Goal: Task Accomplishment & Management: Complete application form

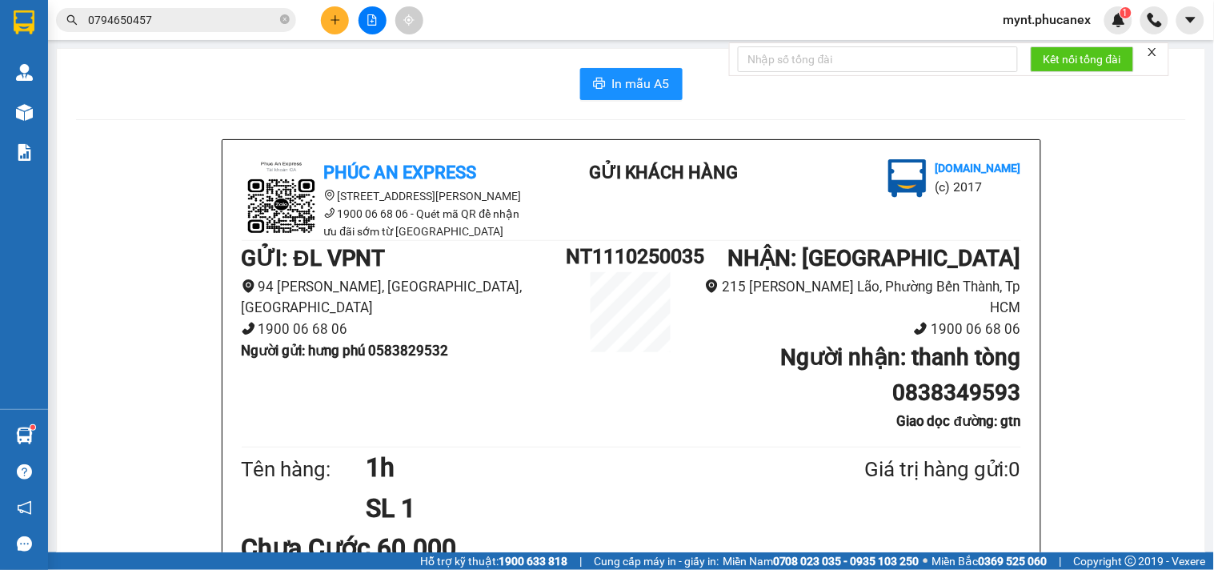
click at [333, 9] on button at bounding box center [335, 20] width 28 height 28
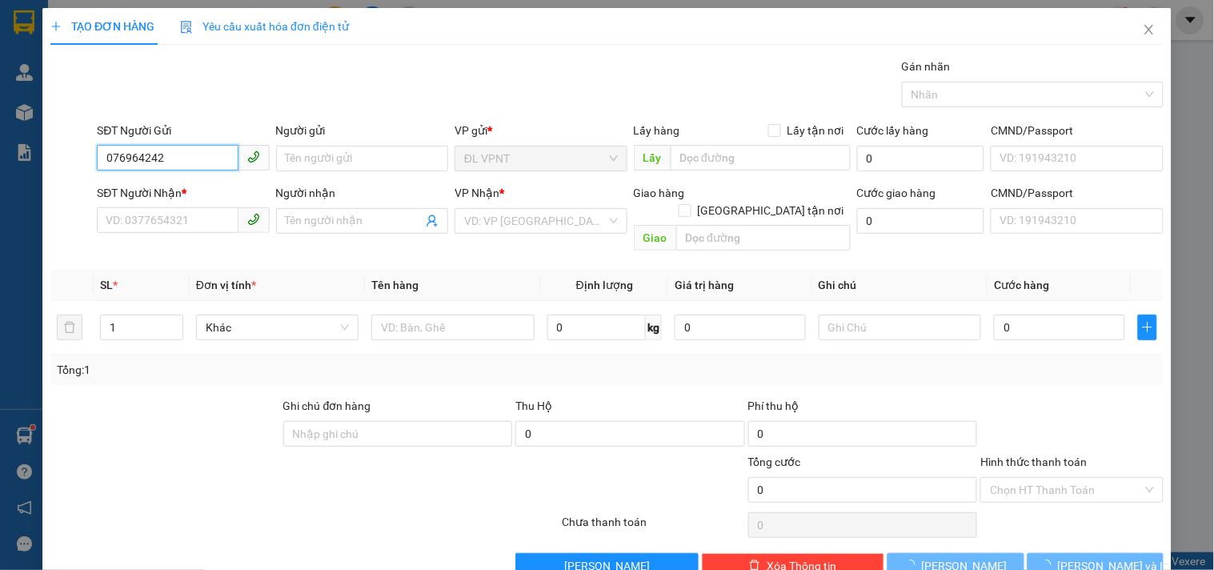
type input "0769642424"
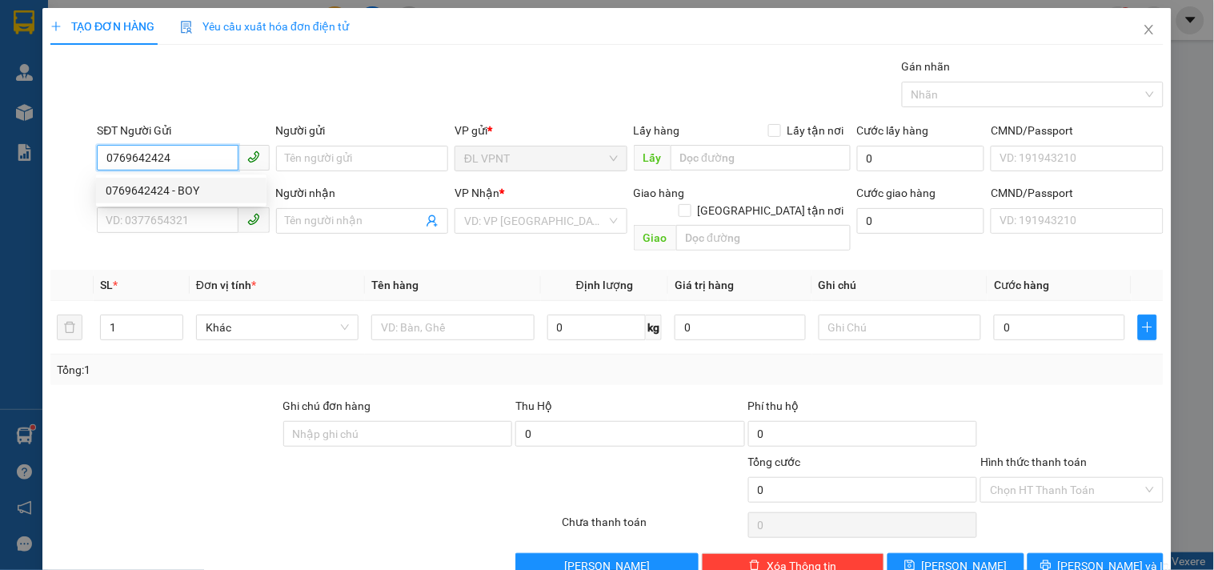
click at [214, 194] on div "0769642424 - BOY" at bounding box center [181, 191] width 151 height 18
type input "BOY"
type input "0902996767"
type input "cậu 4"
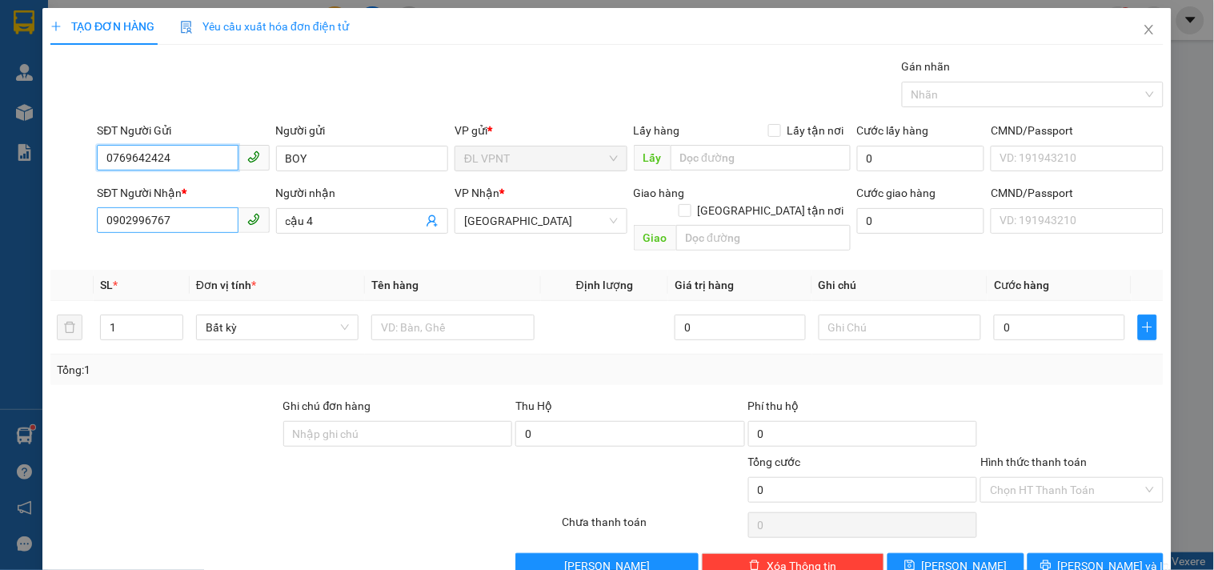
type input "0769642424"
drag, startPoint x: 197, startPoint y: 222, endPoint x: 0, endPoint y: 204, distance: 197.7
click at [0, 204] on div "TẠO ĐƠN HÀNG Yêu cầu xuất hóa đơn điện tử Transit Pickup Surcharge Ids Transit …" at bounding box center [607, 285] width 1214 height 570
type input "0905187282"
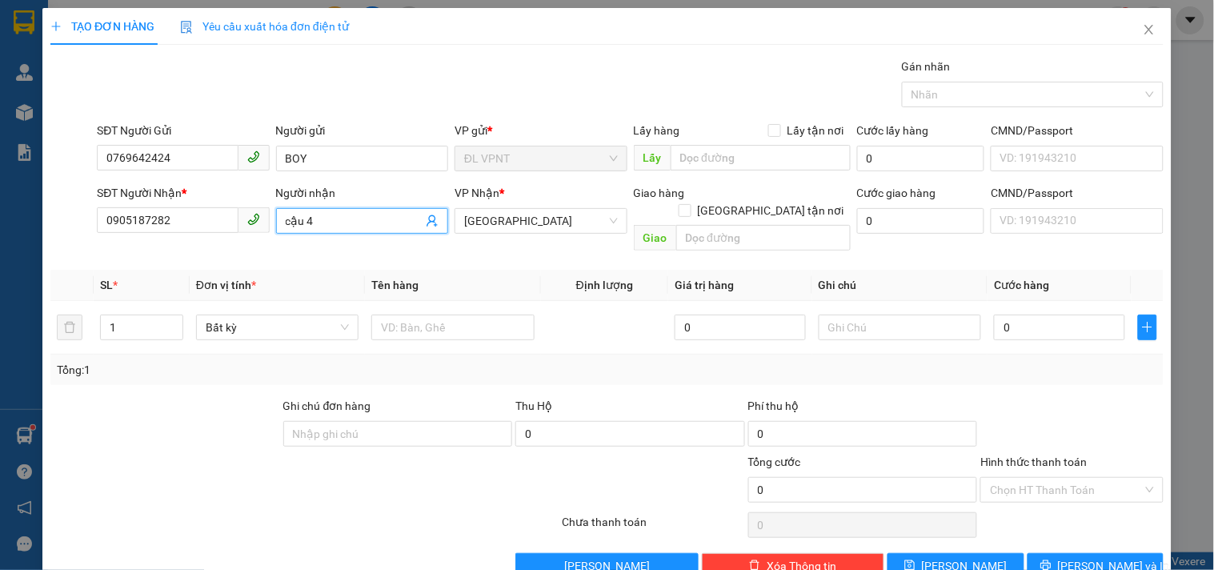
drag, startPoint x: 317, startPoint y: 222, endPoint x: 0, endPoint y: 240, distance: 317.4
click at [0, 240] on div "TẠO ĐƠN HÀNG Yêu cầu xuất hóa đơn điện tử Transit Pickup Surcharge Ids Transit …" at bounding box center [607, 285] width 1214 height 570
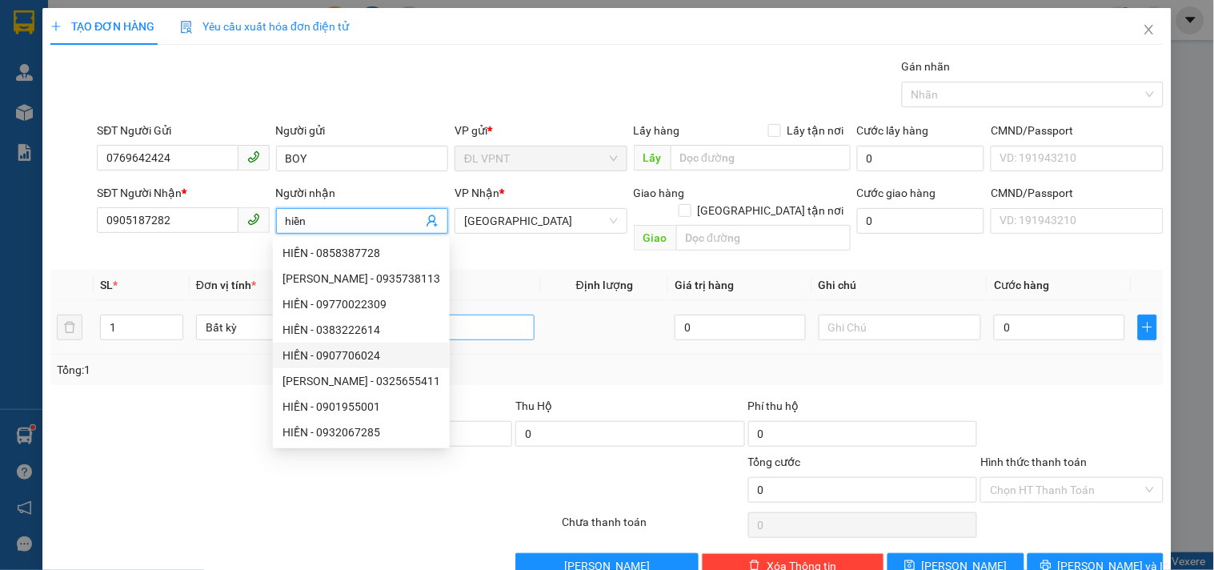
type input "hiền"
click at [484, 315] on input "text" at bounding box center [452, 328] width 162 height 26
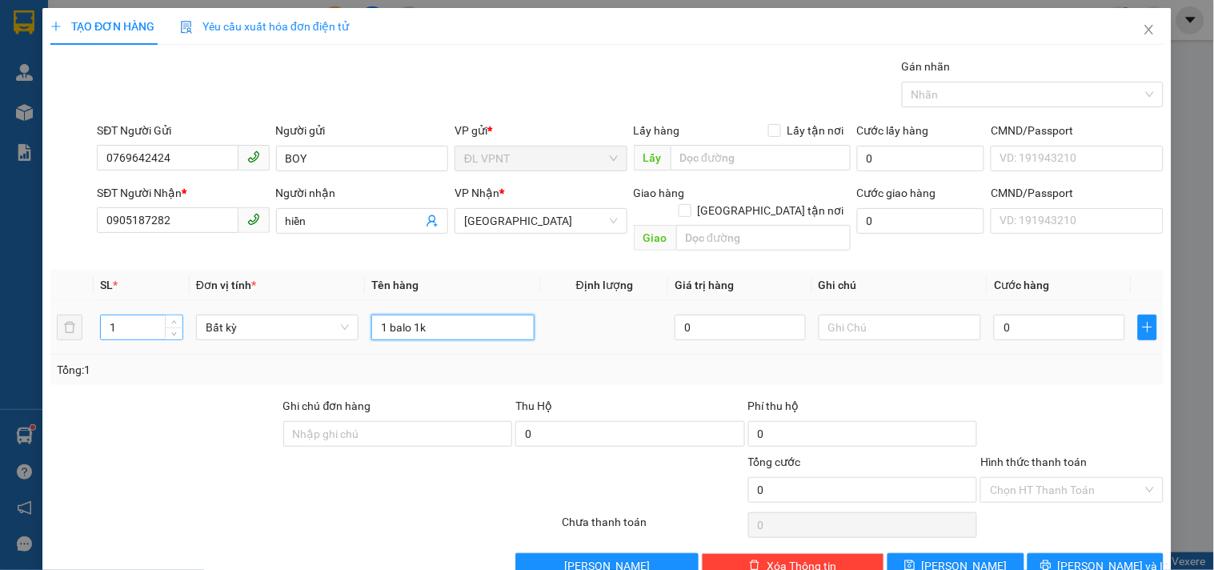
type input "1 balo 1k"
click at [76, 311] on tr "1 Bất kỳ 1 balo 1k 0 0" at bounding box center [606, 328] width 1113 height 54
type input "2"
click at [829, 315] on input "text" at bounding box center [900, 328] width 162 height 26
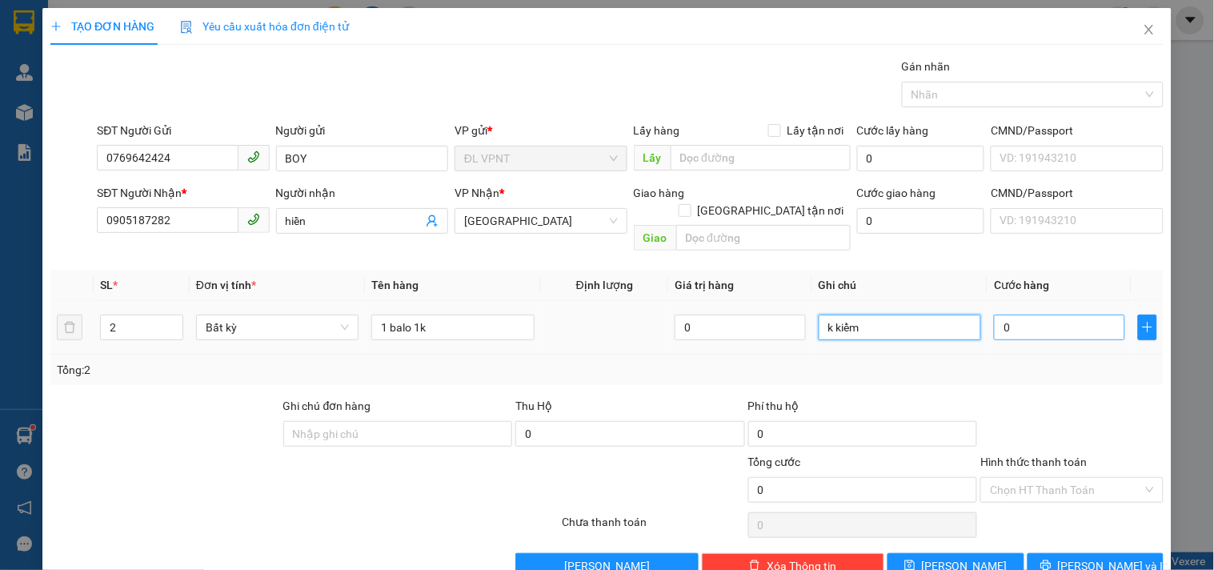
type input "k kiểm"
click at [994, 315] on input "0" at bounding box center [1059, 328] width 131 height 26
type input "6"
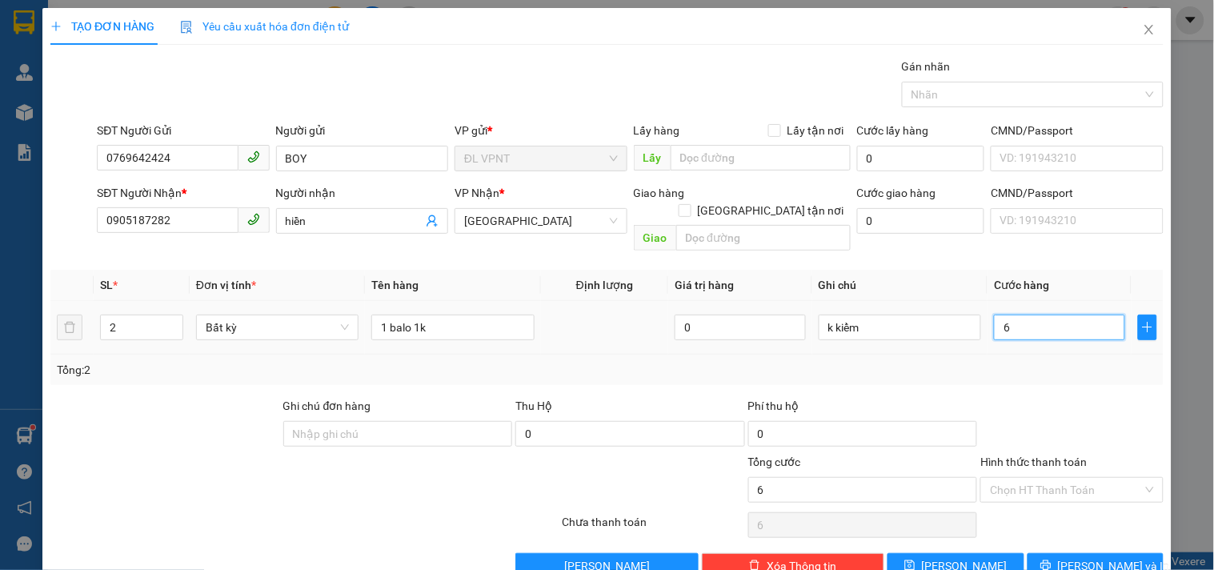
type input "60"
type input "60.000"
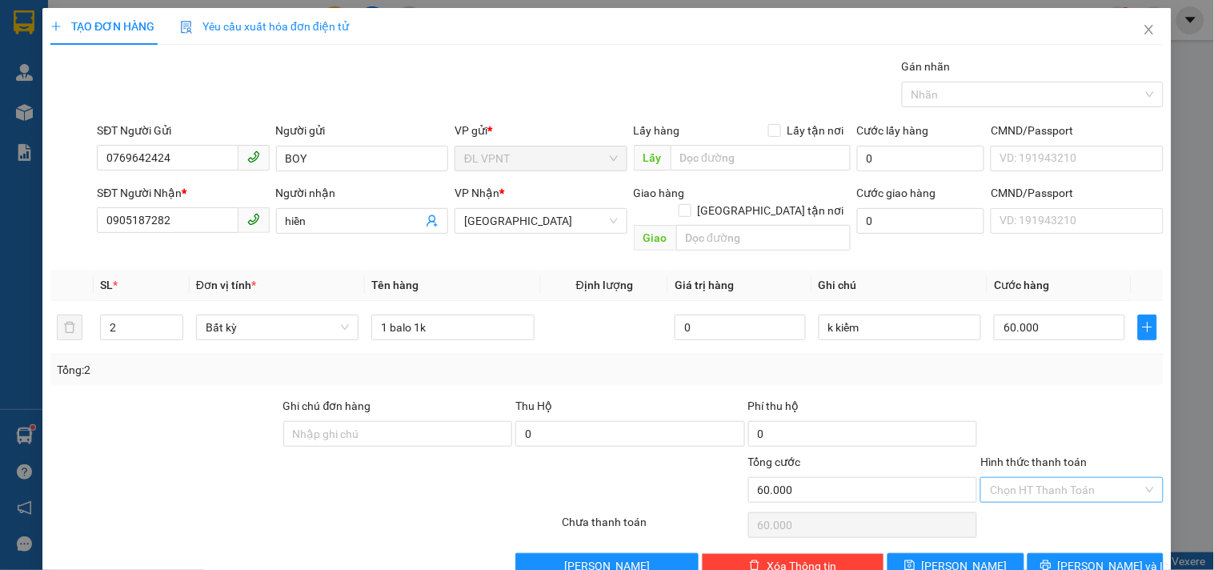
click at [1081, 482] on input "Hình thức thanh toán" at bounding box center [1066, 490] width 152 height 24
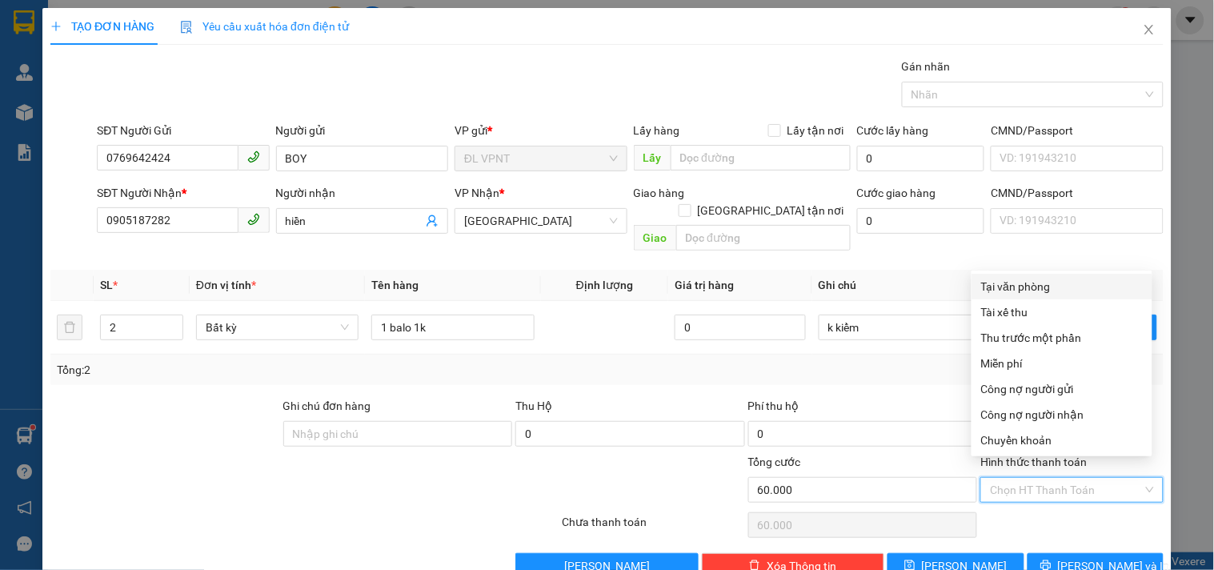
click at [1020, 278] on div "Tại văn phòng" at bounding box center [1062, 287] width 162 height 18
type input "0"
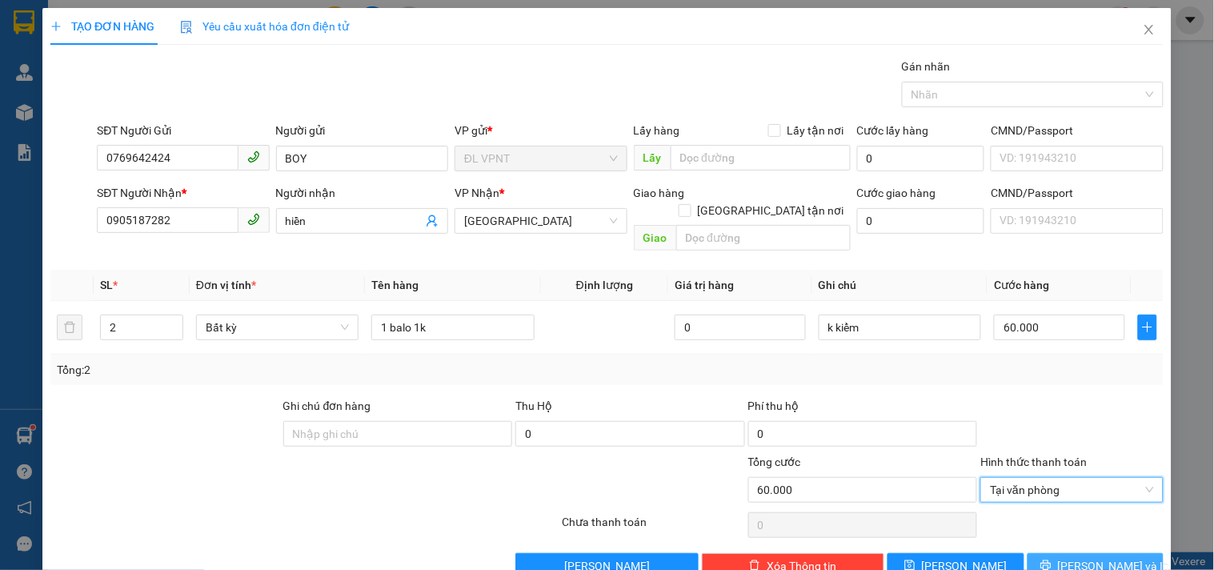
click at [1086, 557] on span "[PERSON_NAME] và In" at bounding box center [1114, 566] width 112 height 18
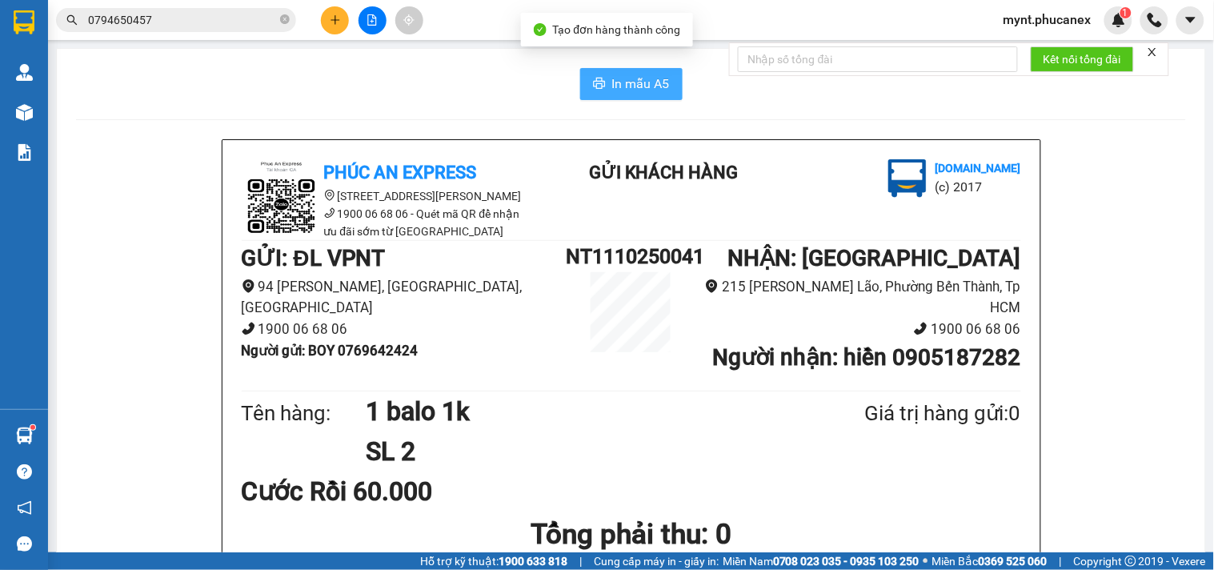
click at [599, 92] on button "In mẫu A5" at bounding box center [631, 84] width 102 height 32
click at [643, 85] on span "In mẫu A5" at bounding box center [641, 84] width 58 height 20
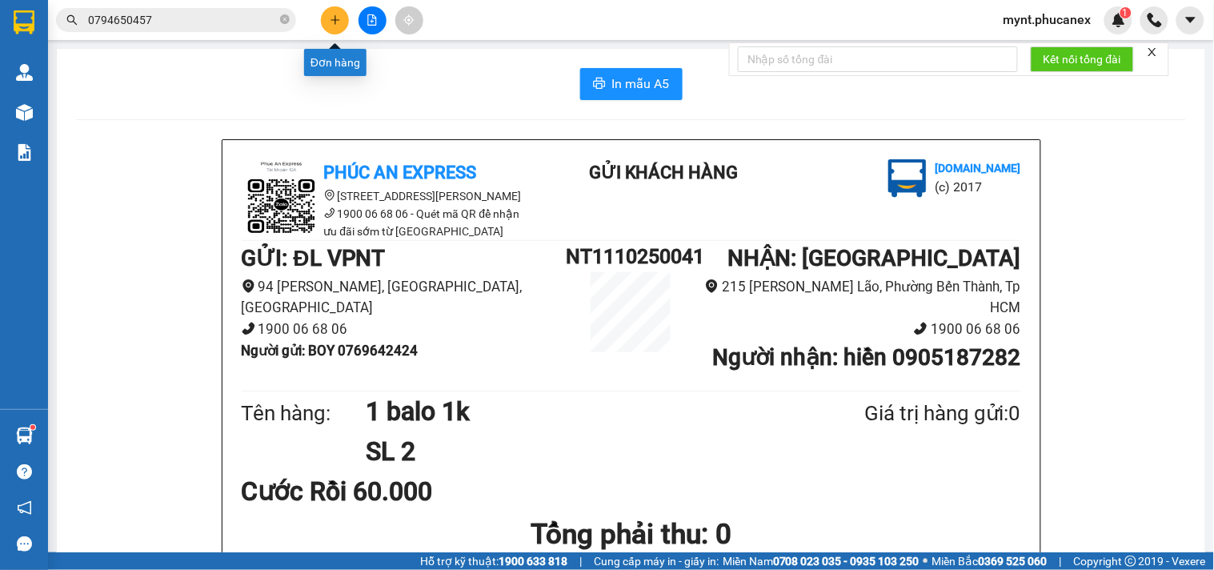
click at [325, 21] on button at bounding box center [335, 20] width 28 height 28
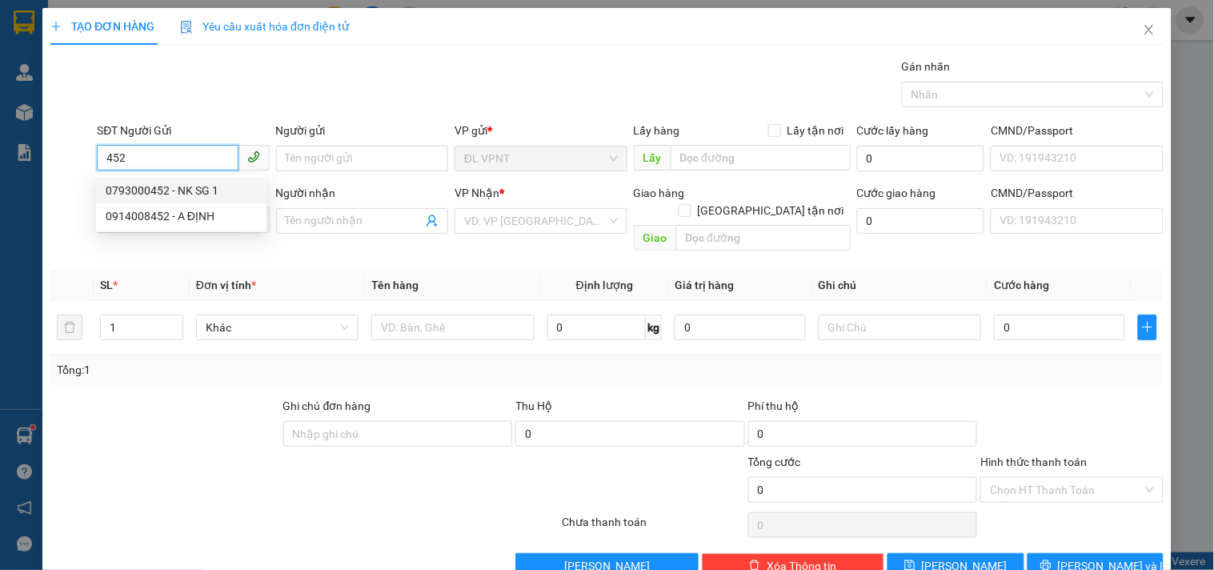
click at [188, 195] on div "0793000452 - NK SG 1" at bounding box center [181, 191] width 151 height 18
type input "0793000452"
type input "NK SG 1"
type input "0977307300"
type input "BẢO"
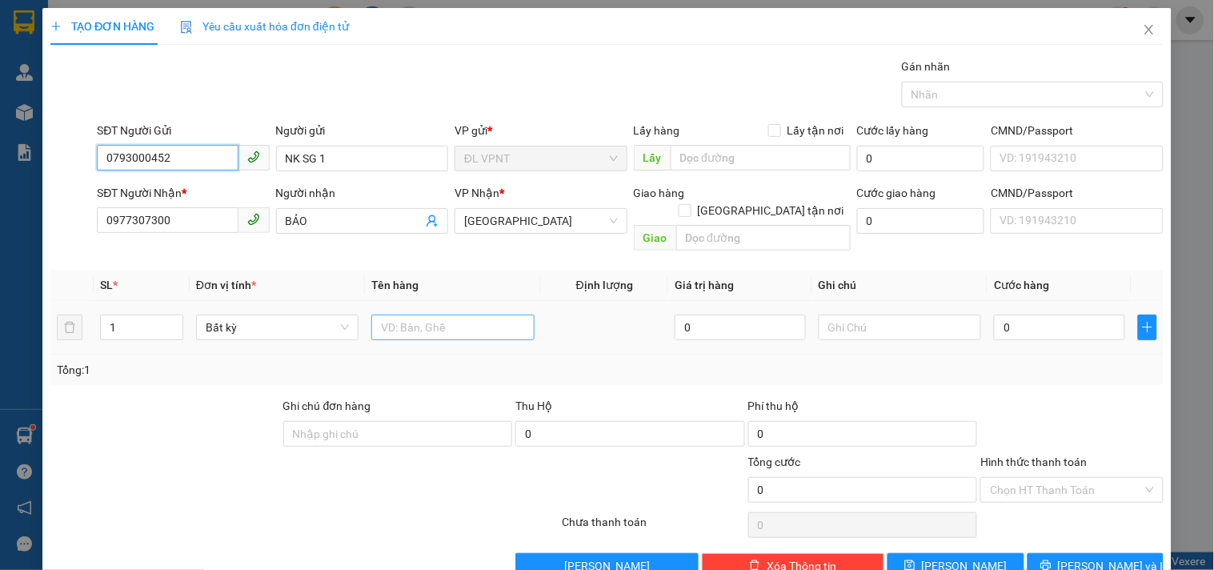
type input "0793000452"
click at [406, 315] on input "text" at bounding box center [452, 328] width 162 height 26
type input "1h"
click at [1037, 315] on input "0" at bounding box center [1059, 328] width 131 height 26
type input "2"
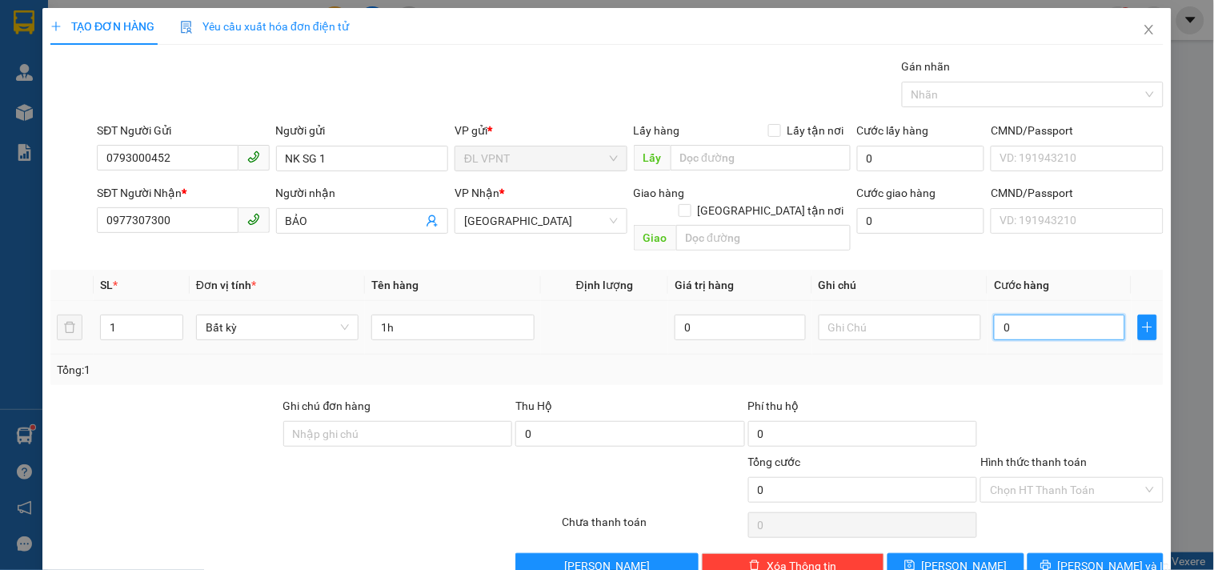
type input "2"
type input "20"
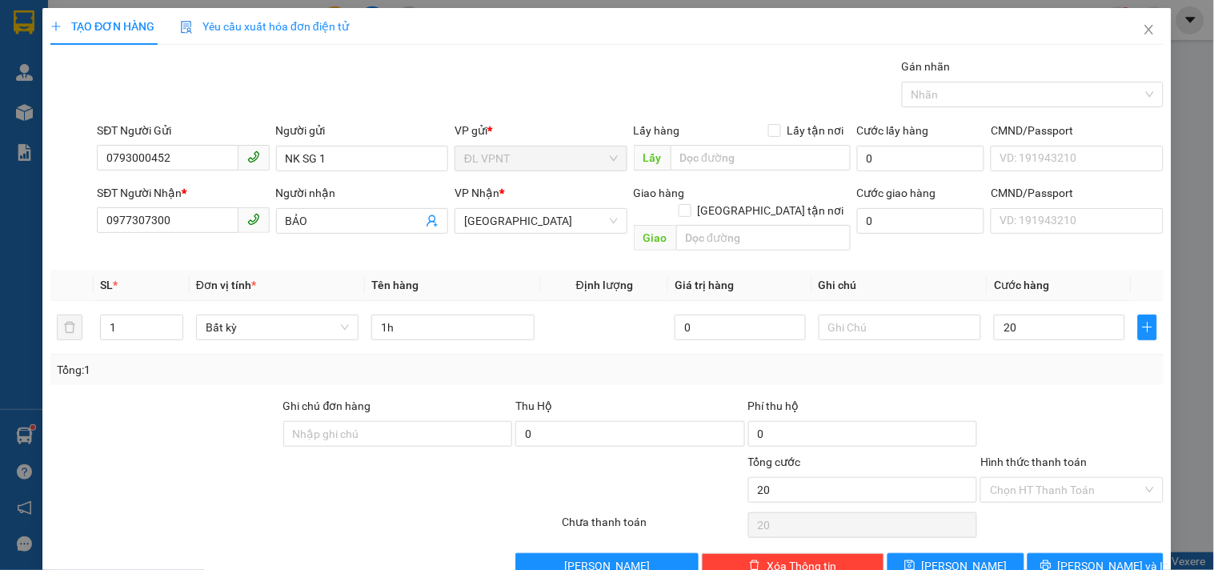
type input "20.000"
click at [1011, 488] on div "Hình thức thanh toán Chọn HT Thanh Toán" at bounding box center [1071, 481] width 182 height 56
click at [1010, 480] on input "Hình thức thanh toán" at bounding box center [1066, 490] width 152 height 24
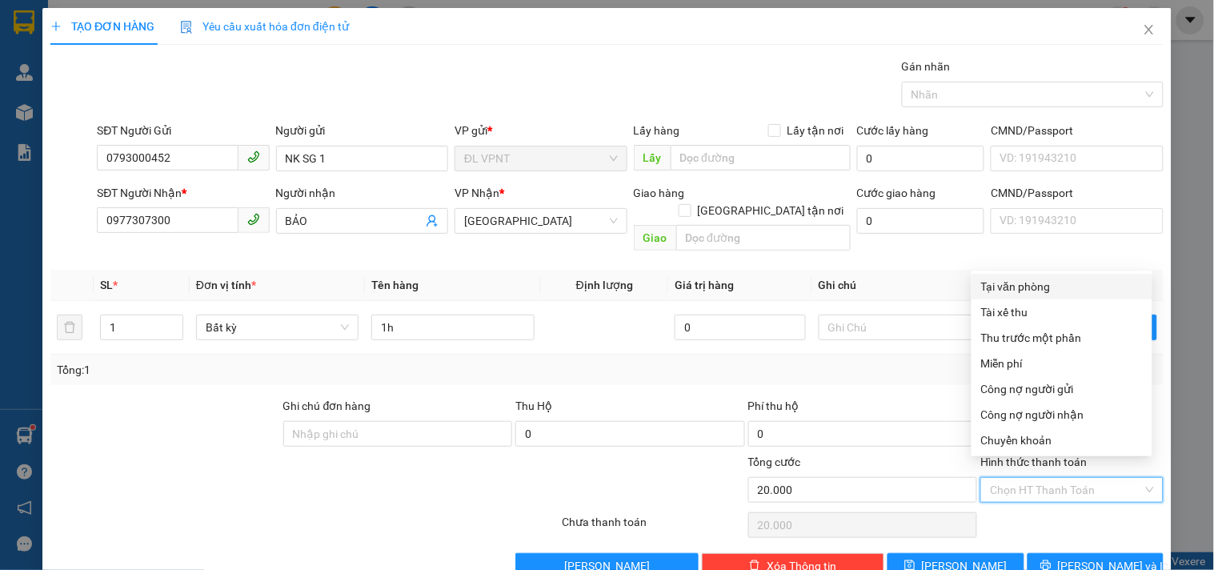
click at [986, 282] on div "Tại văn phòng" at bounding box center [1062, 287] width 162 height 18
type input "0"
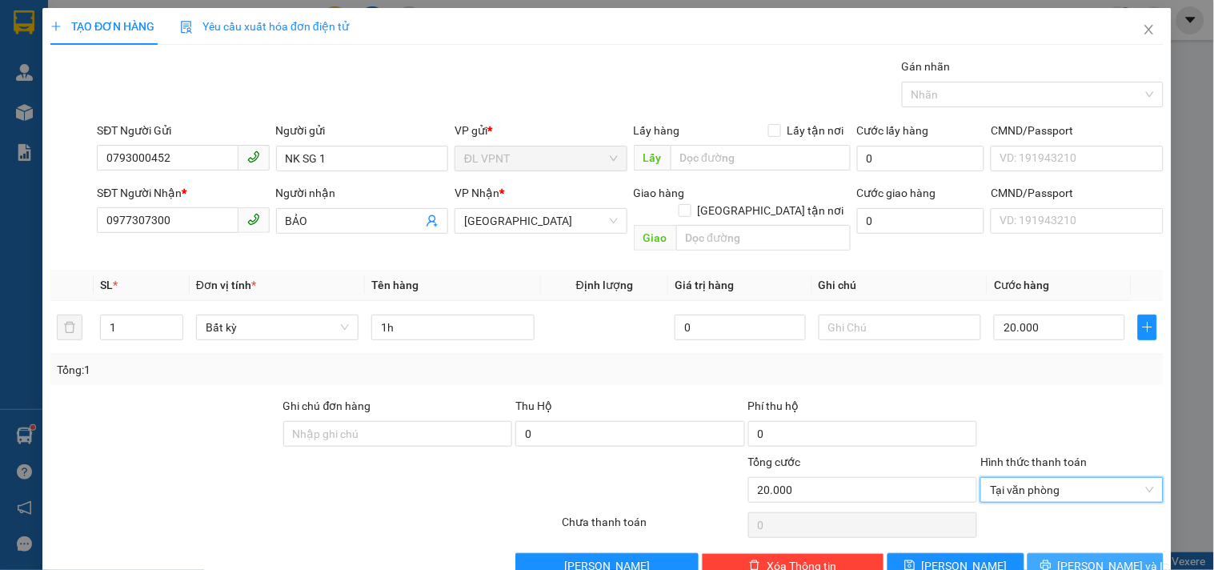
click at [1083, 557] on span "[PERSON_NAME] và In" at bounding box center [1114, 566] width 112 height 18
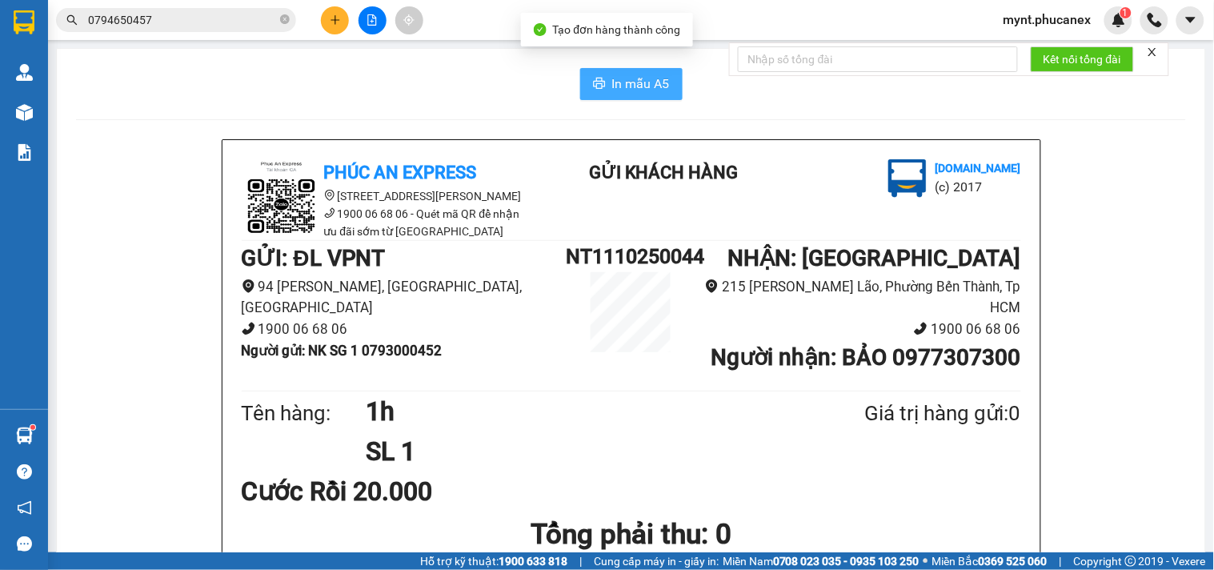
drag, startPoint x: 606, startPoint y: 72, endPoint x: 765, endPoint y: 200, distance: 204.3
click at [607, 72] on button "In mẫu A5" at bounding box center [631, 84] width 102 height 32
click at [635, 94] on button "In mẫu A5" at bounding box center [631, 84] width 102 height 32
click at [612, 84] on span "In mẫu A5" at bounding box center [641, 84] width 58 height 20
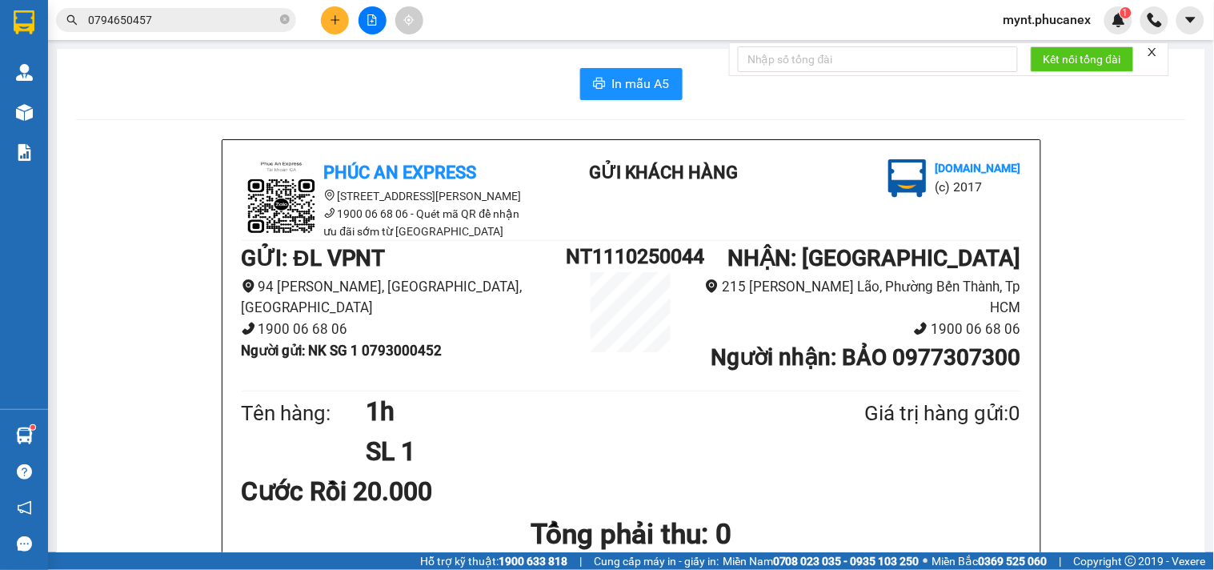
click at [331, 28] on button at bounding box center [335, 20] width 28 height 28
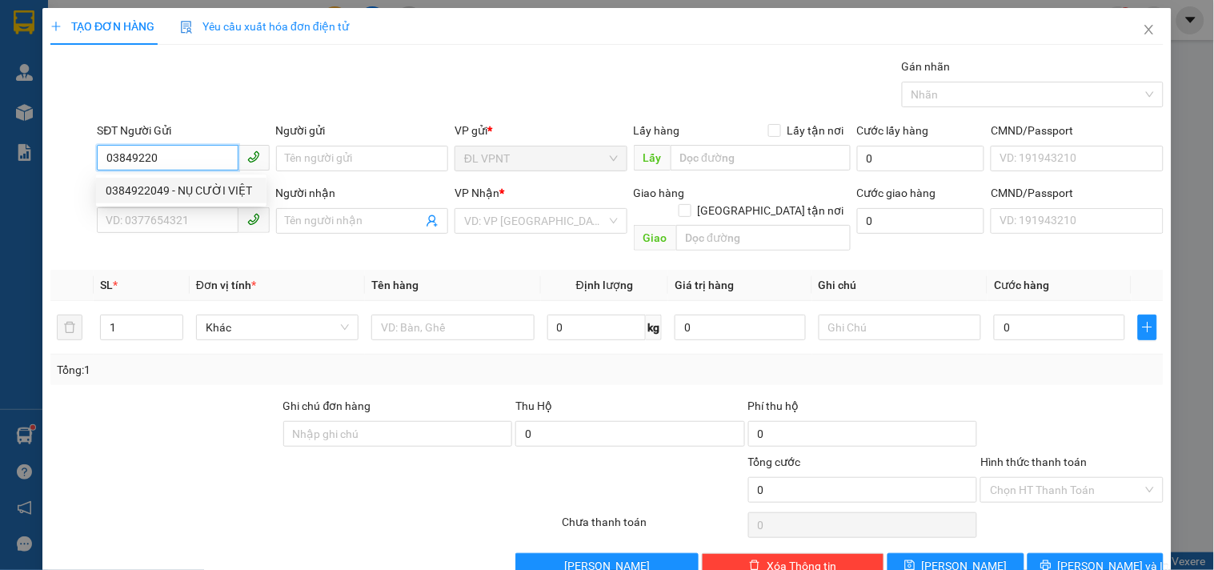
click at [150, 186] on div "0384922049 - NỤ CƯỜI VIỆT" at bounding box center [181, 191] width 151 height 18
type input "0384922049"
type input "NỤ CƯỜI VIỆT"
type input "0962984986"
type input "DŨNG"
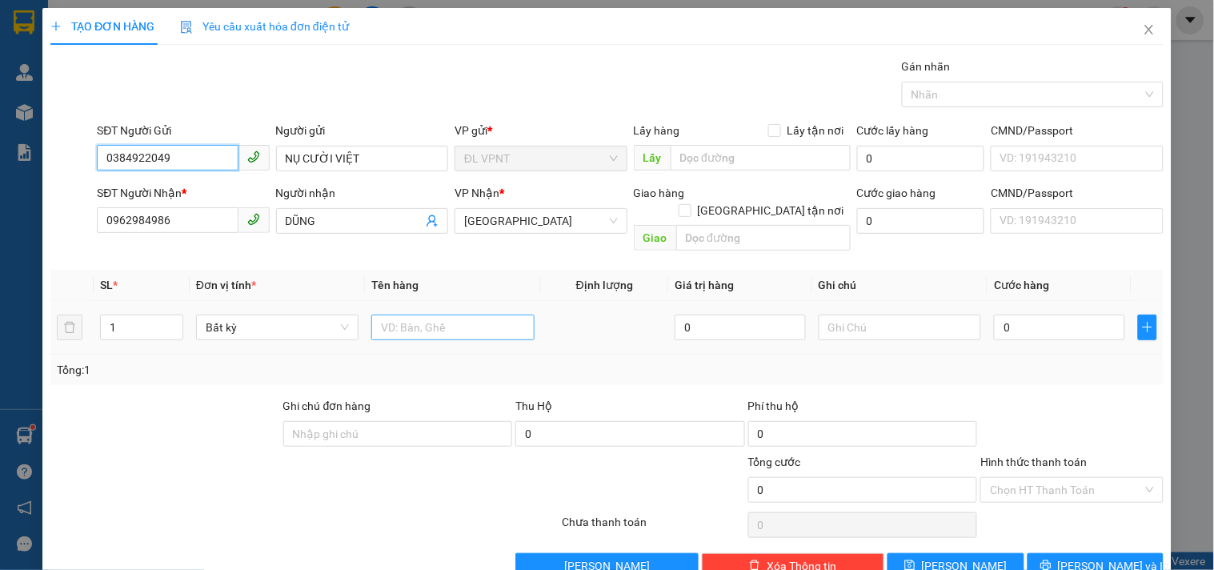
type input "0384922049"
click at [400, 315] on input "text" at bounding box center [452, 328] width 162 height 26
type input "1h"
click at [1073, 316] on input "0" at bounding box center [1059, 328] width 131 height 26
type input "2"
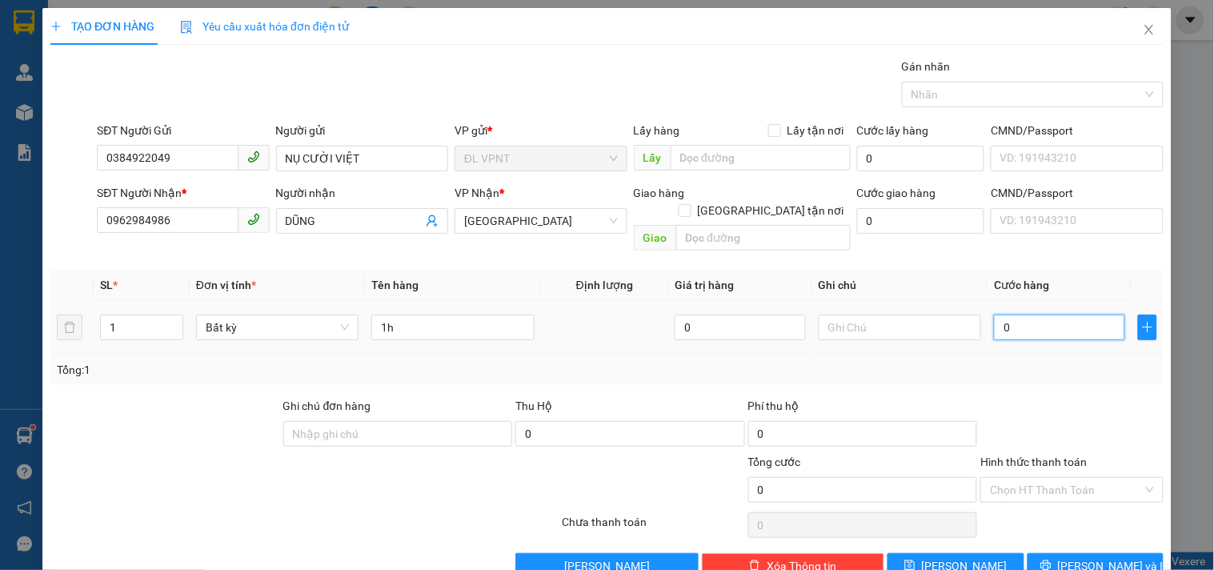
type input "2"
type input "20"
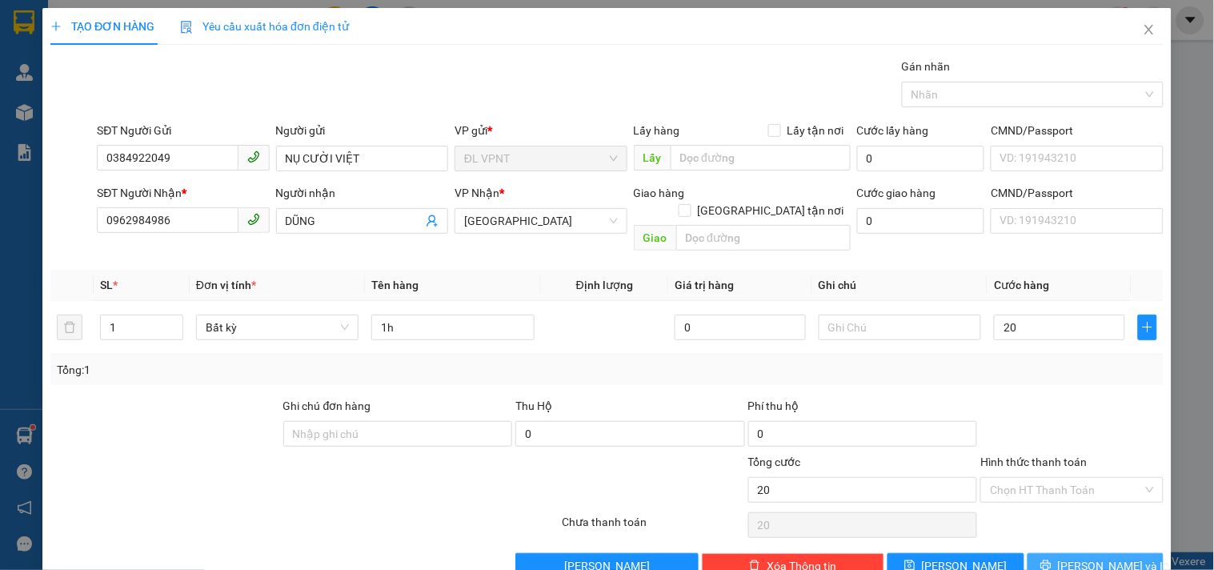
type input "20.000"
click at [1050, 553] on button "[PERSON_NAME] và In" at bounding box center [1096, 566] width 136 height 26
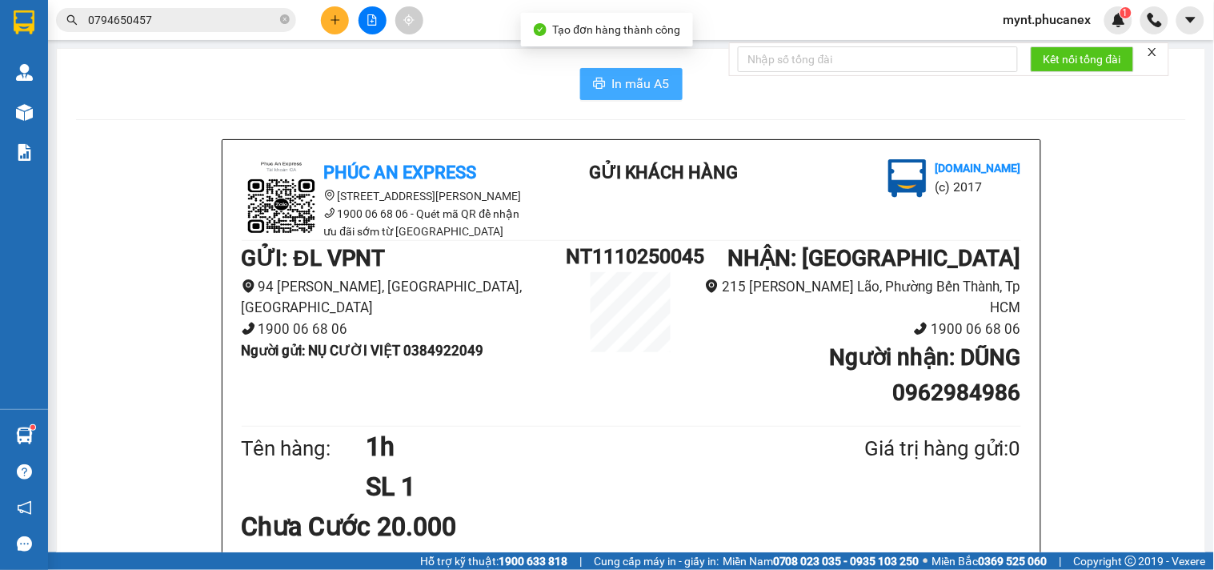
click at [665, 85] on button "In mẫu A5" at bounding box center [631, 84] width 102 height 32
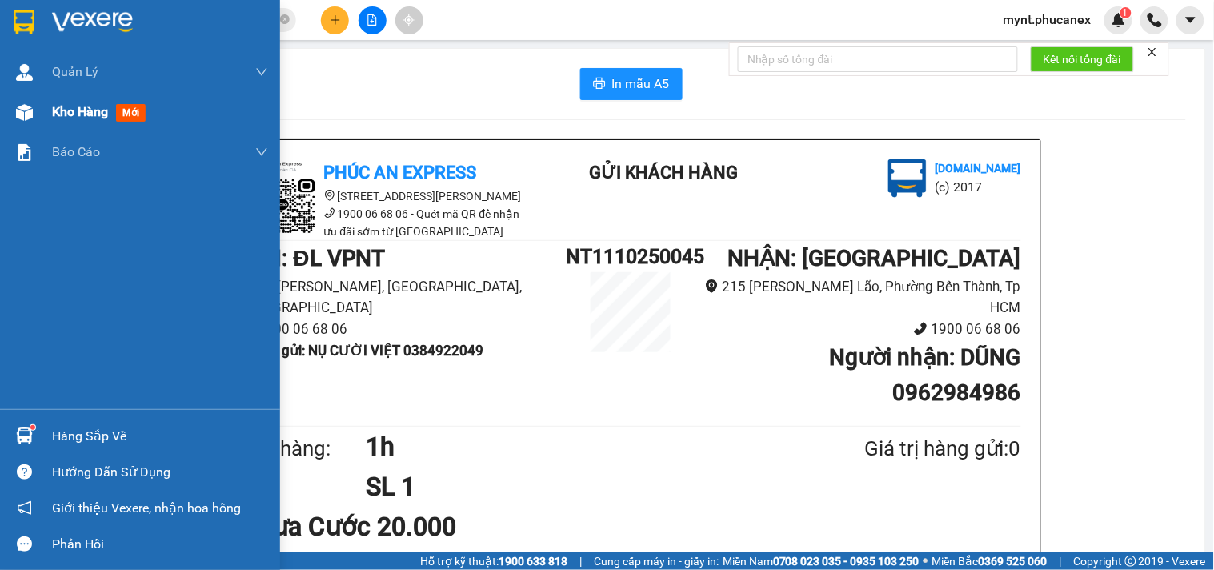
click at [30, 101] on div at bounding box center [24, 112] width 28 height 28
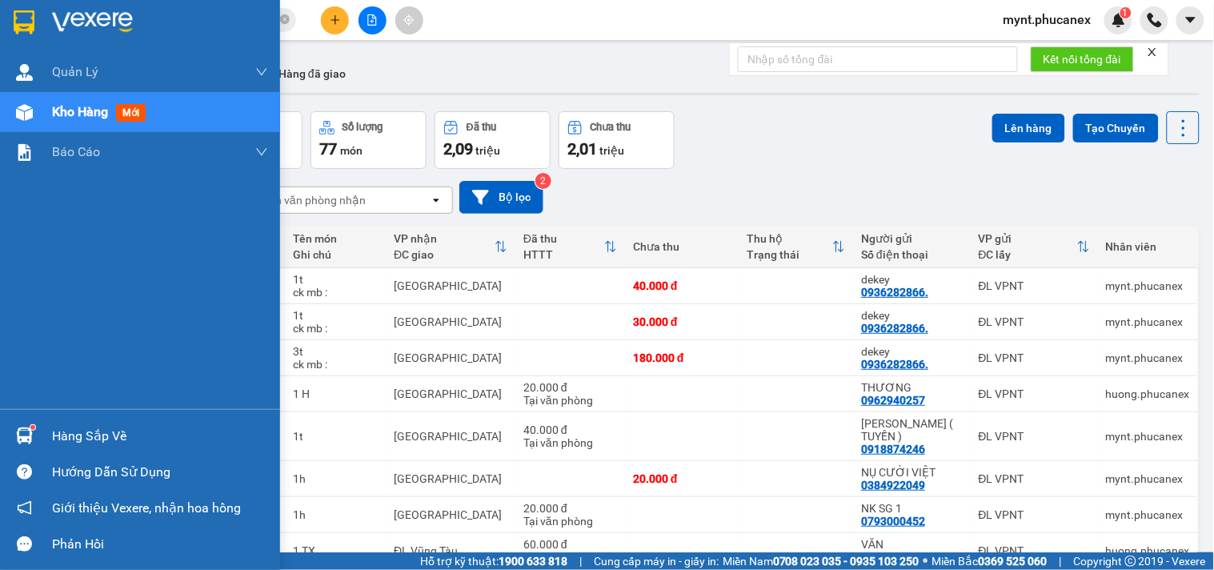
click at [0, 262] on div "Quản Lý Quản lý khách hàng Quản lý khách hàng mới Kho hàng mới Báo cáo Báo cáo …" at bounding box center [140, 230] width 280 height 357
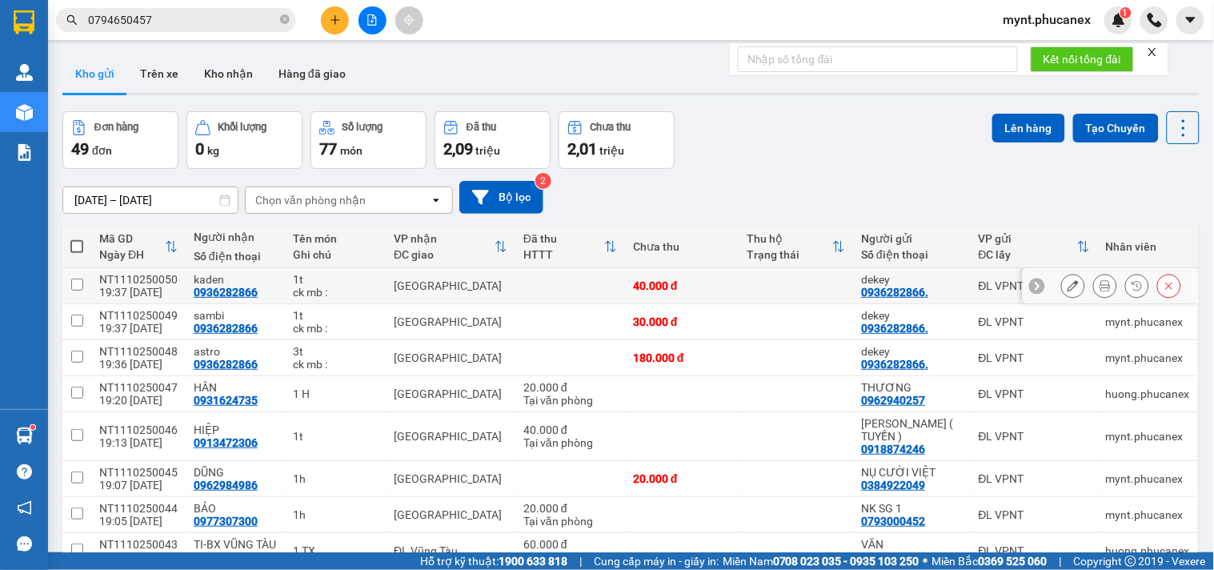
click at [1068, 290] on icon at bounding box center [1073, 285] width 11 height 11
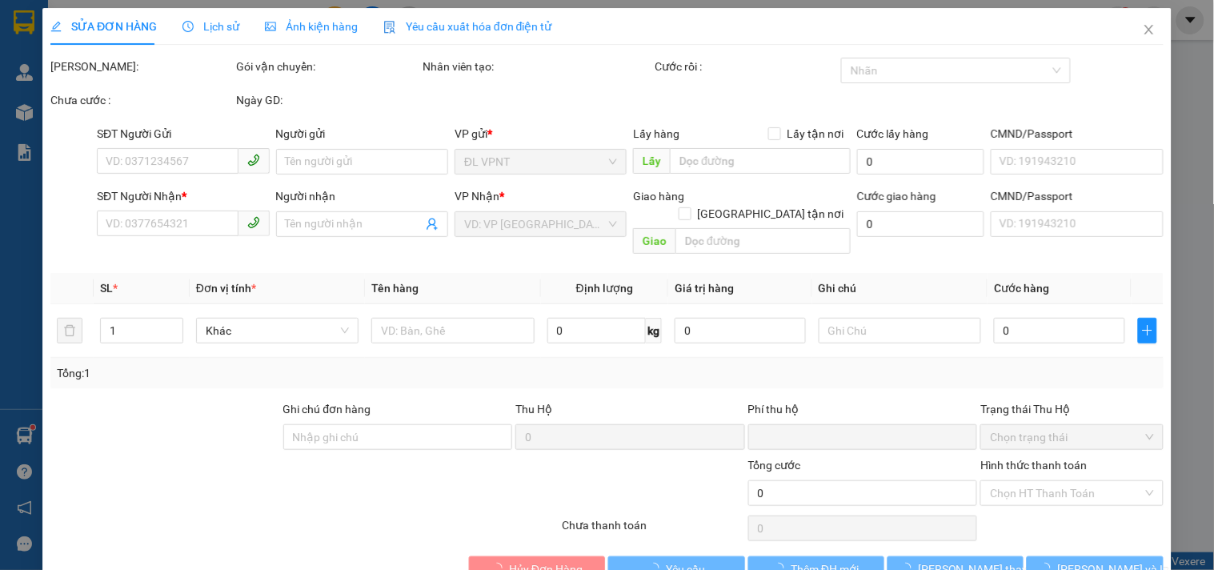
type input "0936282866."
type input "dekey"
type input "0936282866"
type input "kaden"
type input "0"
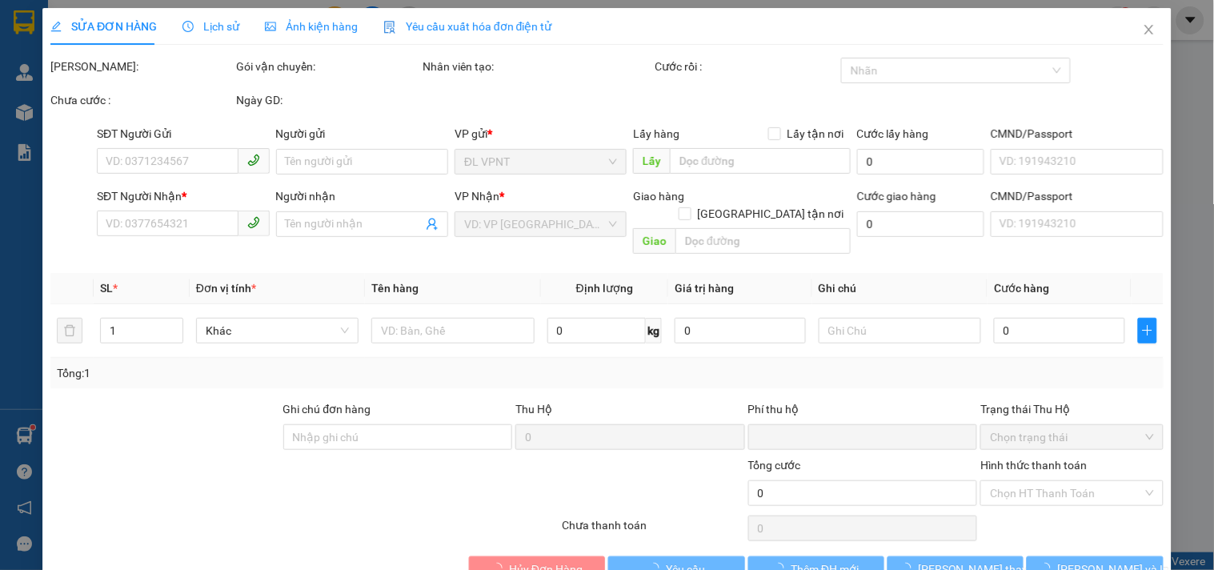
type input "40.000"
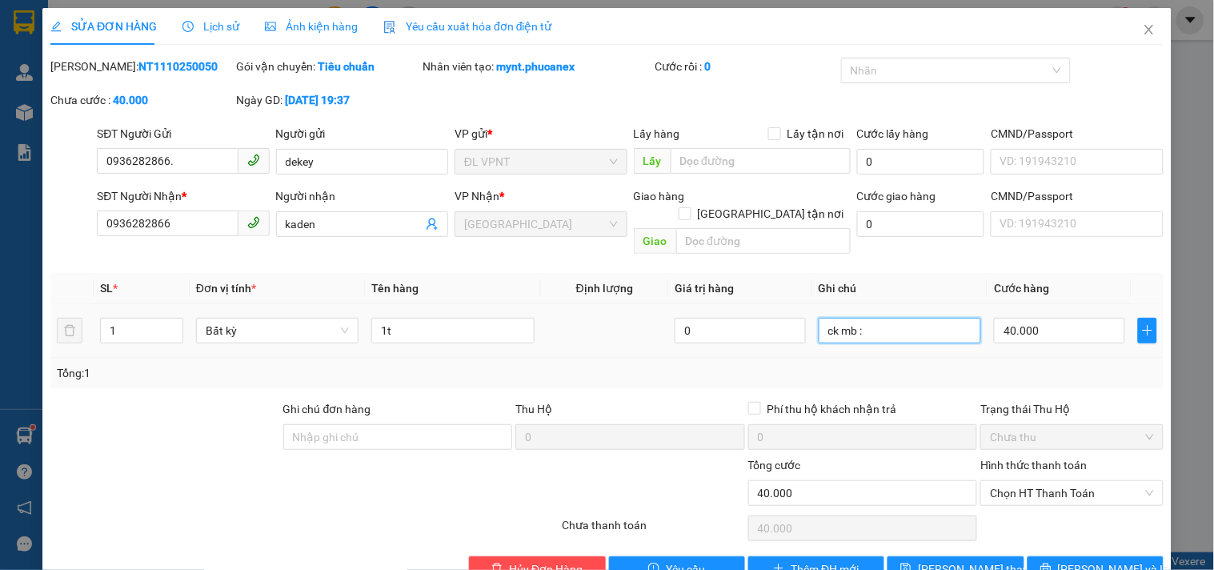
click at [901, 321] on input "ck mb :" at bounding box center [900, 331] width 162 height 26
paste input "11/10/25 19:38"
type input "ck mb : 11/10/25 19:38"
click at [960, 556] on button "Lưu thay đổi" at bounding box center [956, 569] width 136 height 26
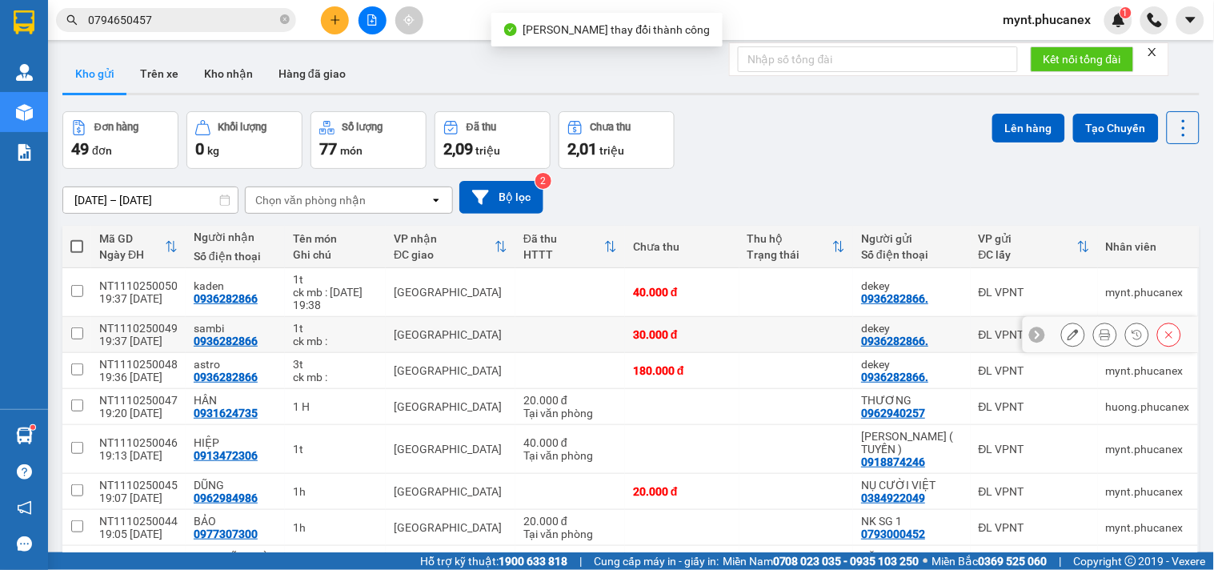
click at [1068, 338] on icon at bounding box center [1073, 334] width 11 height 11
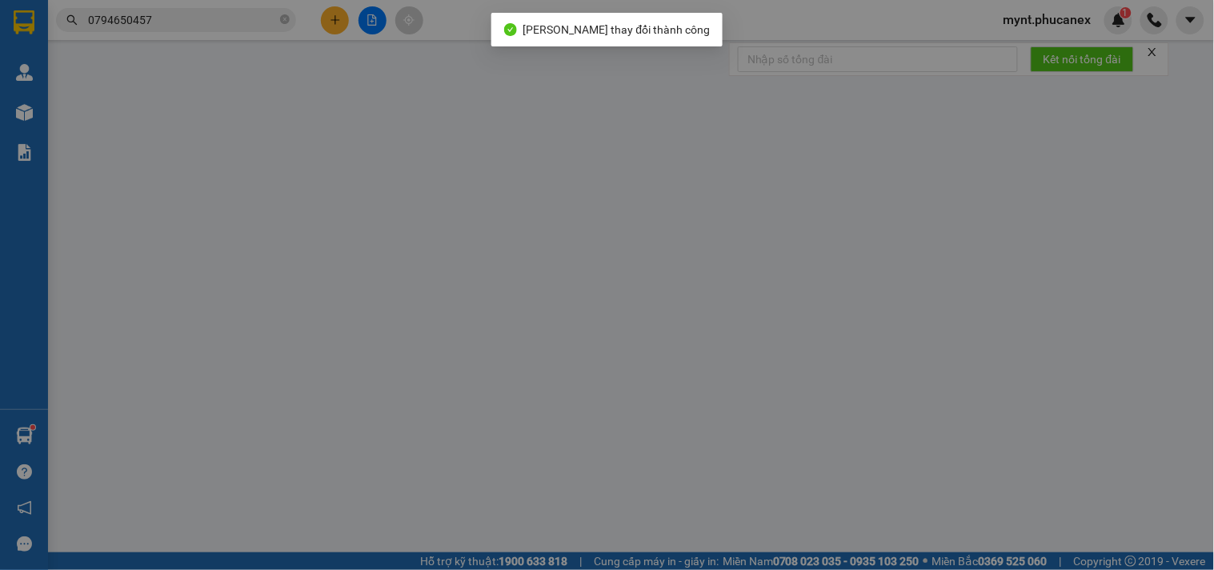
type input "0936282866."
type input "dekey"
type input "0936282866"
type input "sambi"
type input "0"
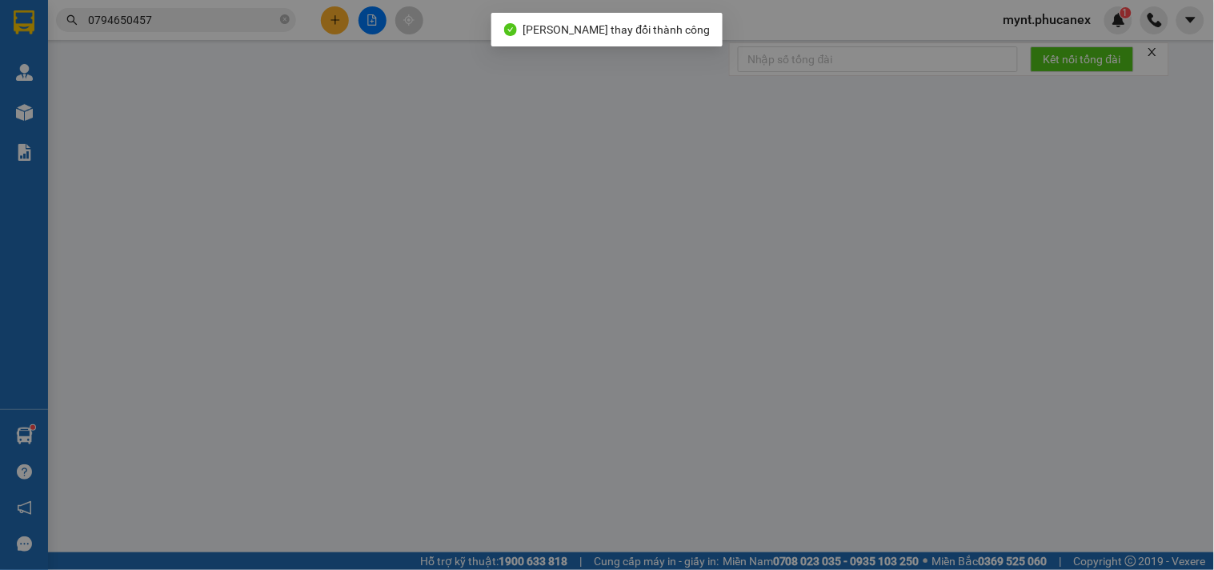
type input "30.000"
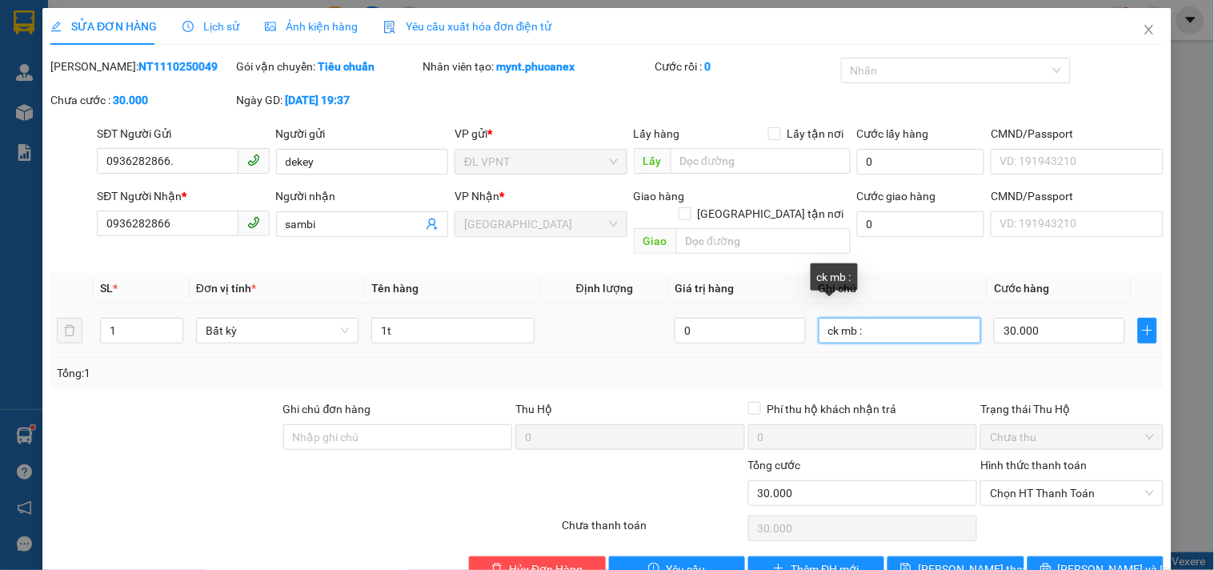
click at [912, 318] on input "ck mb :" at bounding box center [900, 331] width 162 height 26
paste input "11/10/25 19:38"
type input "ck mb : 11/10/25 19:38"
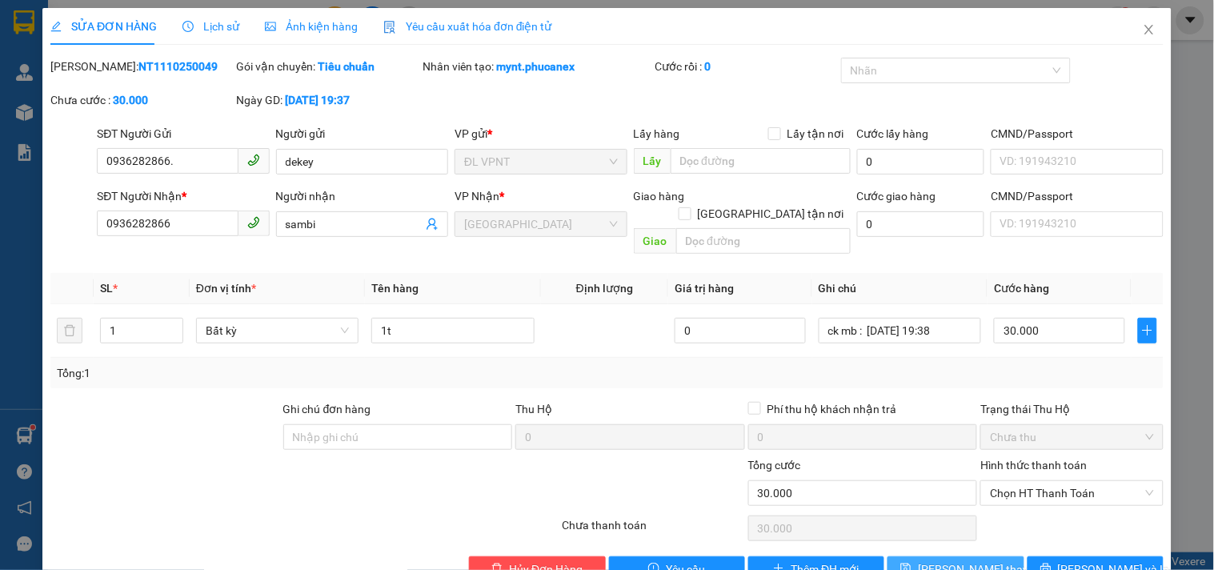
click at [953, 560] on span "Lưu thay đổi" at bounding box center [982, 569] width 128 height 18
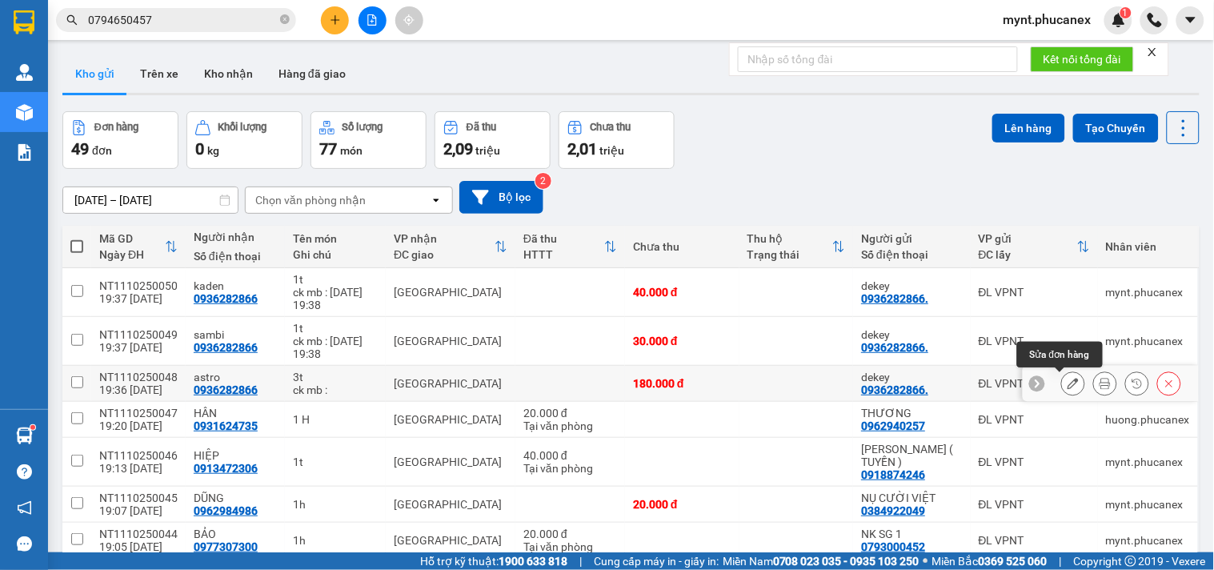
click at [1068, 379] on icon at bounding box center [1073, 383] width 11 height 11
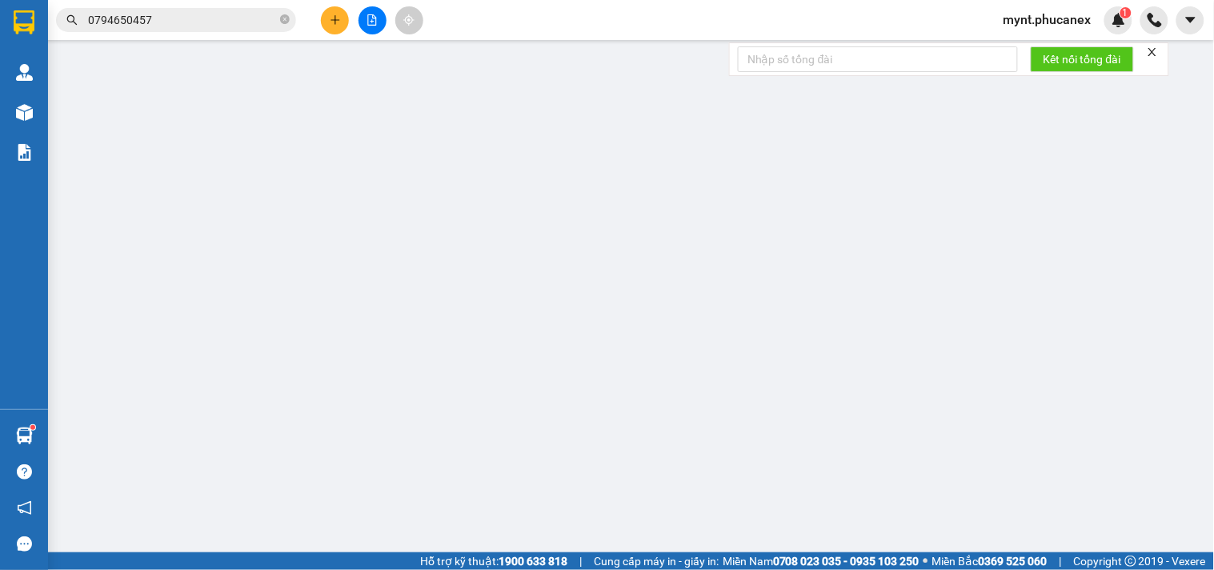
type input "0936282866."
type input "dekey"
type input "0936282866"
type input "astro"
type input "0"
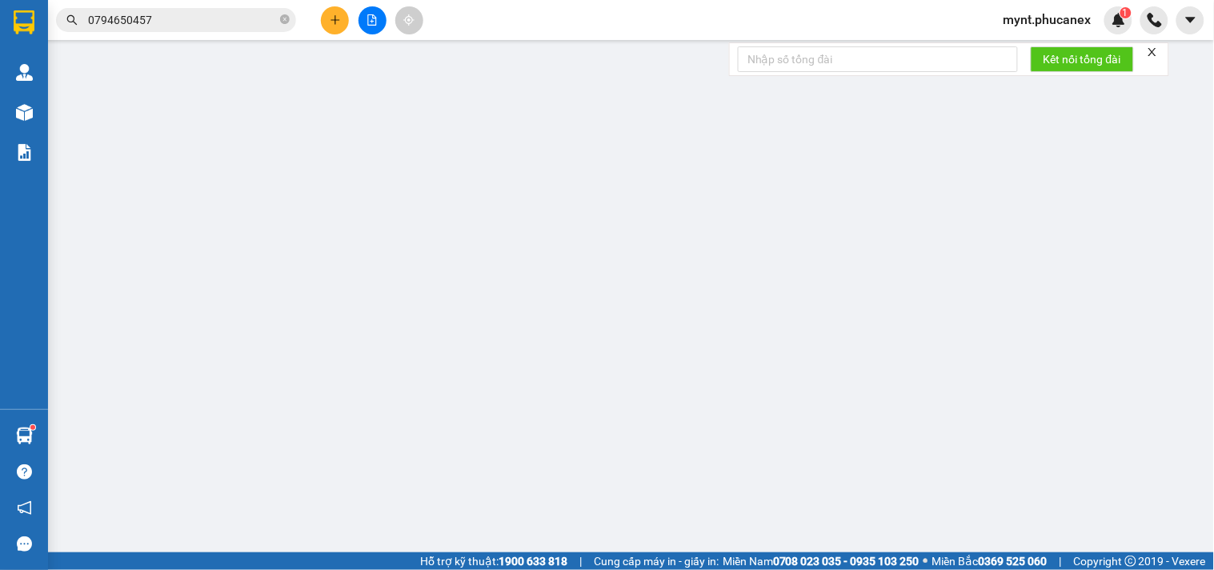
type input "180.000"
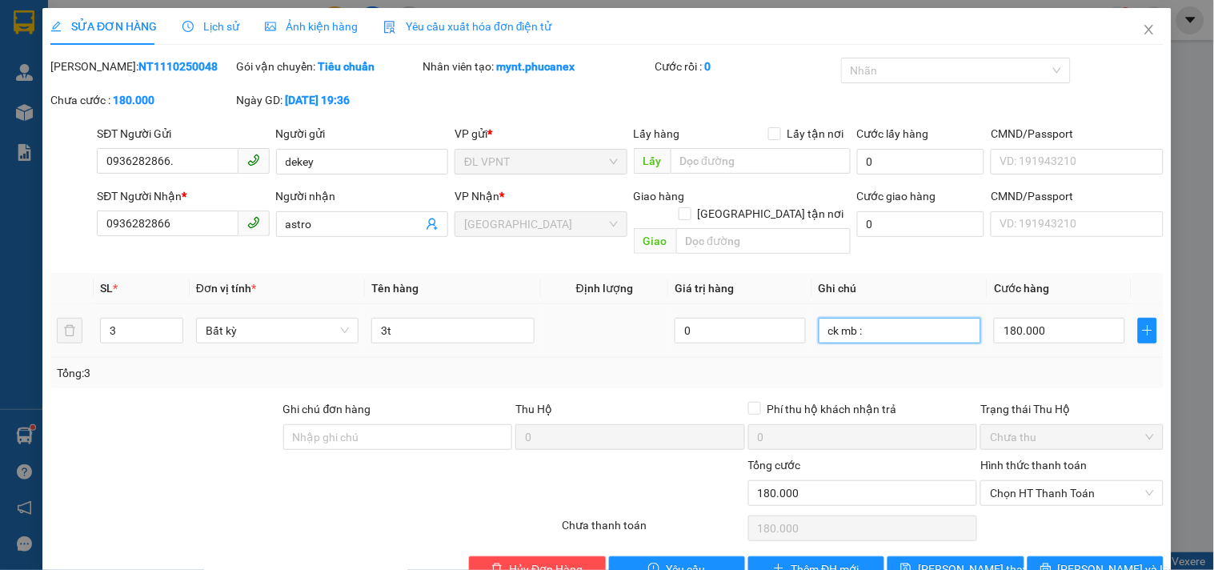
click at [913, 318] on input "ck mb :" at bounding box center [900, 331] width 162 height 26
paste input "11/10/25 19:38"
type input "ck mb : 11/10/25 19:38"
click at [931, 560] on span "Lưu thay đổi" at bounding box center [982, 569] width 128 height 18
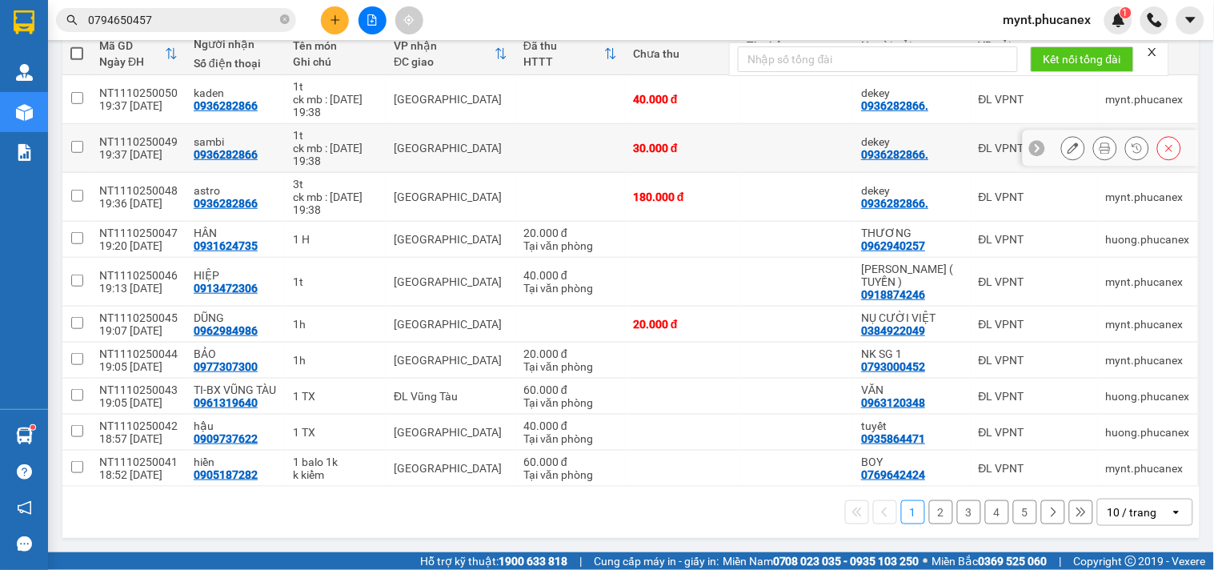
scroll to position [194, 0]
click at [1147, 511] on div "10 / trang" at bounding box center [1134, 512] width 72 height 26
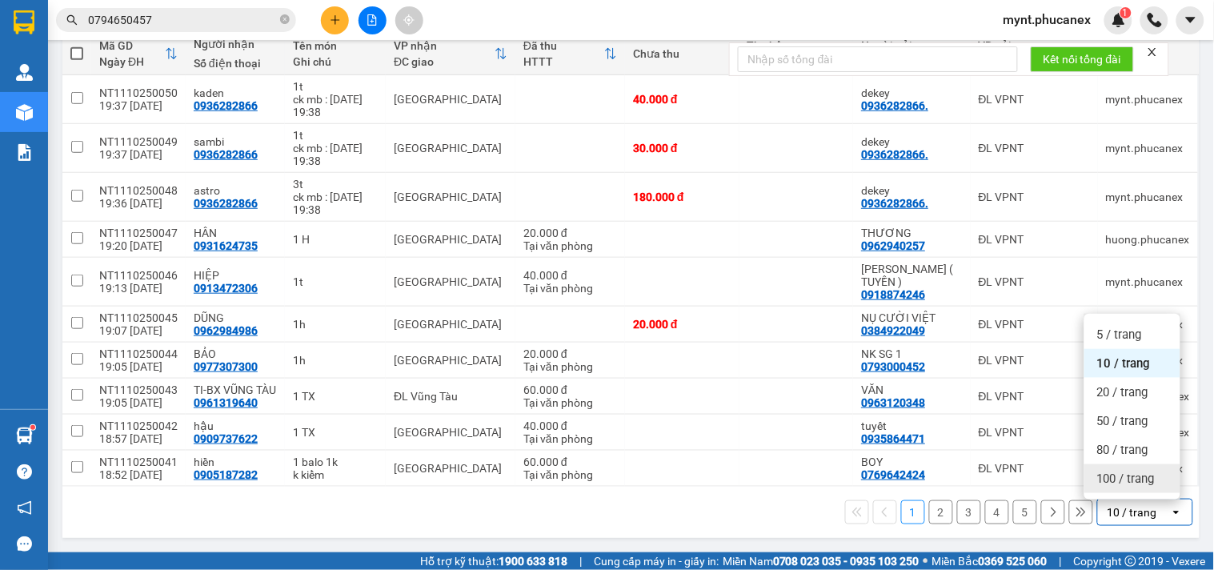
click at [1141, 471] on span "100 / trang" at bounding box center [1126, 479] width 58 height 16
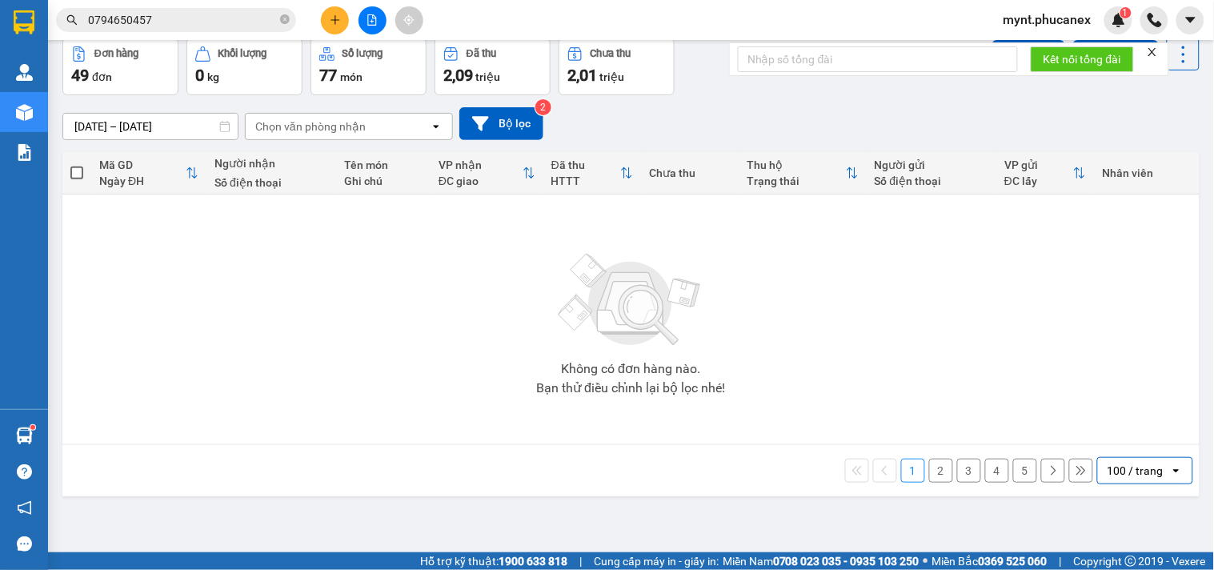
scroll to position [0, 0]
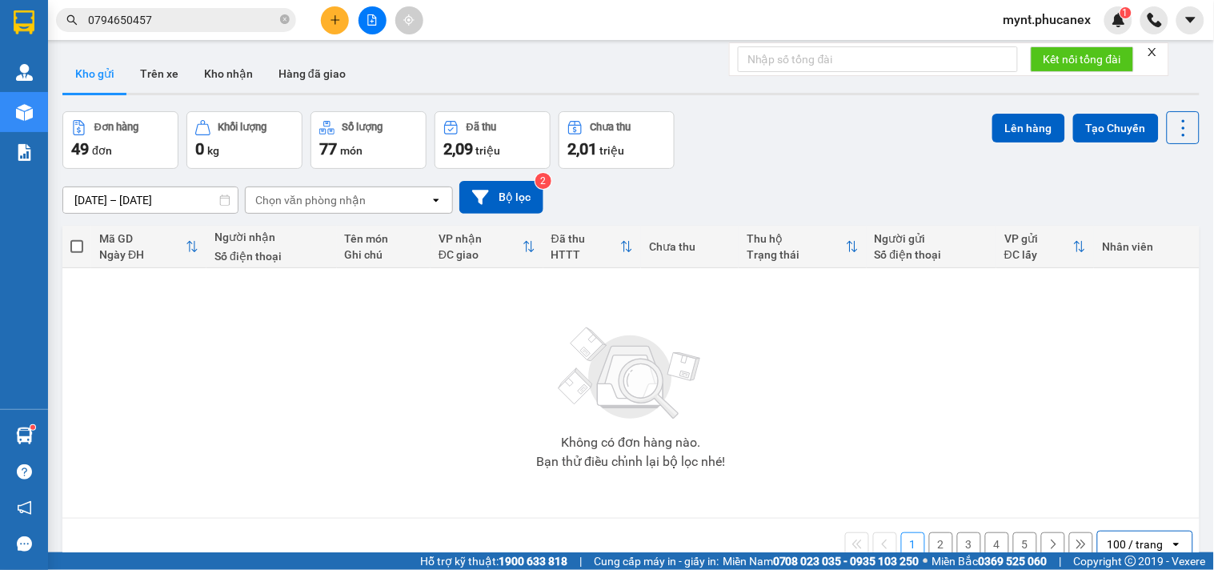
click at [1061, 19] on span "mynt.phucanex" at bounding box center [1048, 20] width 114 height 20
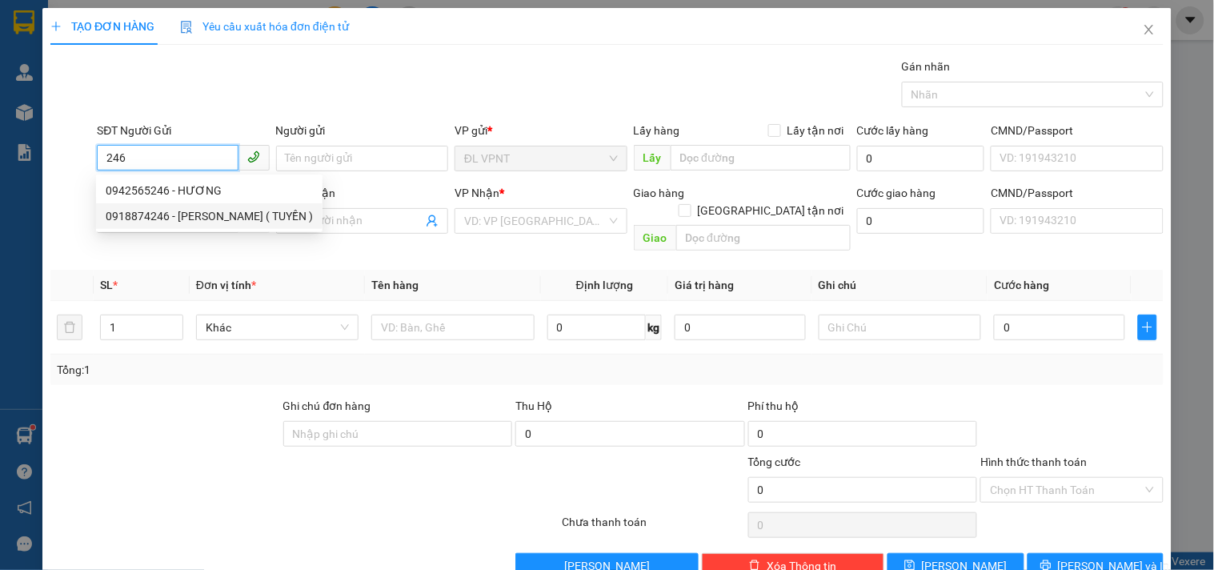
click at [192, 217] on div "0918874246 - [PERSON_NAME] ( TUYỀN )" at bounding box center [209, 216] width 207 height 18
type input "0918874246"
type input "[PERSON_NAME] ( TUYỀN )"
type input "0913472306"
type input "HIỆP"
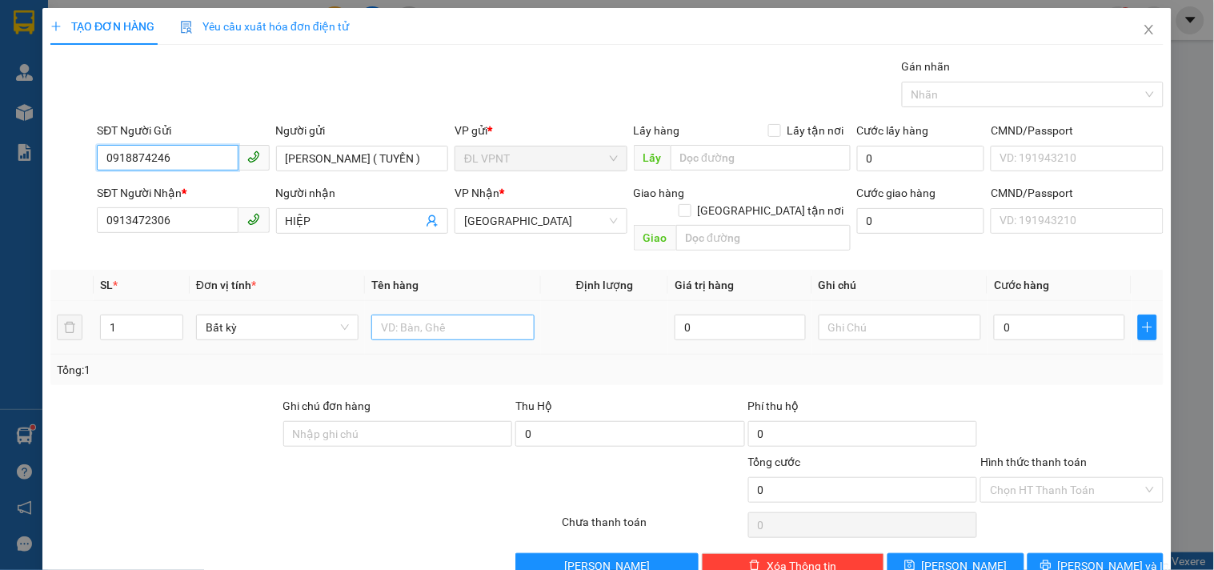
type input "0918874246"
click at [398, 315] on input "text" at bounding box center [452, 328] width 162 height 26
type input "1t"
click at [1063, 316] on input "0" at bounding box center [1059, 328] width 131 height 26
type input "4"
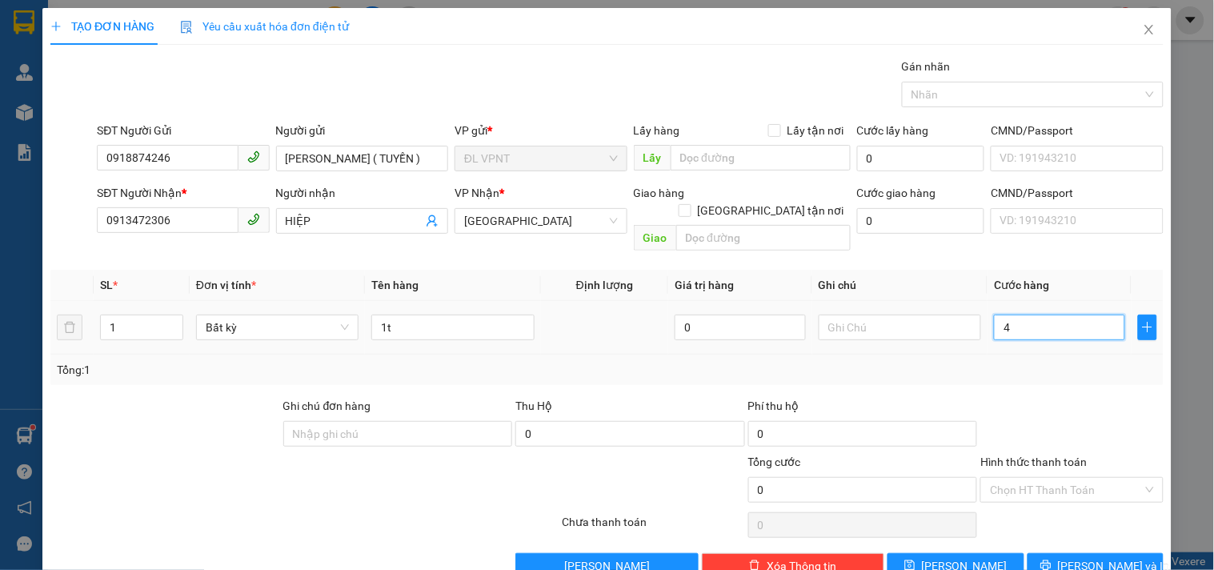
type input "4"
type input "40"
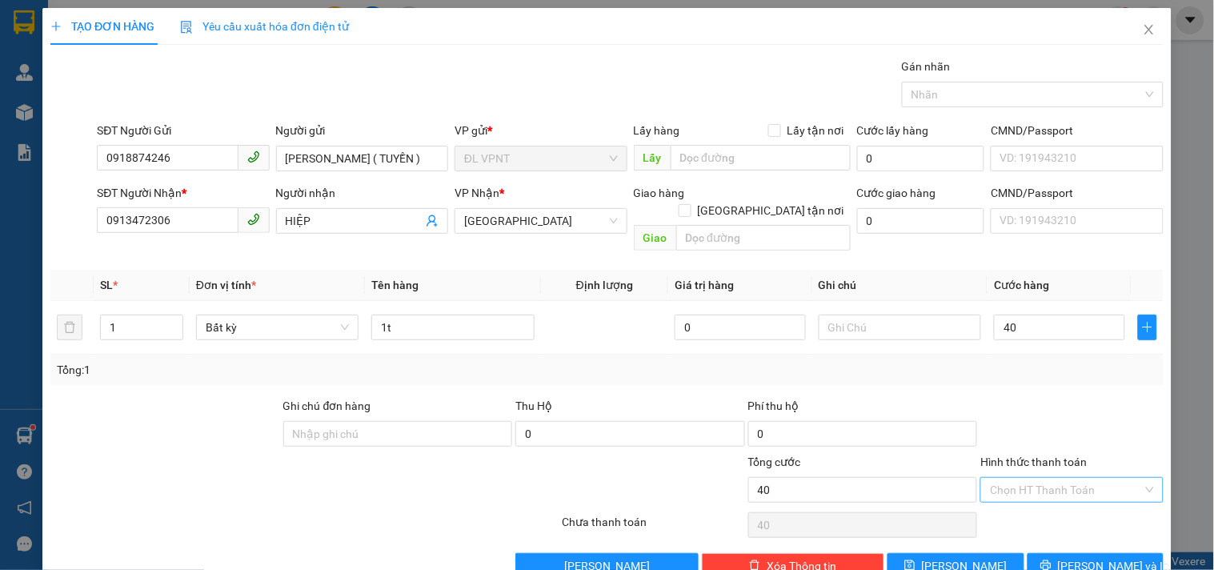
type input "40.000"
click at [1068, 478] on input "Hình thức thanh toán" at bounding box center [1066, 490] width 152 height 24
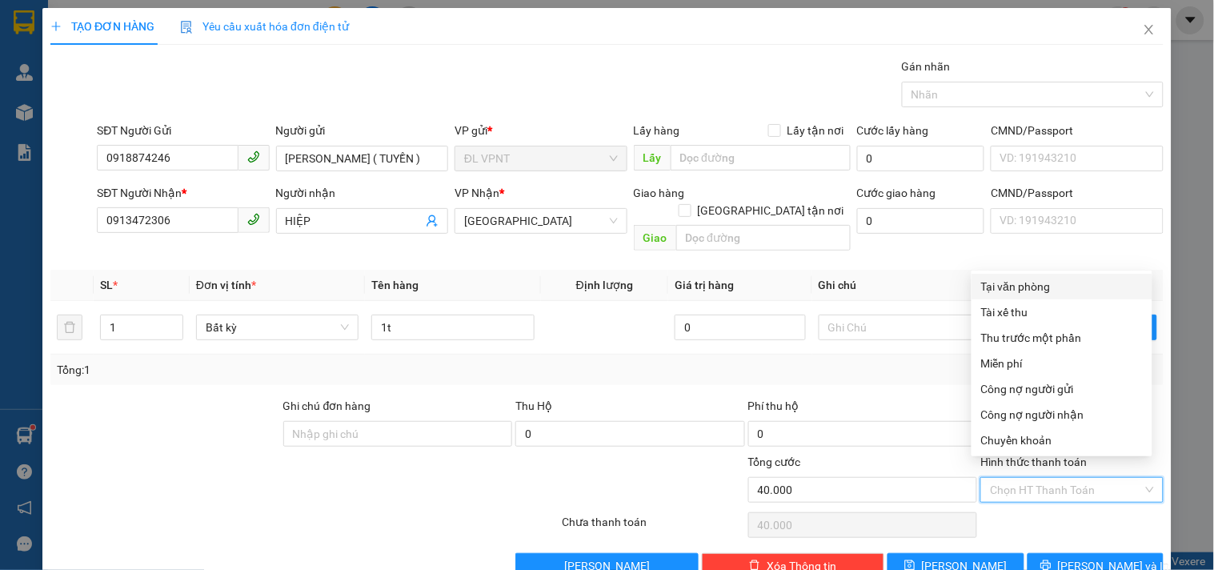
click at [1060, 288] on div "Tại văn phòng" at bounding box center [1062, 287] width 162 height 18
type input "0"
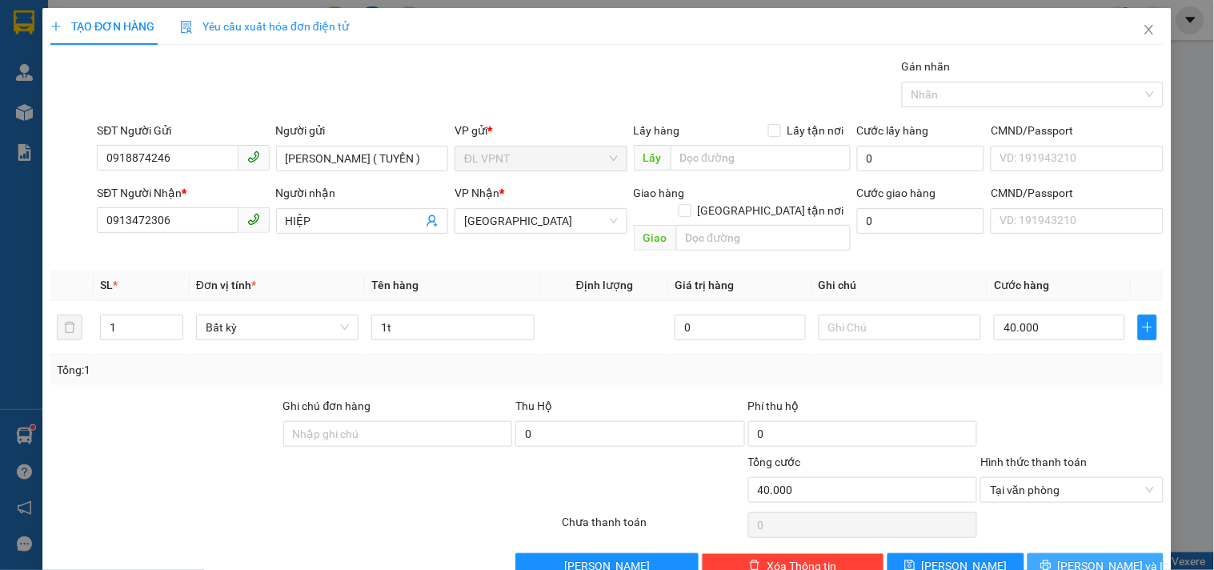
click at [1065, 553] on button "[PERSON_NAME] và In" at bounding box center [1096, 566] width 136 height 26
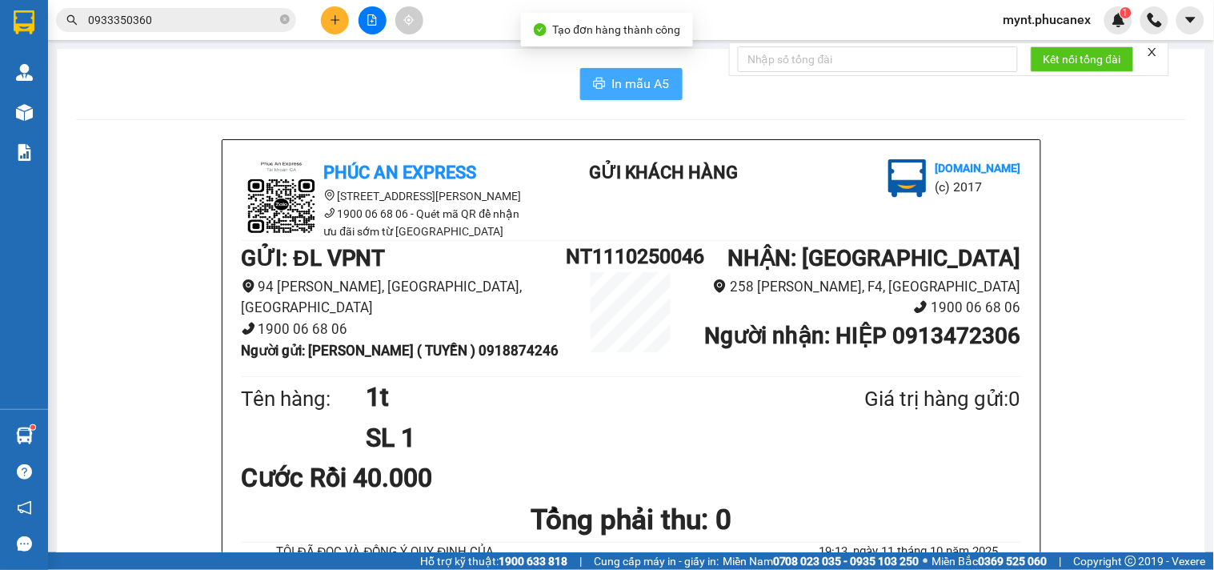
click at [606, 68] on button "In mẫu A5" at bounding box center [631, 84] width 102 height 32
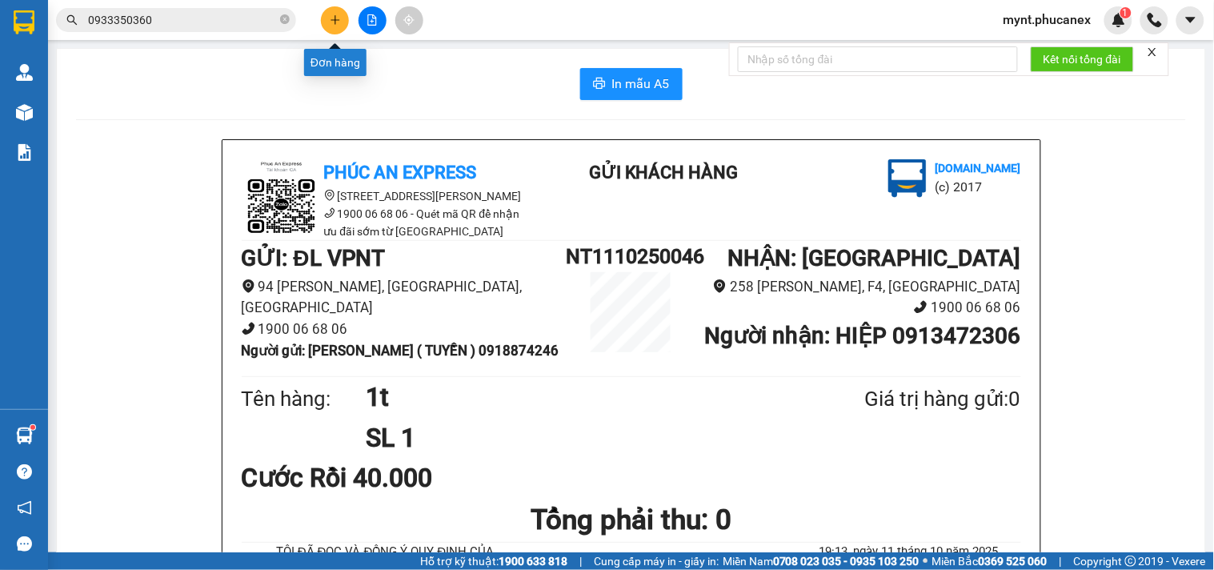
click at [327, 13] on button at bounding box center [335, 20] width 28 height 28
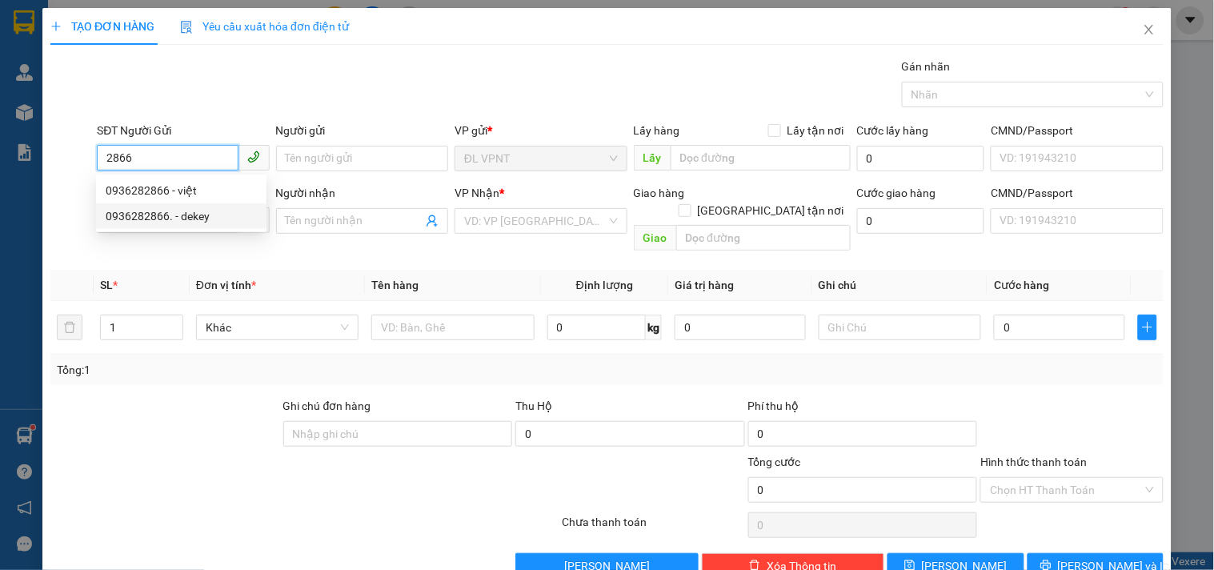
click at [155, 218] on div "0936282866. - dekey" at bounding box center [181, 216] width 151 height 18
type input "0936282866."
type input "dekey"
type input "0936282866"
type input "việt"
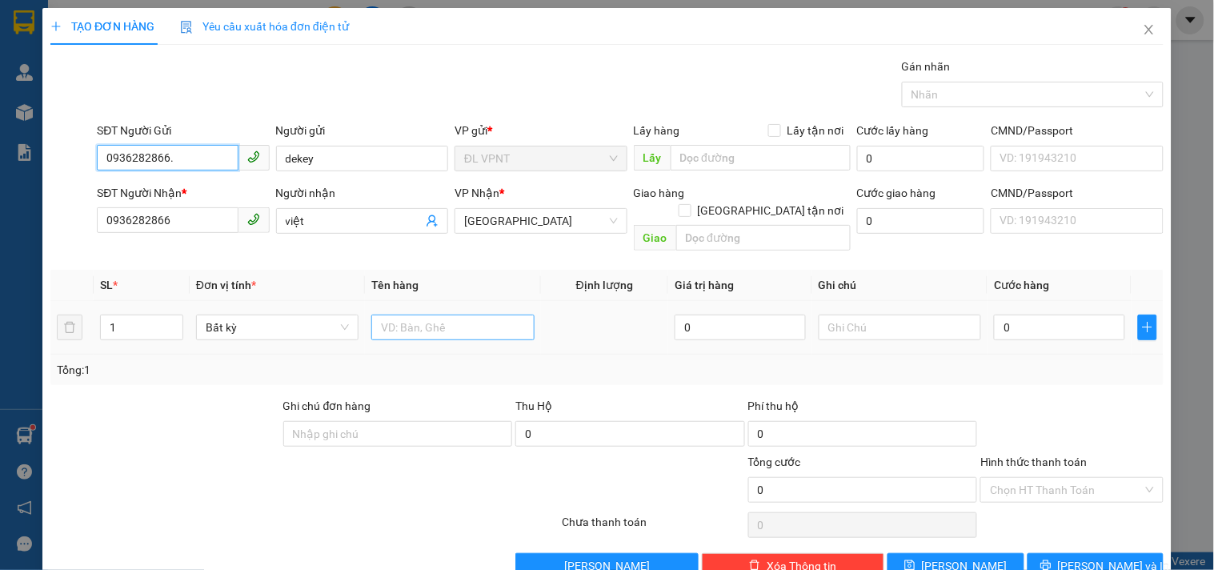
type input "0936282866."
click at [433, 315] on input "text" at bounding box center [452, 328] width 162 height 26
type input "1t"
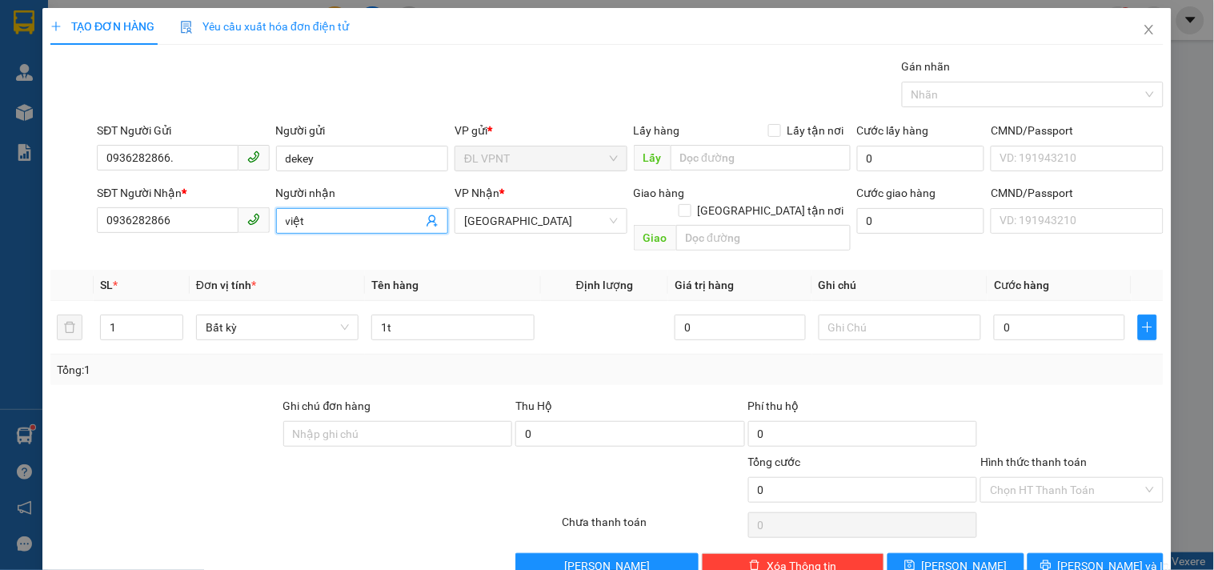
drag, startPoint x: 306, startPoint y: 226, endPoint x: 104, endPoint y: 200, distance: 203.3
click at [104, 200] on div "SĐT Người Nhận * 0936282866 Người nhận việt VP Nhận * ĐL Quận 1 Giao hàng [GEOG…" at bounding box center [630, 221] width 1073 height 74
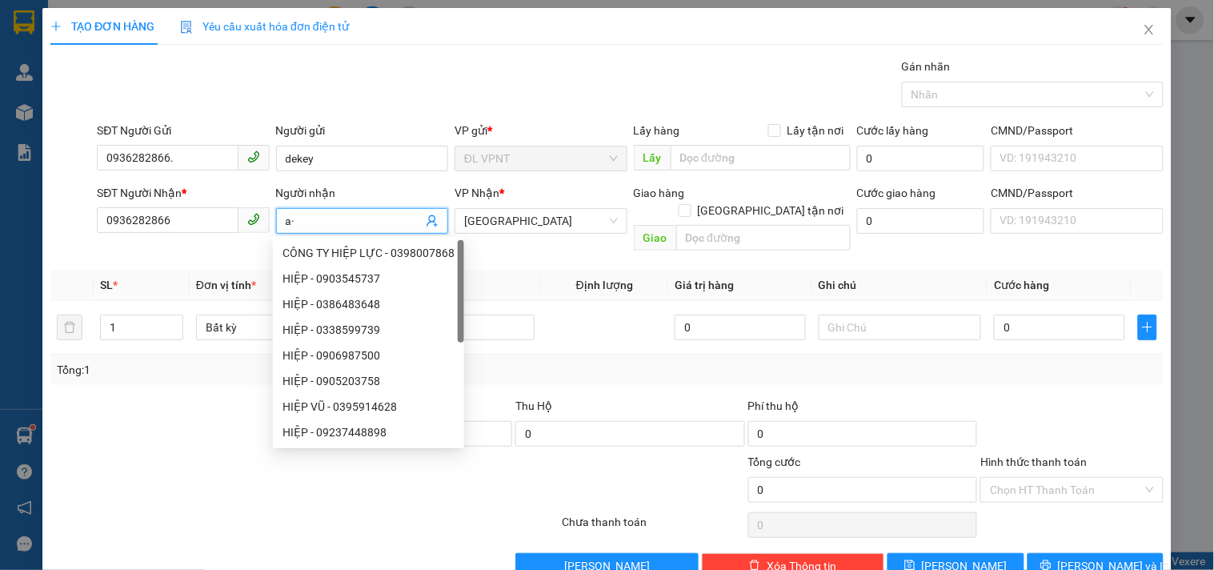
type input "a"
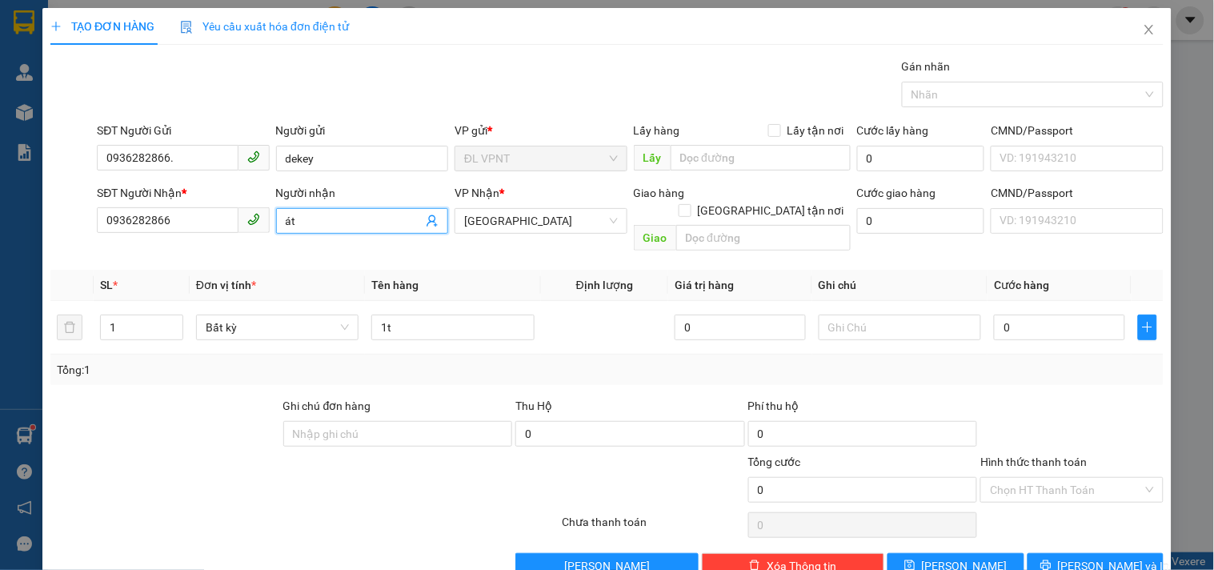
type input "á"
type input "a"
type input "á"
type input "astro"
click at [1036, 315] on input "0" at bounding box center [1059, 328] width 131 height 26
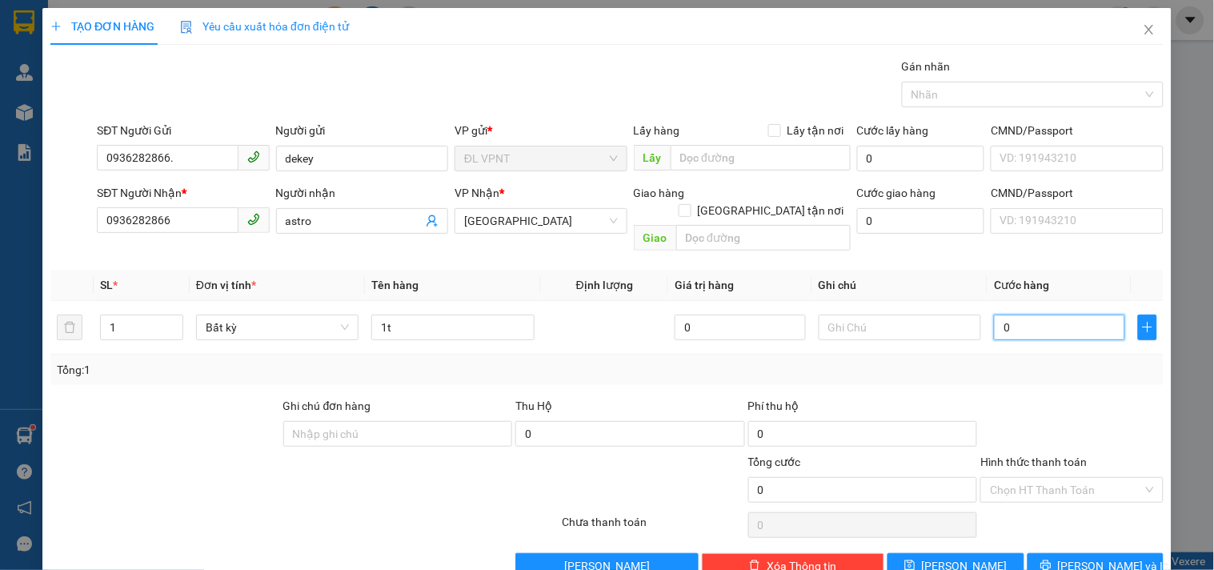
type input "6"
type input "60"
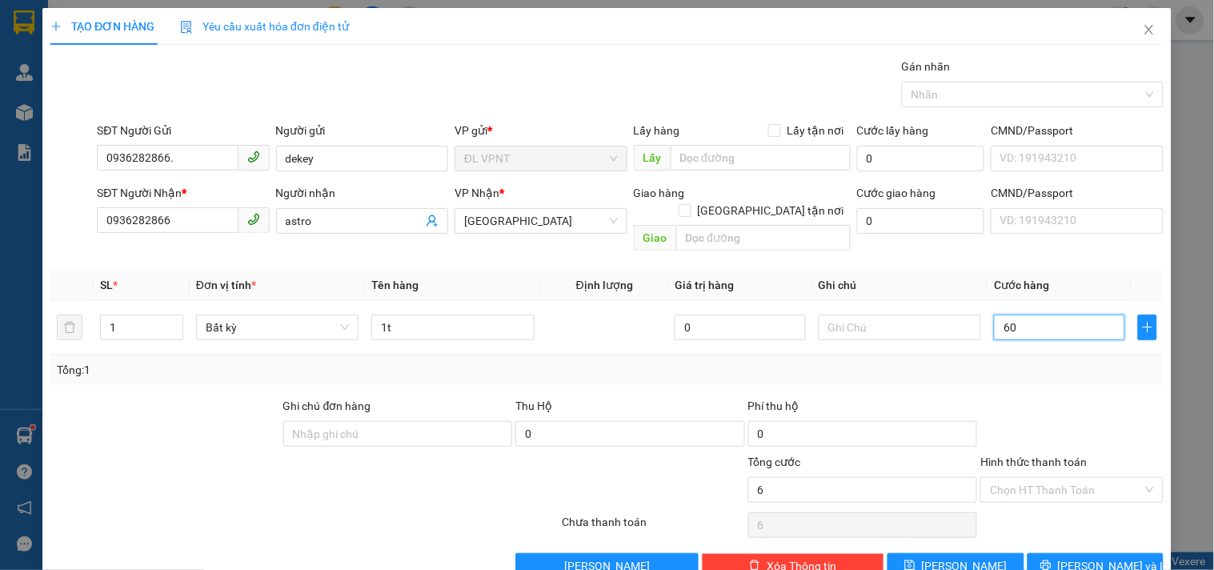
type input "60"
type input "60.000"
click at [831, 315] on input "text" at bounding box center [900, 328] width 162 height 26
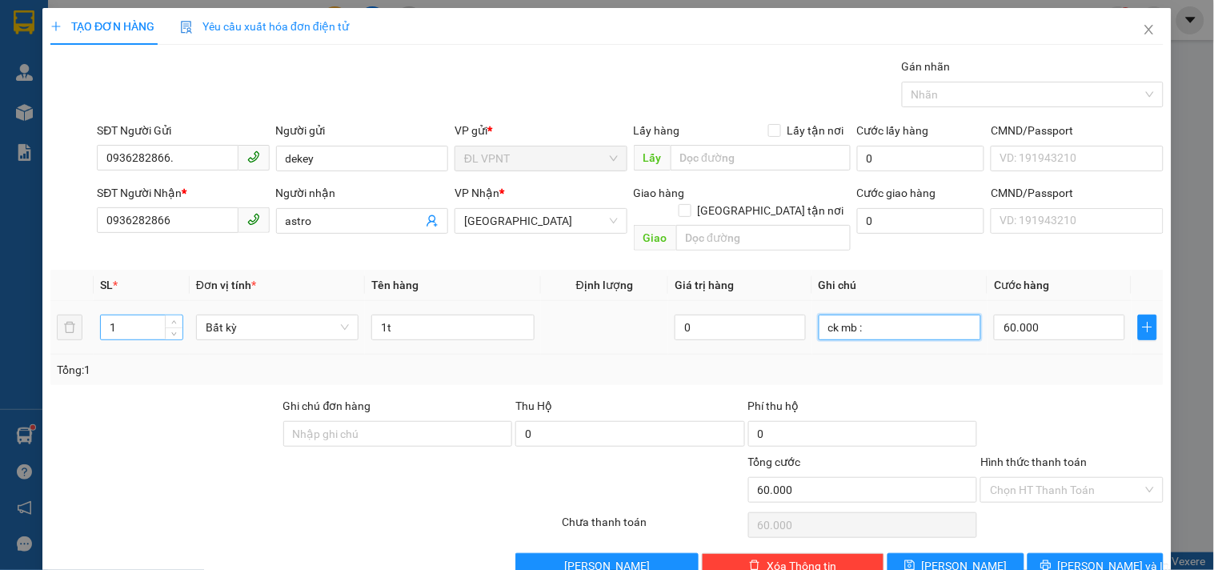
type input "ck mb :"
drag, startPoint x: 122, startPoint y: 313, endPoint x: 48, endPoint y: 311, distance: 73.7
click at [48, 311] on div "TẠO ĐƠN HÀNG Yêu cầu xuất hóa đơn điện tử Transit Pickup Surcharge Ids Transit …" at bounding box center [606, 299] width 1129 height 583
type input "3"
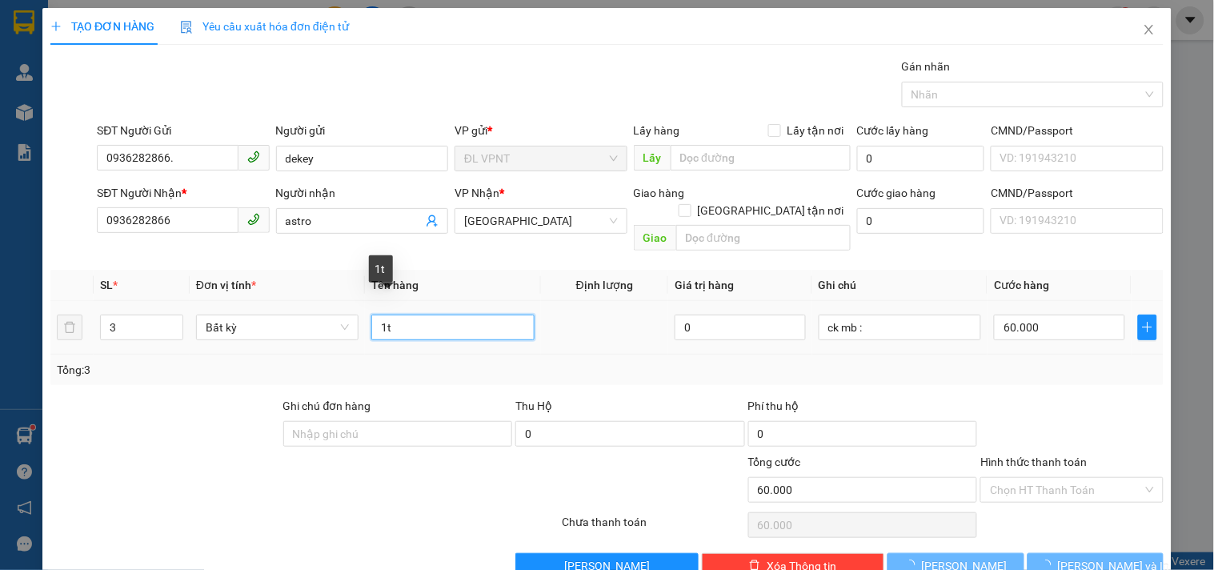
drag, startPoint x: 411, startPoint y: 308, endPoint x: 123, endPoint y: 106, distance: 351.0
click at [202, 310] on tr "3 Bất kỳ 1t 0 ck mb : 60.000" at bounding box center [606, 328] width 1113 height 54
type input "0"
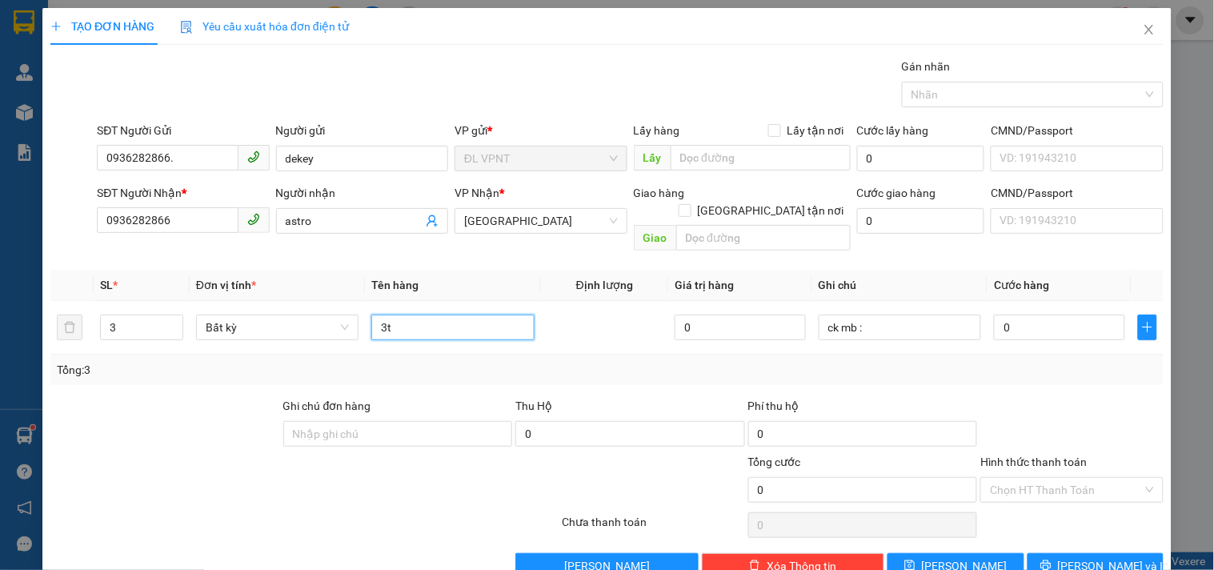
type input "3t"
click at [1007, 315] on input "0" at bounding box center [1059, 328] width 131 height 26
type input "1"
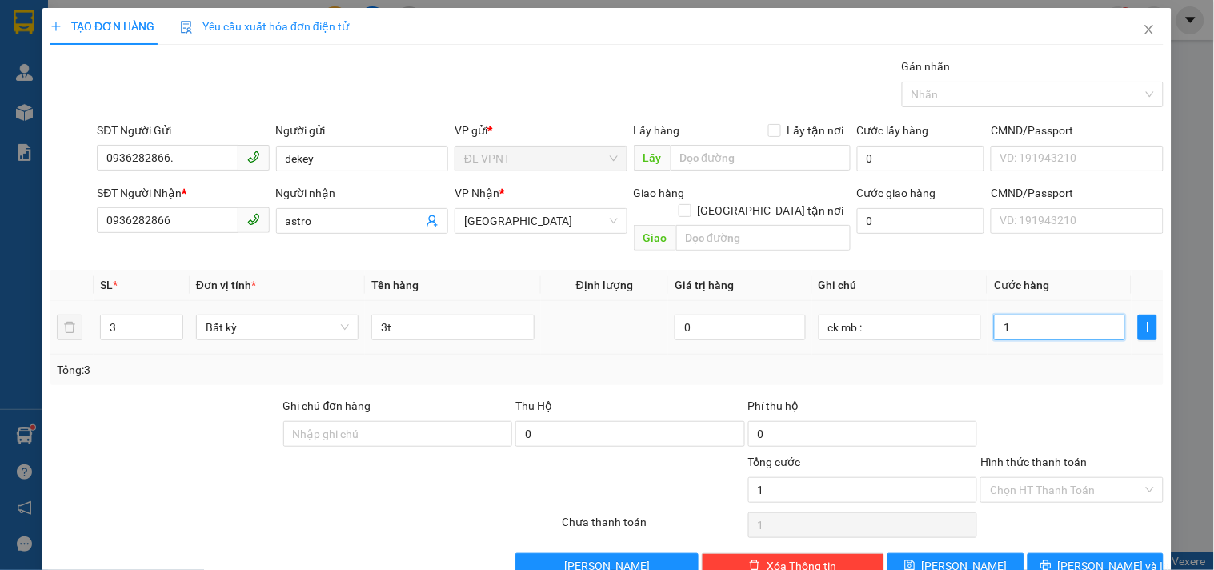
type input "18"
type input "180"
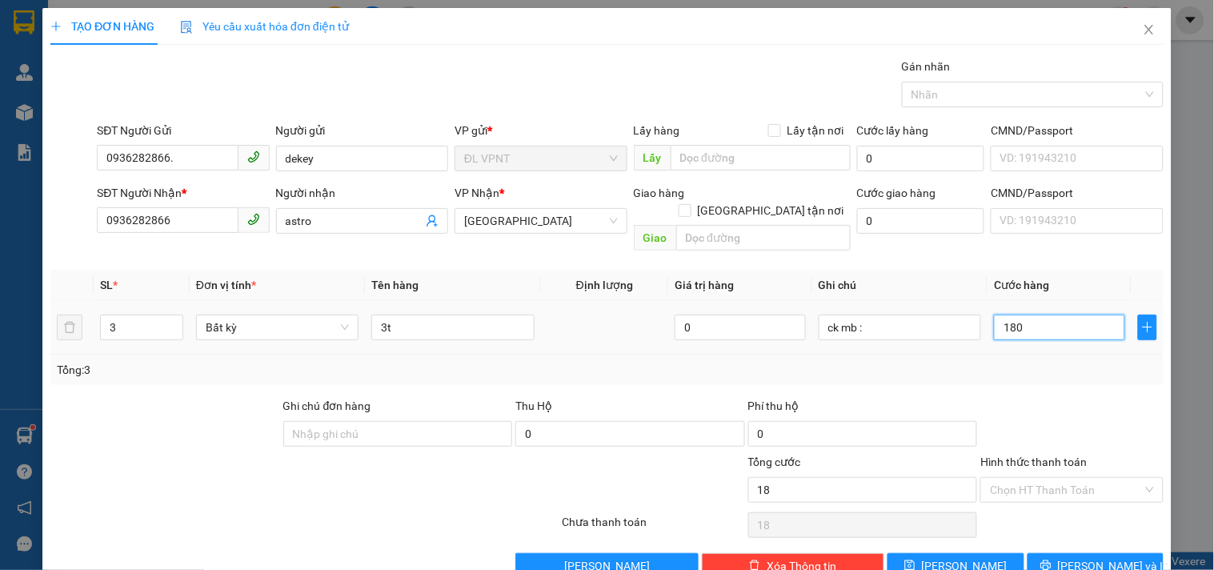
type input "180"
type input "180.000"
click at [1076, 557] on span "[PERSON_NAME] và In" at bounding box center [1114, 566] width 112 height 18
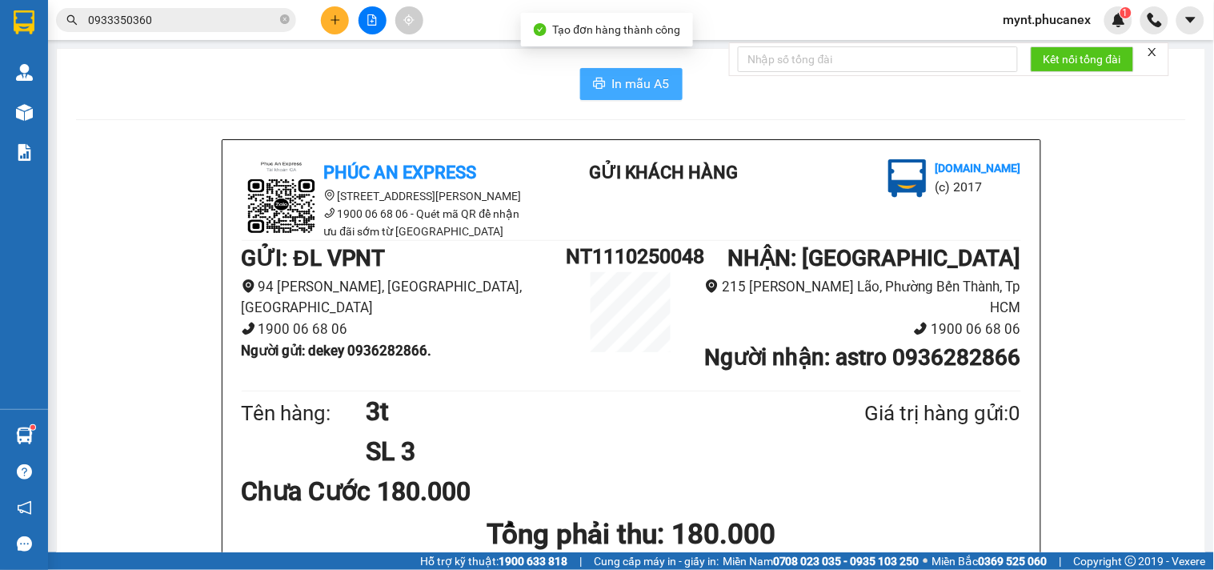
click at [599, 68] on button "In mẫu A5" at bounding box center [631, 84] width 102 height 32
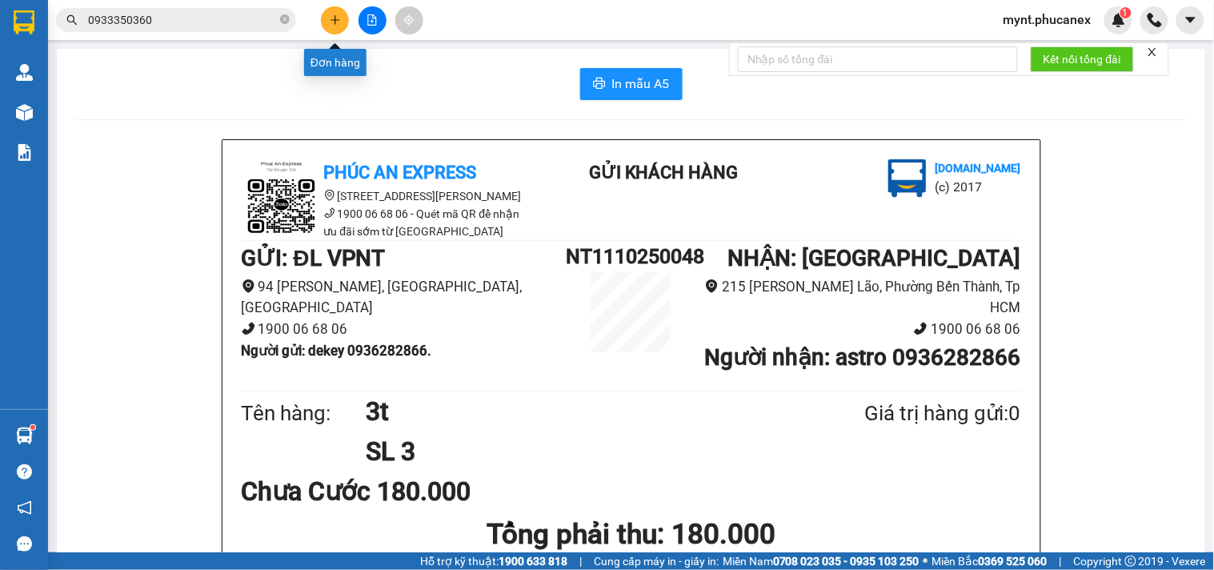
click at [336, 19] on icon "plus" at bounding box center [335, 19] width 9 height 1
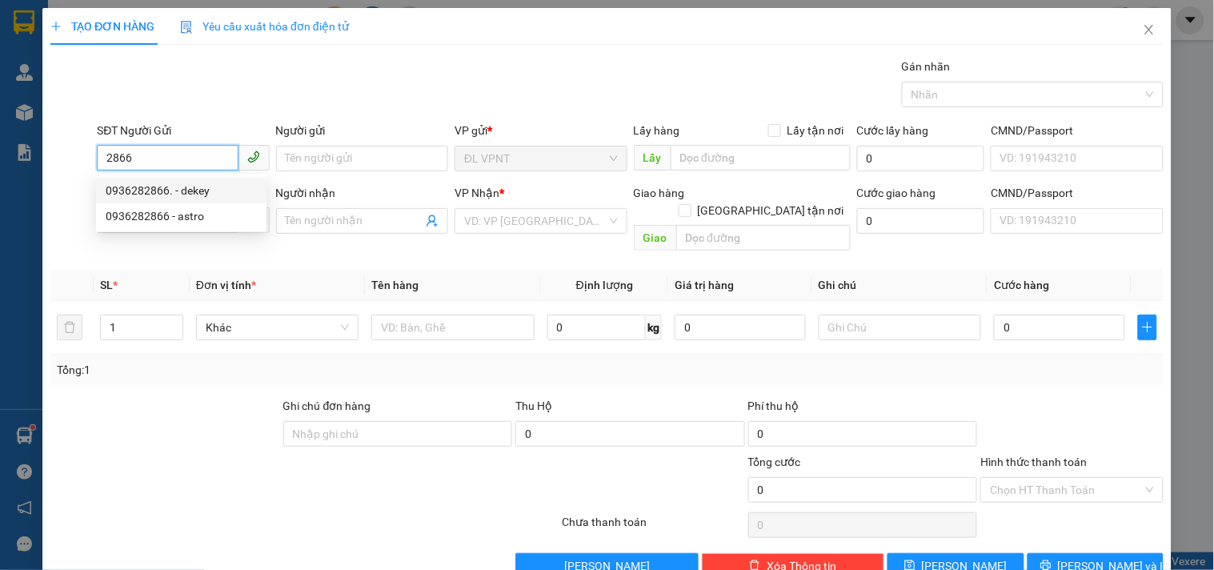
click at [181, 190] on div "0936282866. - dekey" at bounding box center [181, 191] width 151 height 18
type input "0936282866."
type input "dekey"
type input "0936282866"
type input "astro"
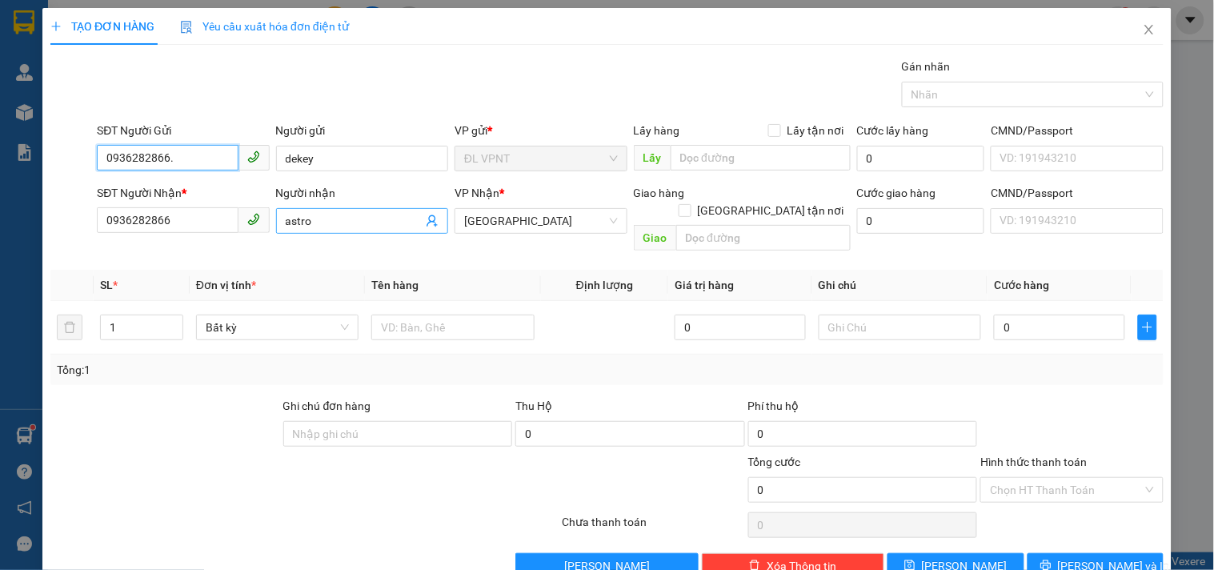
type input "0936282866."
drag, startPoint x: 327, startPoint y: 222, endPoint x: 0, endPoint y: 142, distance: 336.2
click at [0, 185] on div "TẠO ĐƠN HÀNG Yêu cầu xuất hóa đơn điện tử Transit Pickup Surcharge Ids Transit …" at bounding box center [607, 285] width 1214 height 570
type input "sambi"
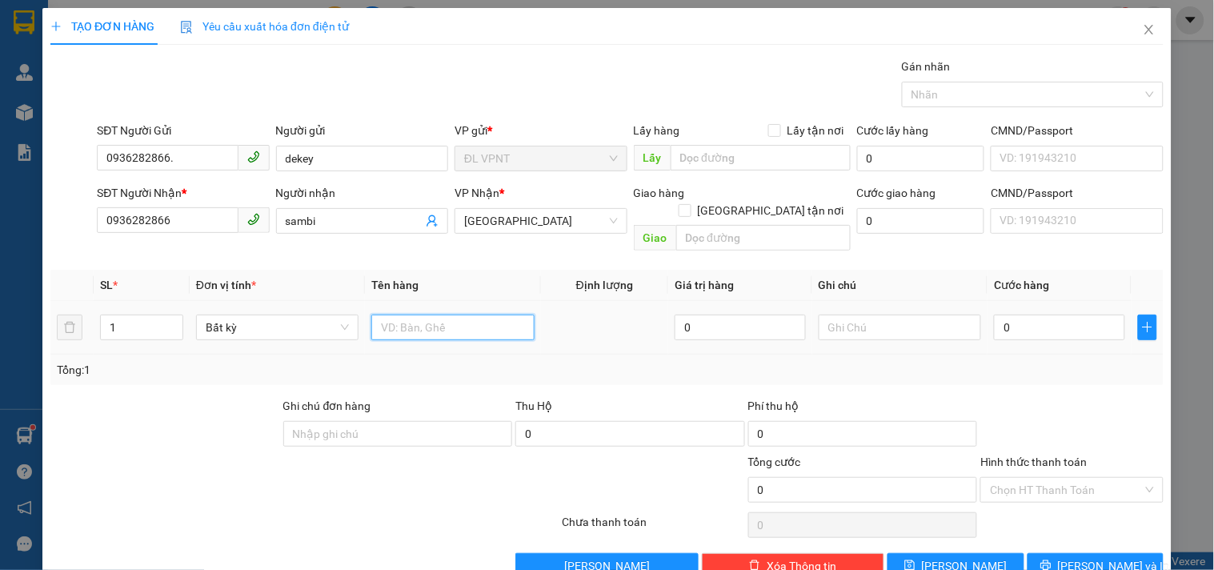
click at [406, 315] on input "text" at bounding box center [452, 328] width 162 height 26
type input "1t"
click at [1033, 315] on input "0" at bounding box center [1059, 328] width 131 height 26
type input "3"
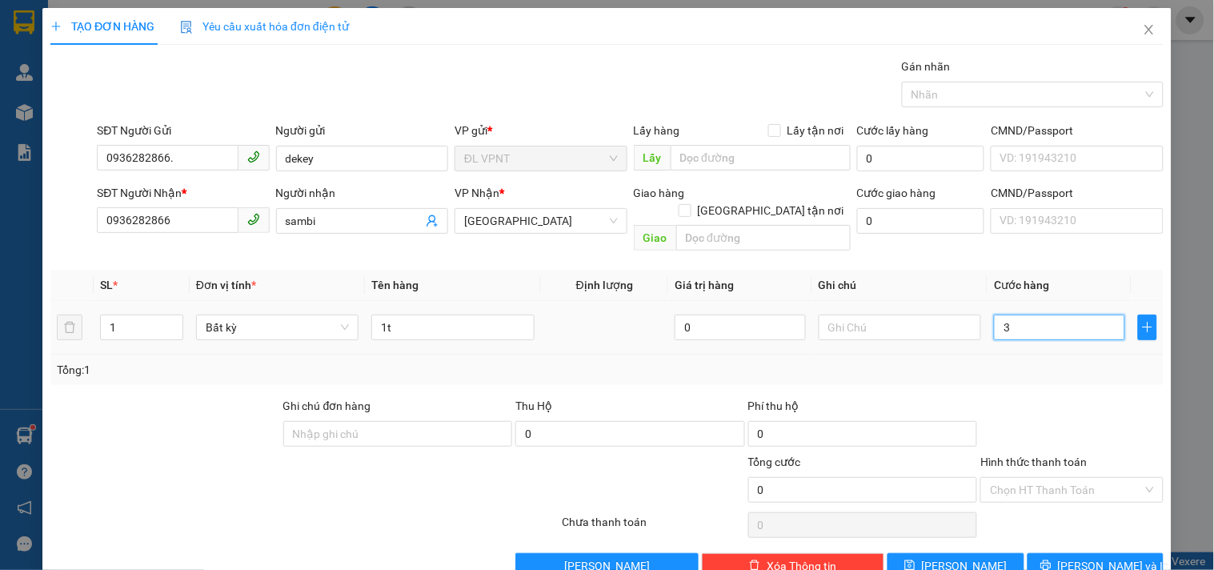
type input "3"
type input "30"
type input "30.000"
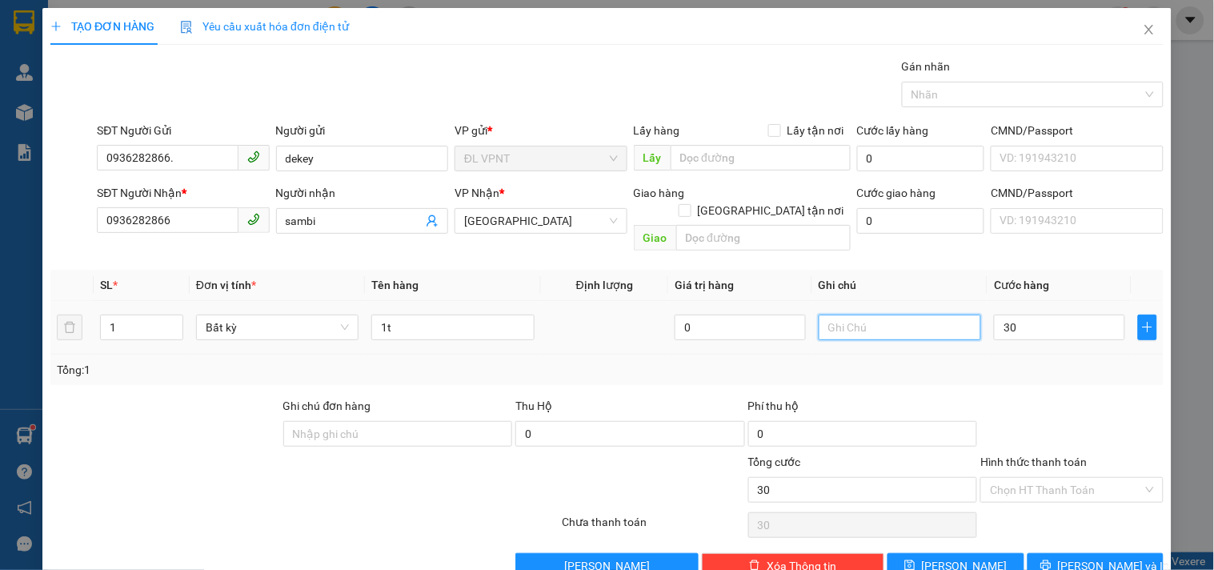
type input "30.000"
click at [843, 315] on input "text" at bounding box center [900, 328] width 162 height 26
click at [1080, 529] on div "Transit Pickup Surcharge Ids Transit Deliver Surcharge Ids Transit Deliver Surc…" at bounding box center [606, 318] width 1113 height 521
click at [1072, 557] on span "[PERSON_NAME] và In" at bounding box center [1114, 566] width 112 height 18
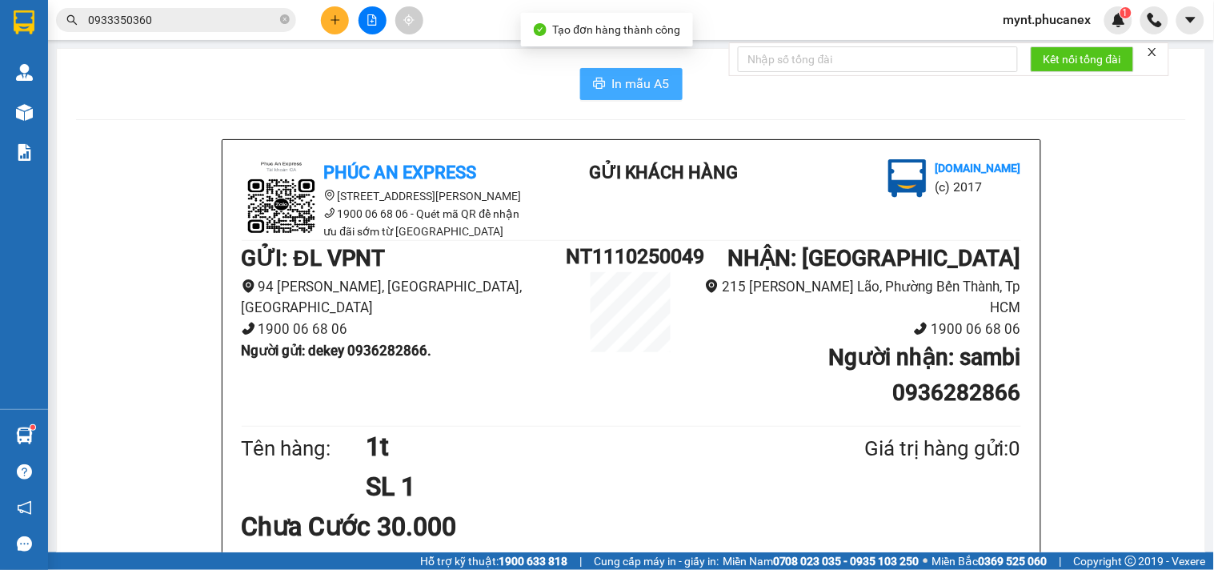
click at [651, 91] on span "In mẫu A5" at bounding box center [641, 84] width 58 height 20
click at [339, 27] on button at bounding box center [335, 20] width 28 height 28
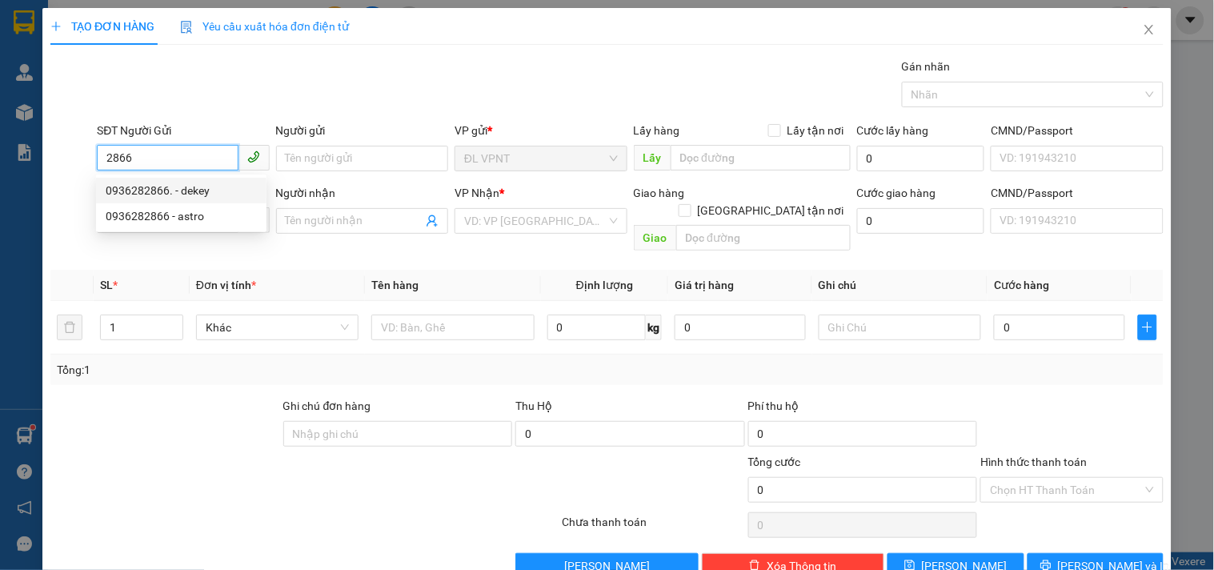
click at [174, 193] on div "0936282866. - dekey" at bounding box center [181, 191] width 151 height 18
type input "0936282866."
type input "dekey"
type input "0936282866"
type input "astro"
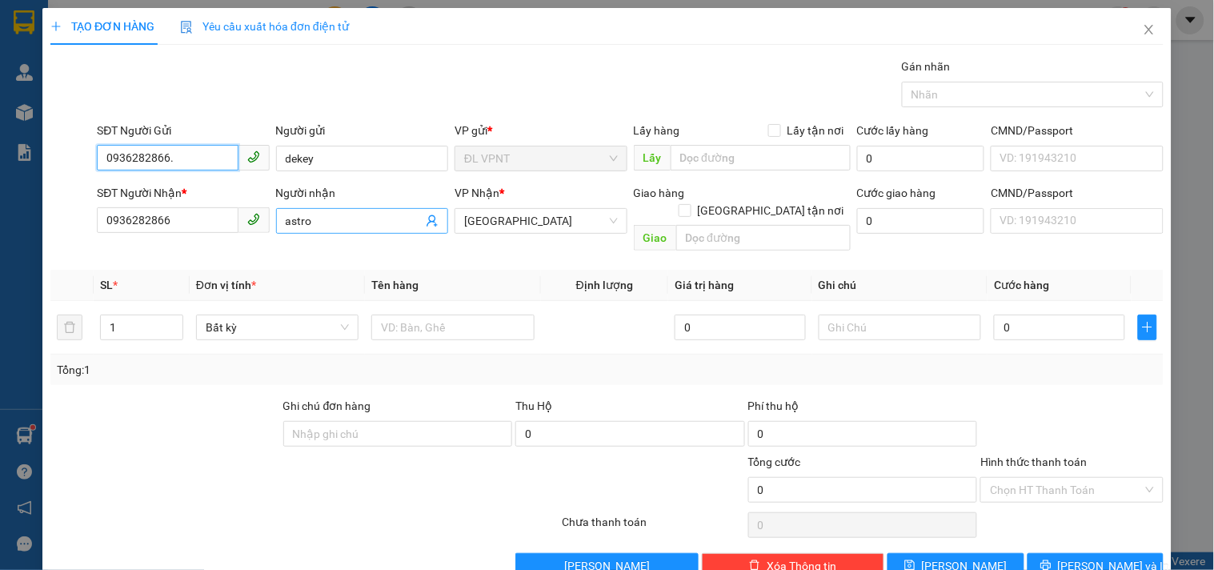
type input "0936282866."
drag, startPoint x: 328, startPoint y: 218, endPoint x: 0, endPoint y: 170, distance: 331.5
click at [0, 192] on div "TẠO ĐƠN HÀNG Yêu cầu xuất hóa đơn điện tử Transit Pickup Surcharge Ids Transit …" at bounding box center [607, 285] width 1214 height 570
type input "kaden"
click at [414, 315] on input "text" at bounding box center [452, 328] width 162 height 26
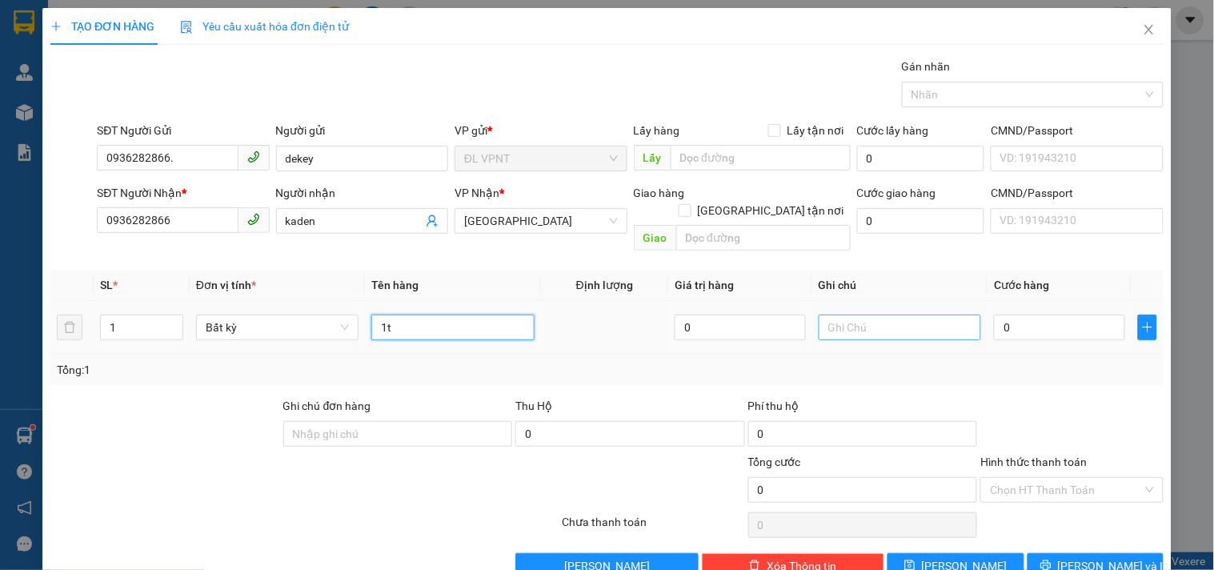
type input "1t"
click at [923, 315] on input "text" at bounding box center [900, 328] width 162 height 26
type input "ck mb :"
click at [1021, 318] on input "0" at bounding box center [1059, 328] width 131 height 26
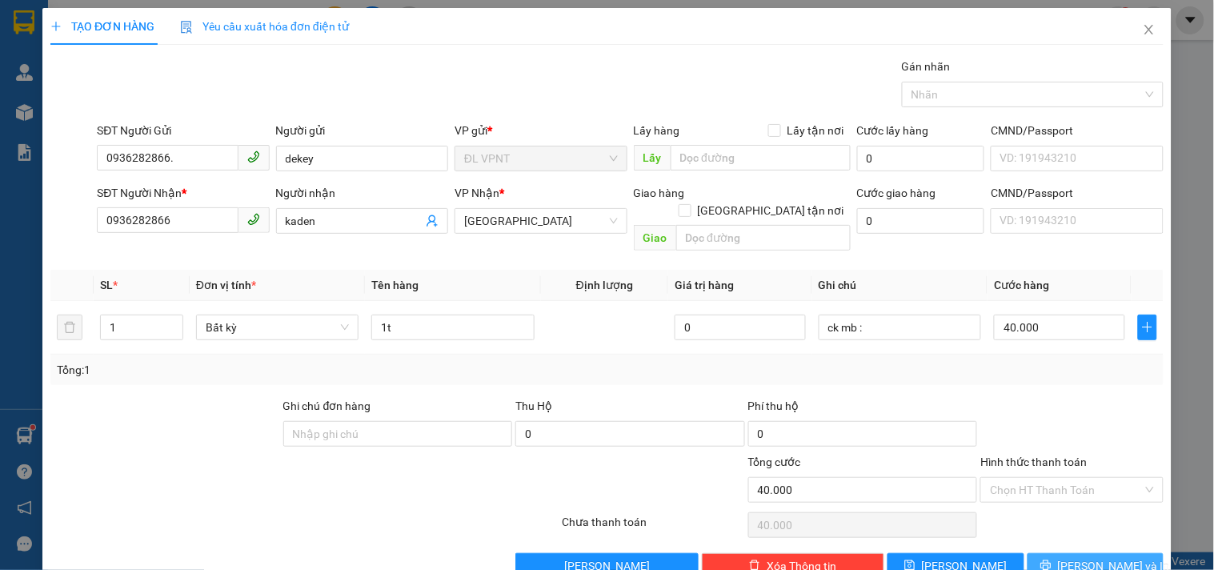
click at [1084, 557] on span "[PERSON_NAME] và In" at bounding box center [1114, 566] width 112 height 18
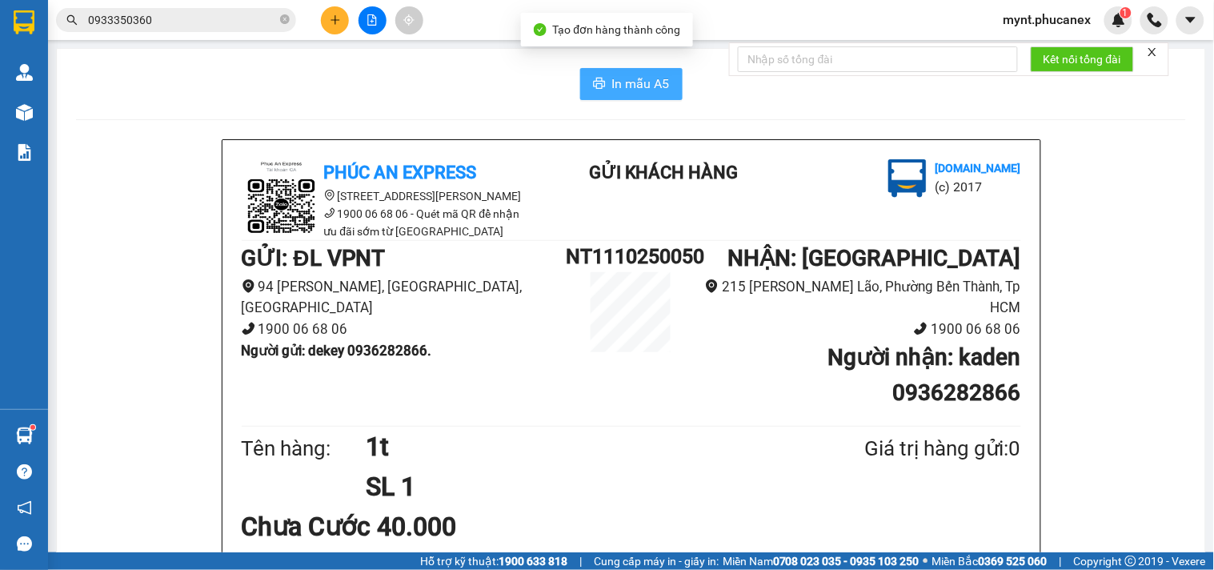
click at [616, 68] on button "In mẫu A5" at bounding box center [631, 84] width 102 height 32
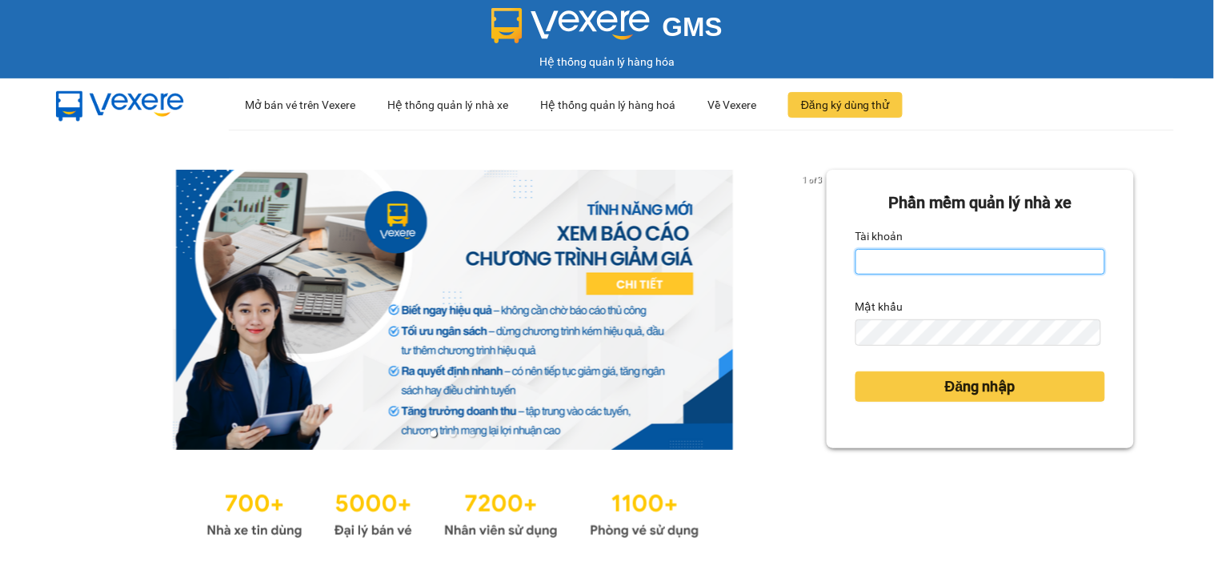
click at [951, 261] on input "Tài khoản" at bounding box center [980, 262] width 250 height 26
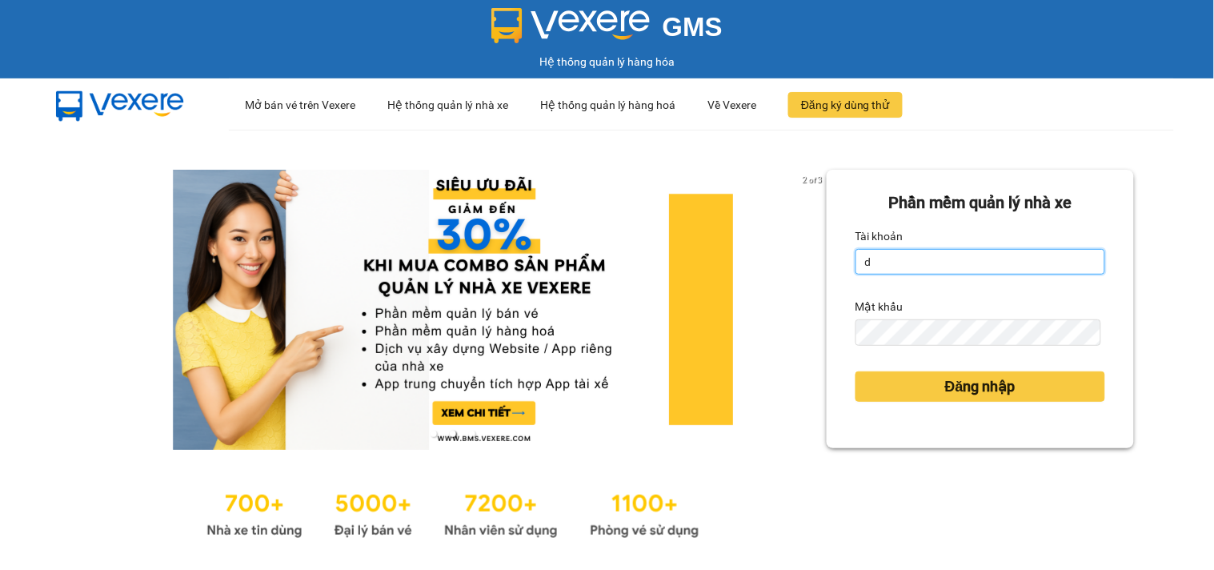
type input "dienkhanh.phucanex"
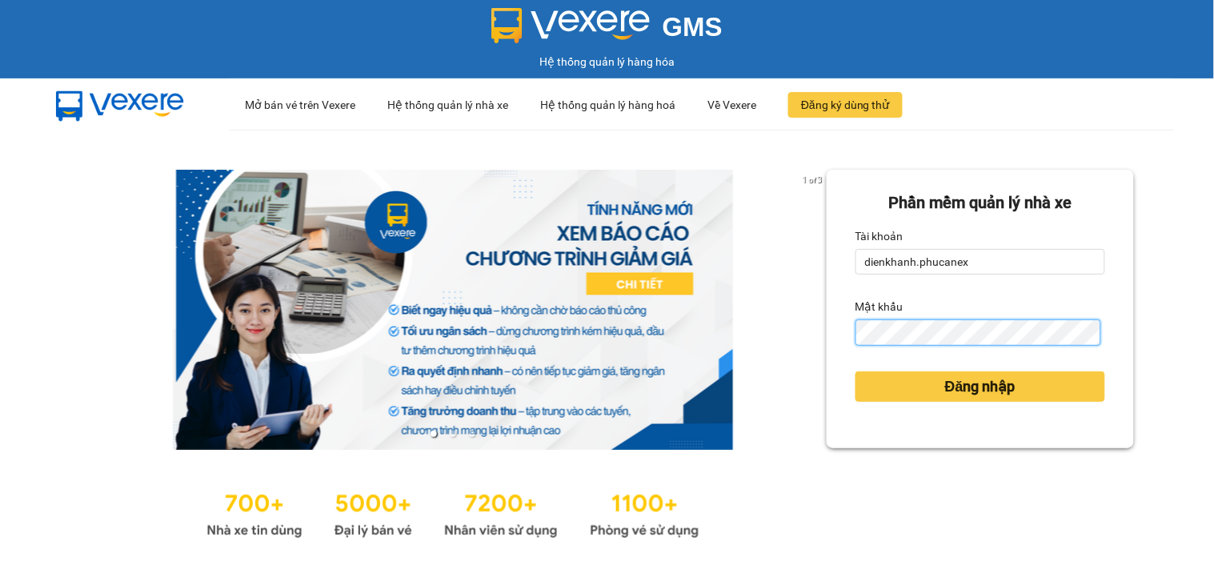
click at [855, 371] on button "Đăng nhập" at bounding box center [980, 386] width 250 height 30
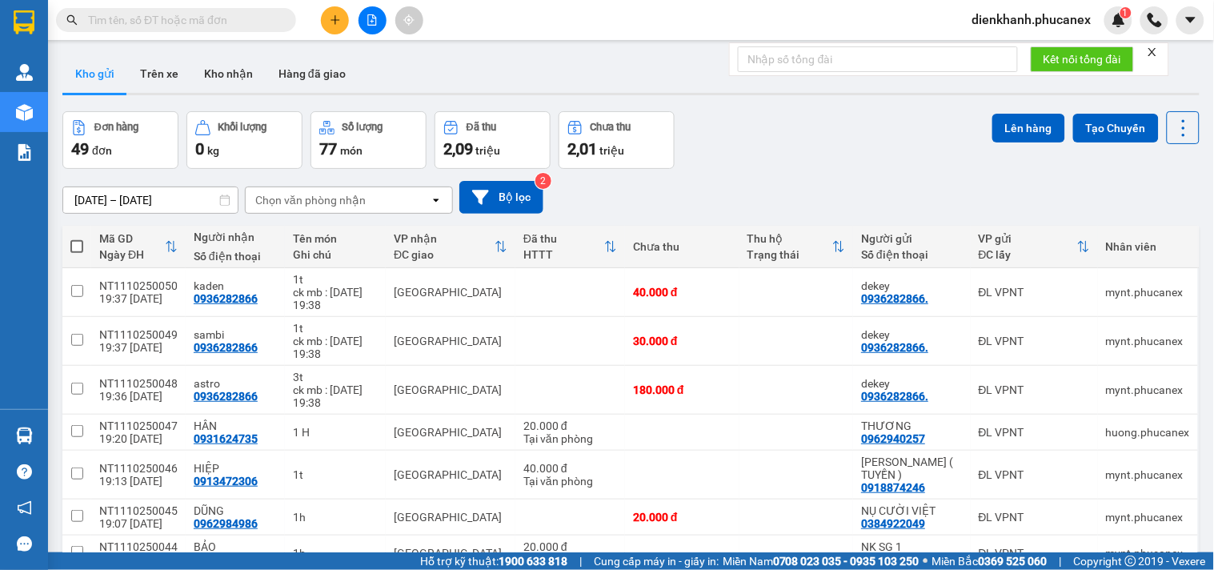
click at [1042, 30] on div "dienkhanh.phucanex 1" at bounding box center [1046, 20] width 173 height 28
click at [1044, 19] on span "dienkhanh.phucanex" at bounding box center [1032, 20] width 145 height 20
click at [1015, 43] on span "Đăng xuất" at bounding box center [1040, 50] width 110 height 18
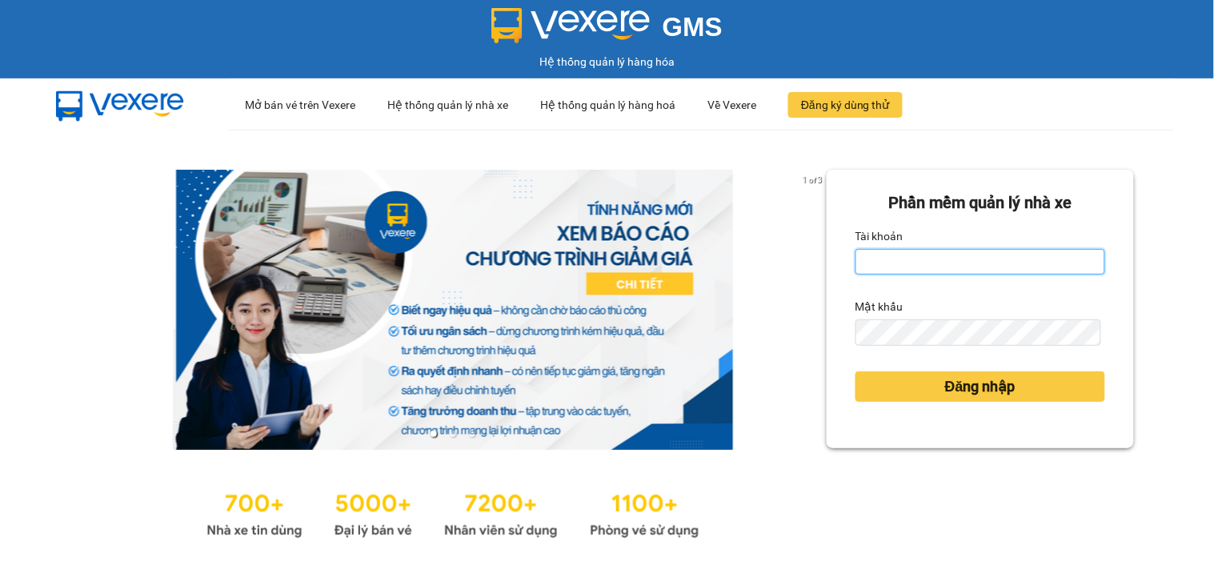
click at [908, 254] on input "Tài khoản" at bounding box center [980, 262] width 250 height 26
type input "dienkhanh.phucanex"
click at [875, 254] on input "Tài khoản" at bounding box center [980, 262] width 250 height 26
type input "mynt.phucanex"
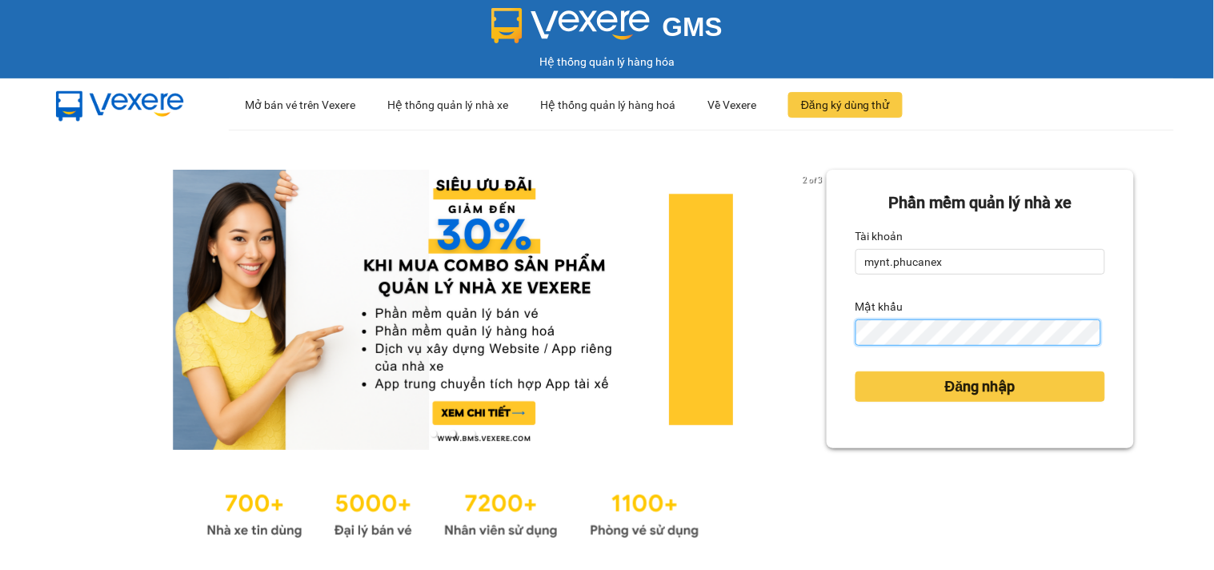
click at [855, 371] on button "Đăng nhập" at bounding box center [980, 386] width 250 height 30
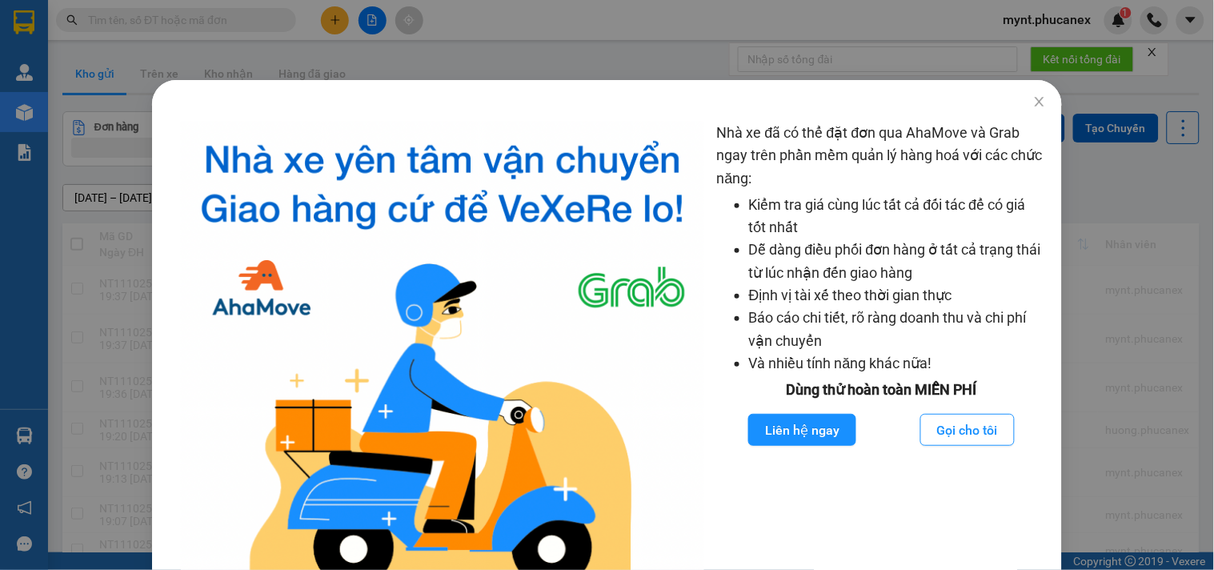
click at [94, 168] on div "Nhà xe đã có thể đặt đơn qua AhaMove và Grab ngay trên phần mềm quản lý hàng ho…" at bounding box center [607, 285] width 1214 height 570
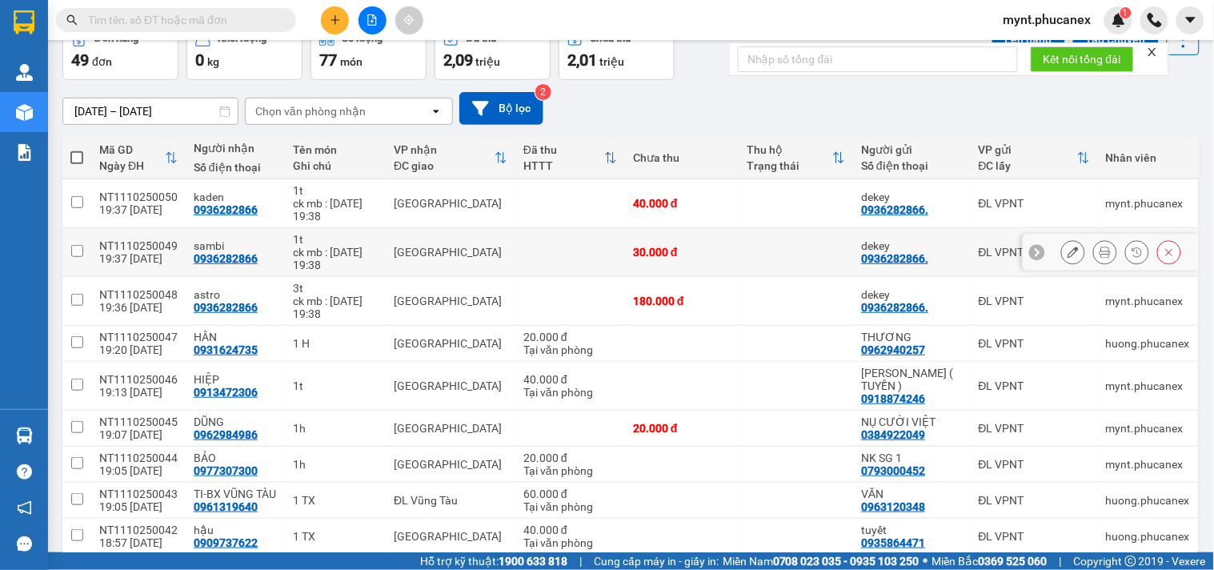
scroll to position [178, 0]
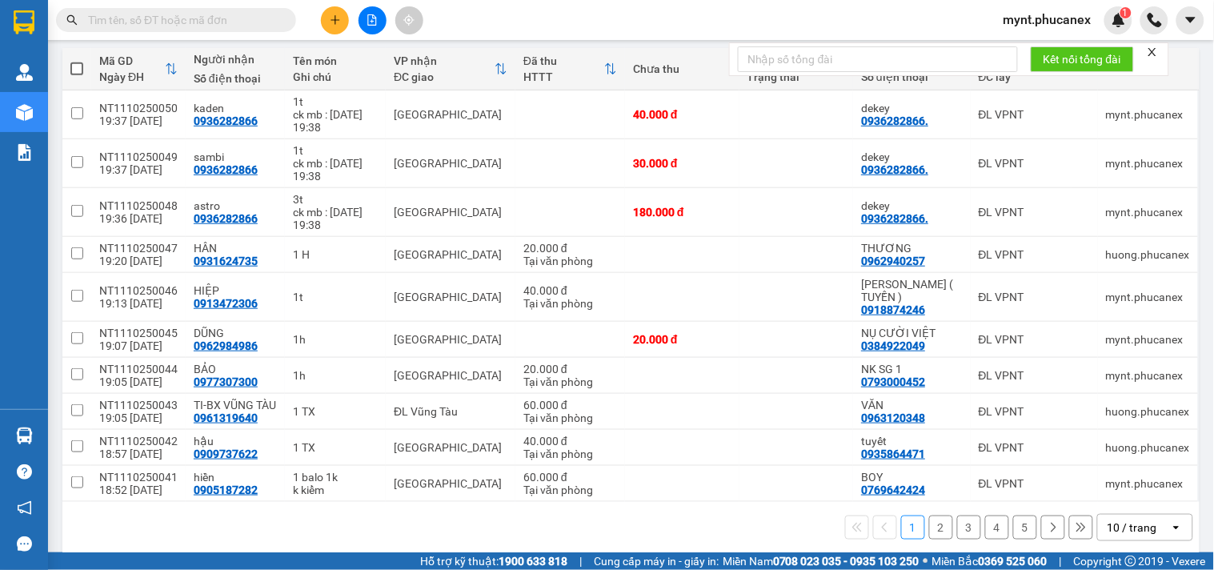
click at [1170, 523] on icon "open" at bounding box center [1176, 527] width 13 height 13
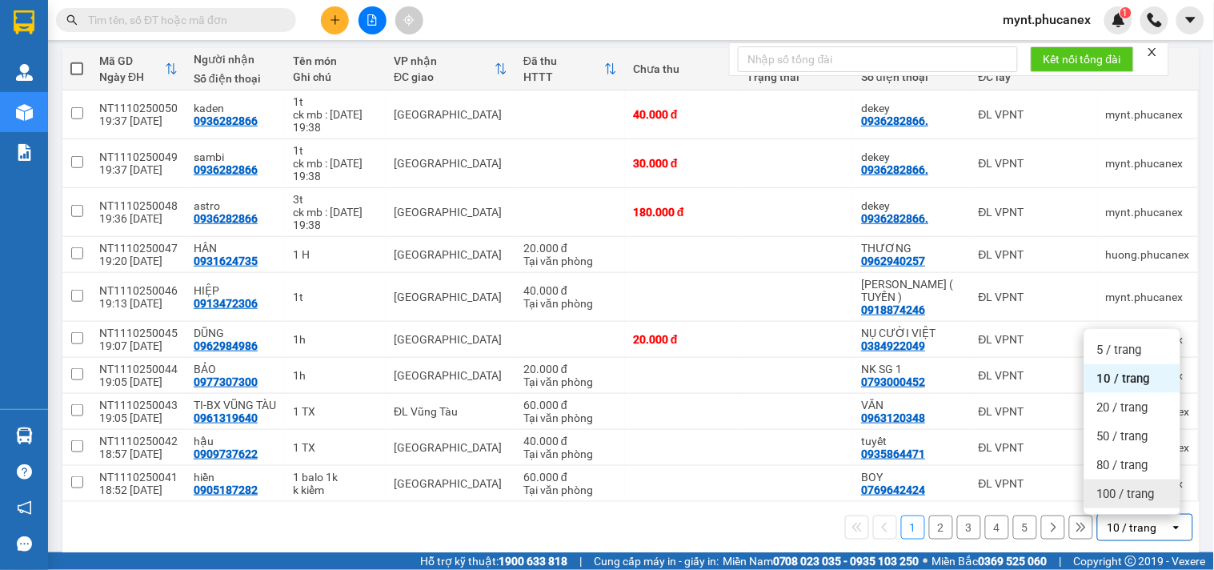
click at [1140, 491] on span "100 / trang" at bounding box center [1126, 494] width 58 height 16
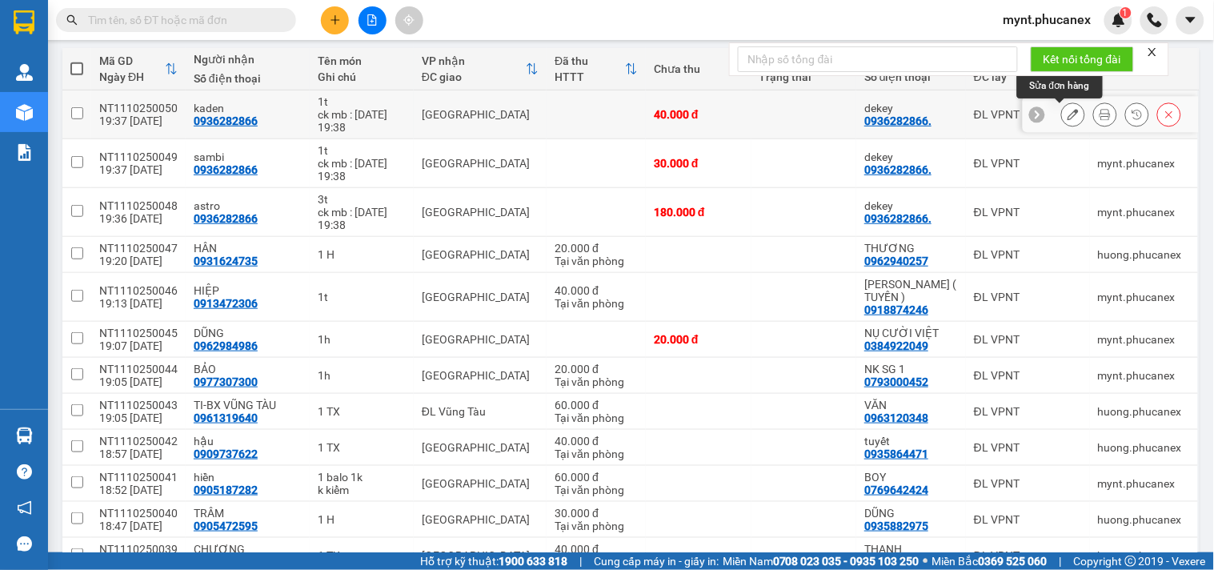
click at [1062, 118] on button at bounding box center [1073, 115] width 22 height 28
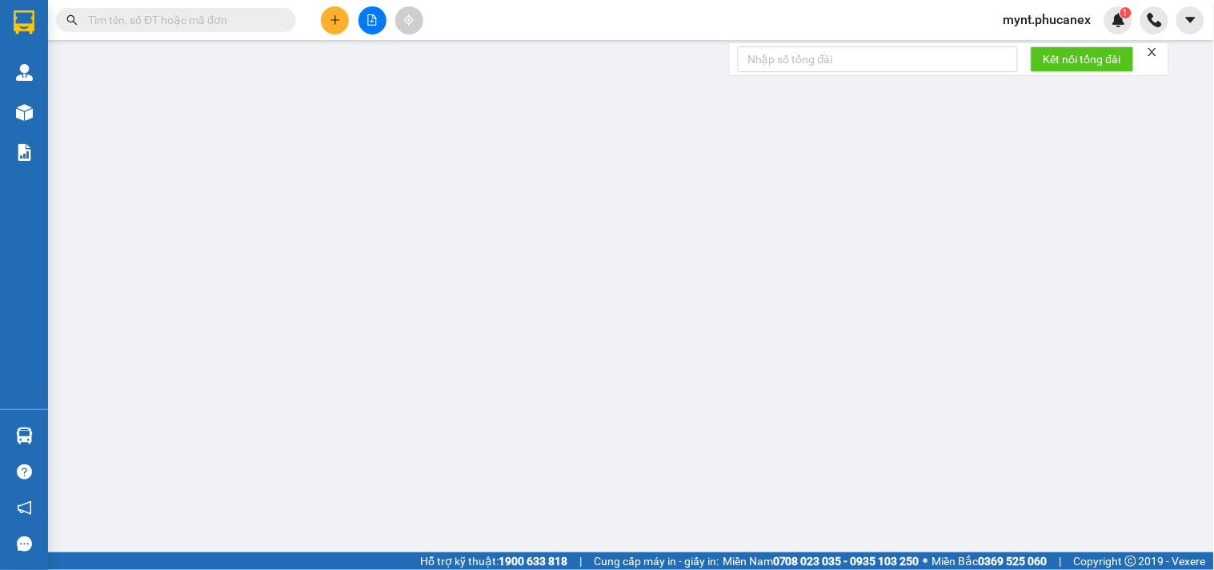
type input "0936282866."
type input "dekey"
type input "0936282866"
type input "kaden"
type input "0"
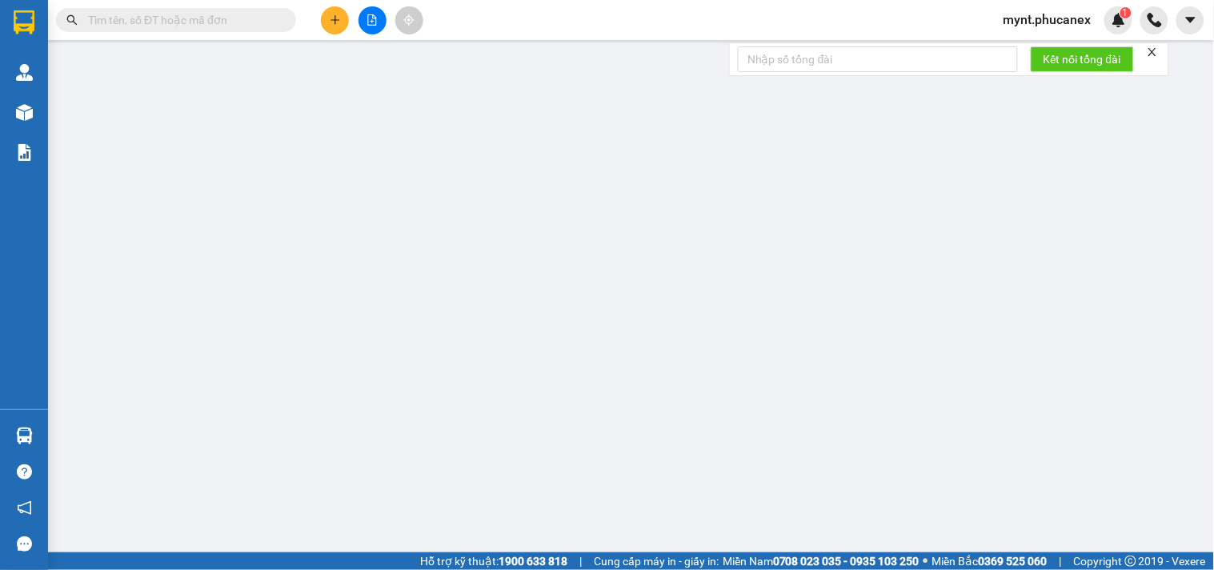
type input "40.000"
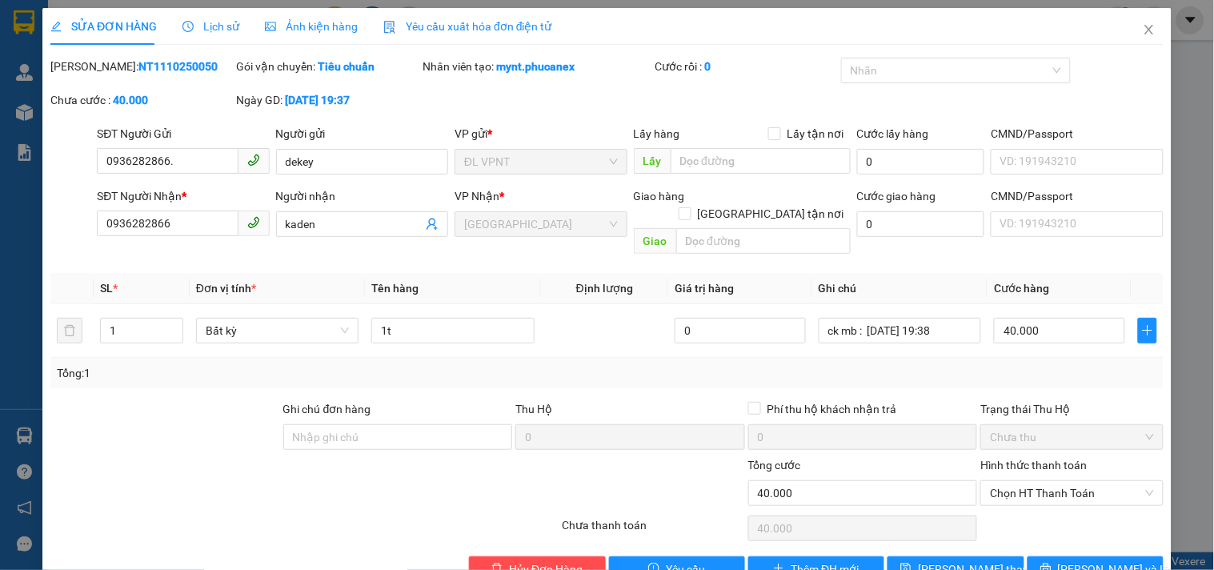
click at [203, 20] on span "Lịch sử" at bounding box center [210, 26] width 57 height 13
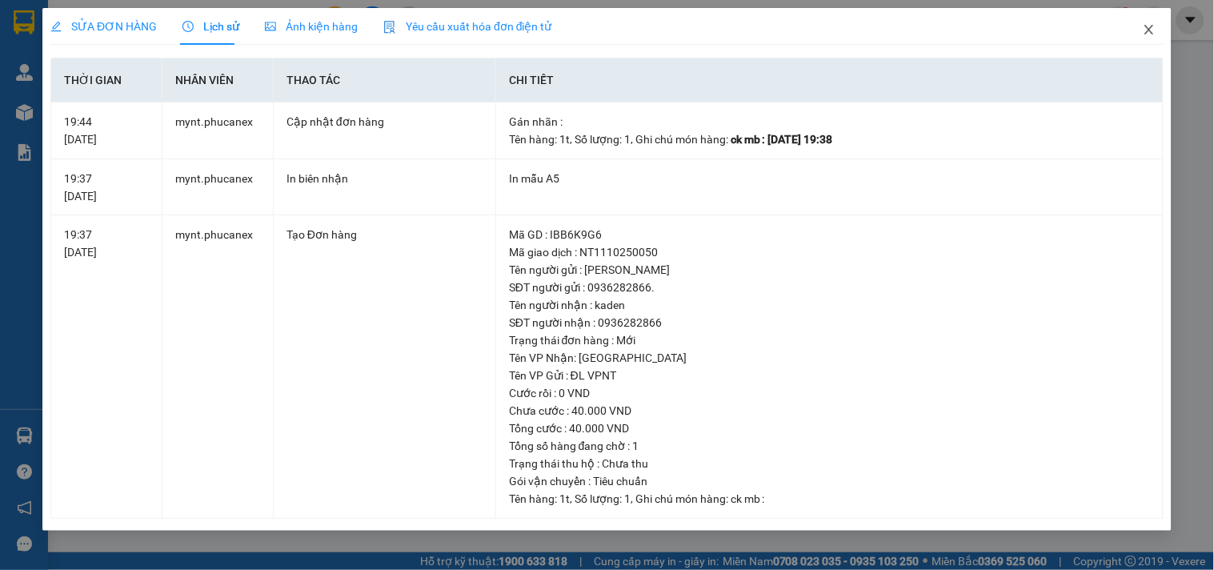
click at [1146, 19] on span "Close" at bounding box center [1149, 30] width 45 height 45
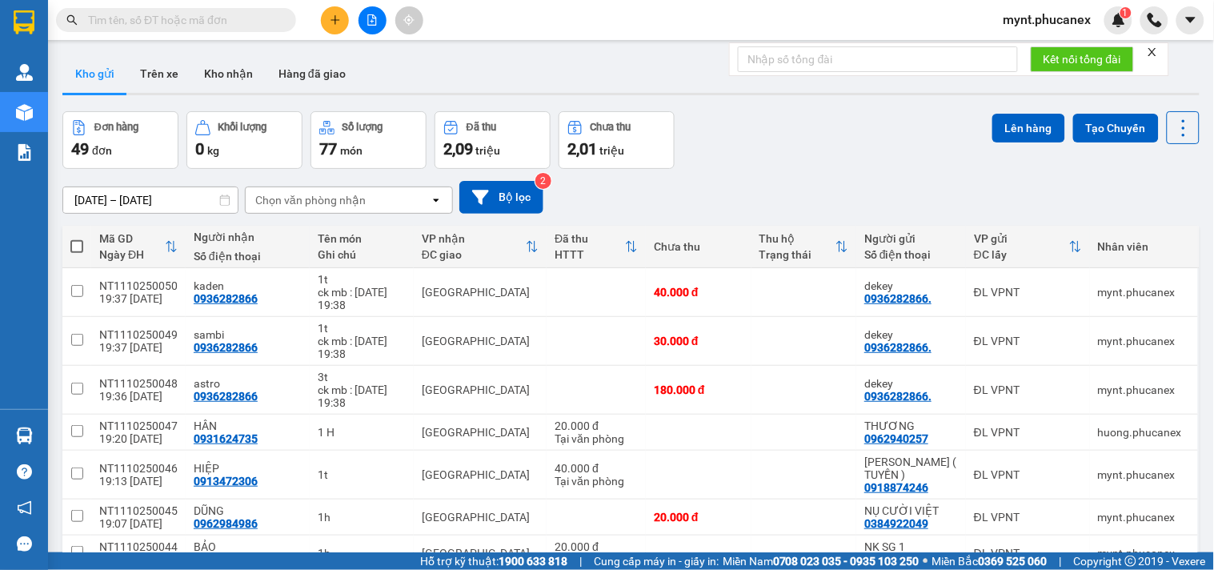
click at [78, 242] on span at bounding box center [76, 246] width 13 height 13
click at [77, 238] on input "checkbox" at bounding box center [77, 238] width 0 height 0
checkbox input "true"
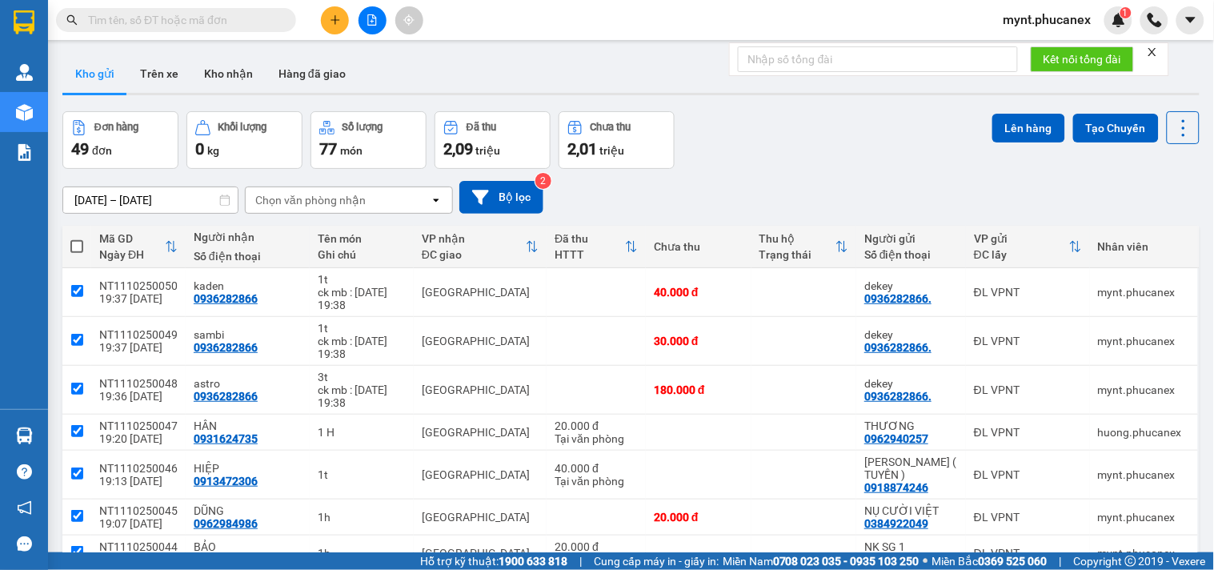
checkbox input "true"
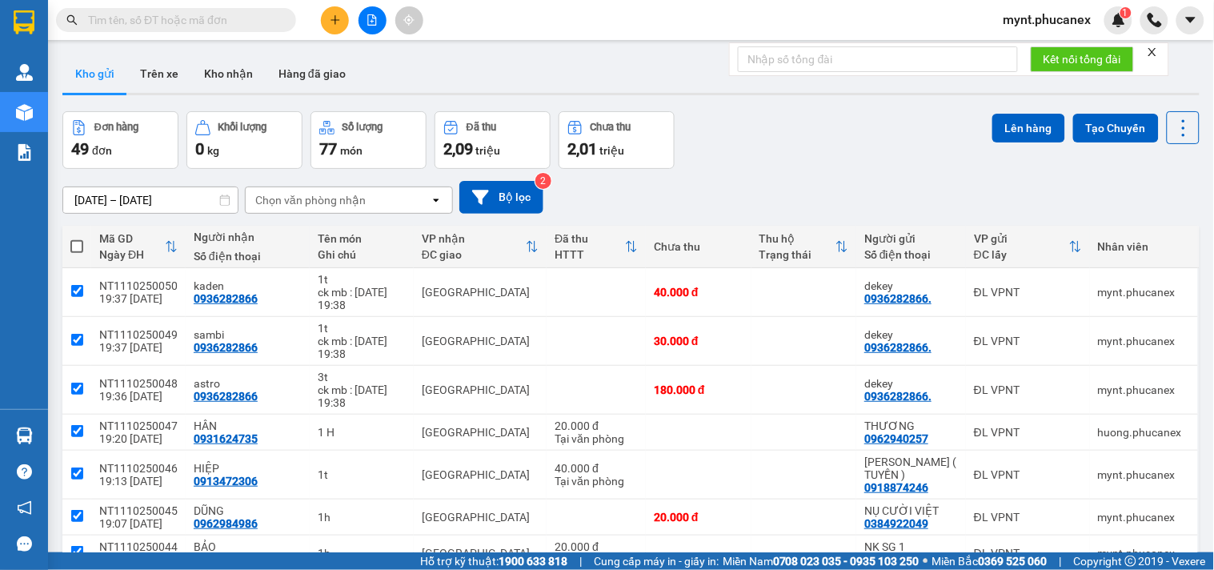
checkbox input "true"
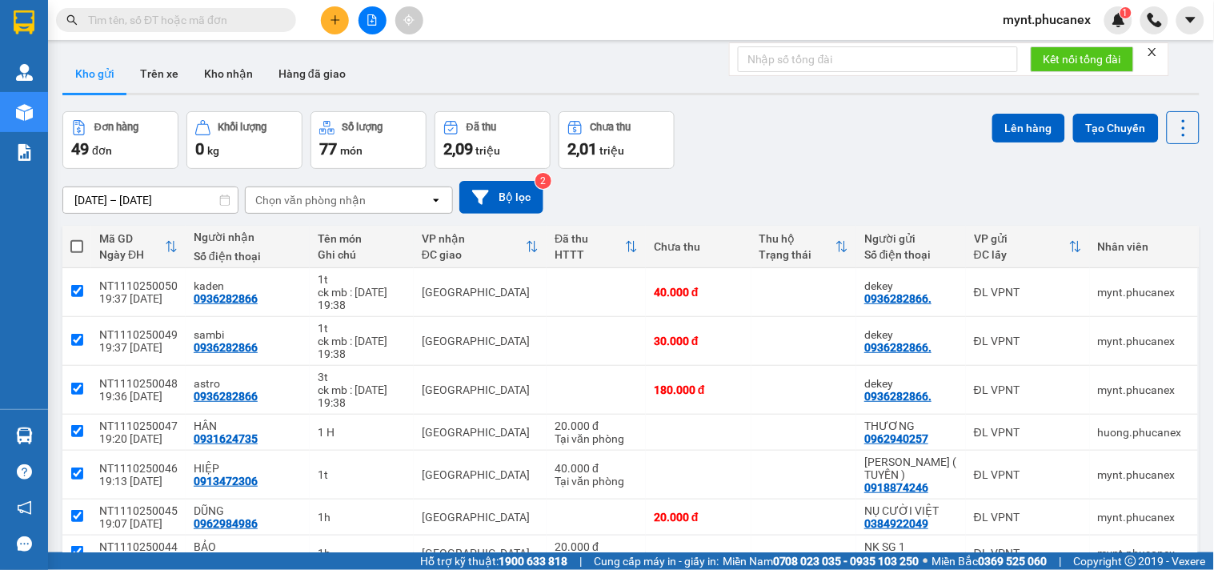
checkbox input "true"
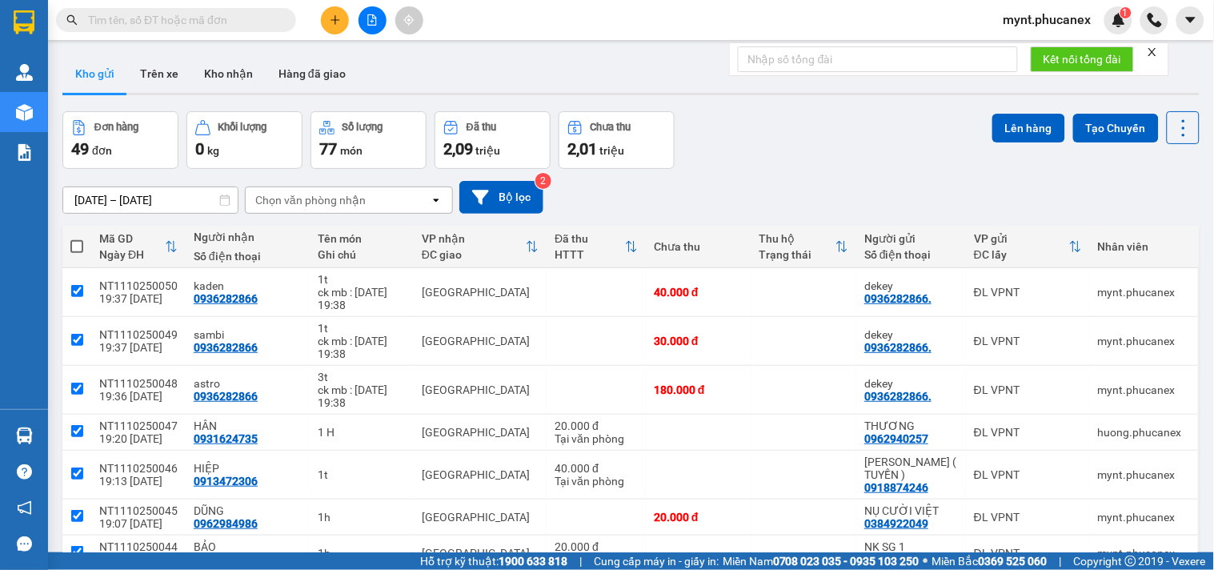
checkbox input "true"
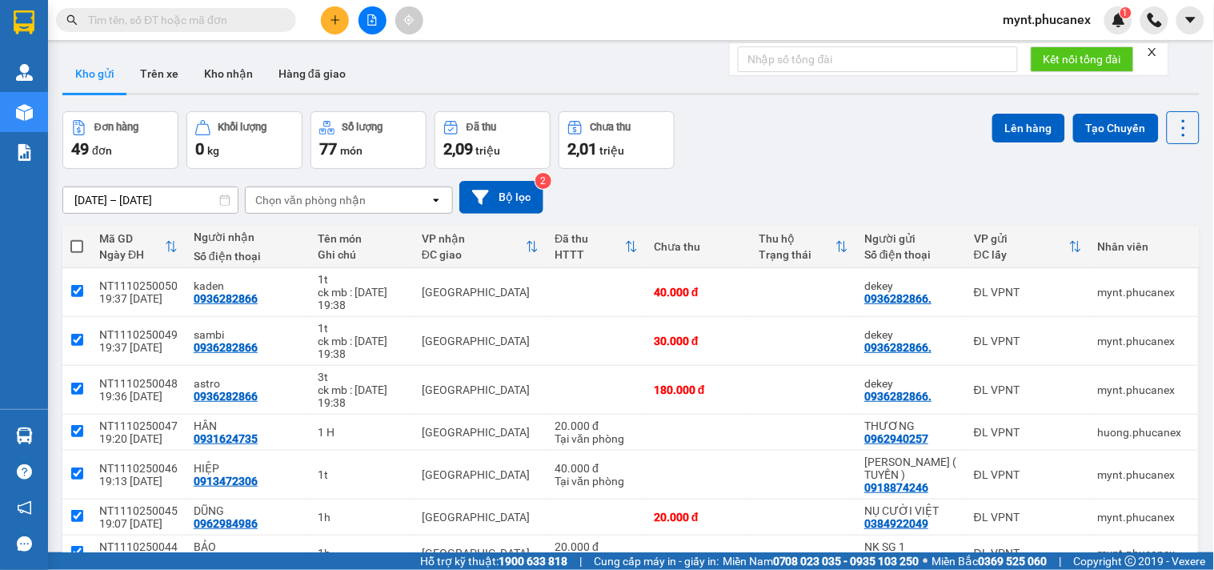
checkbox input "true"
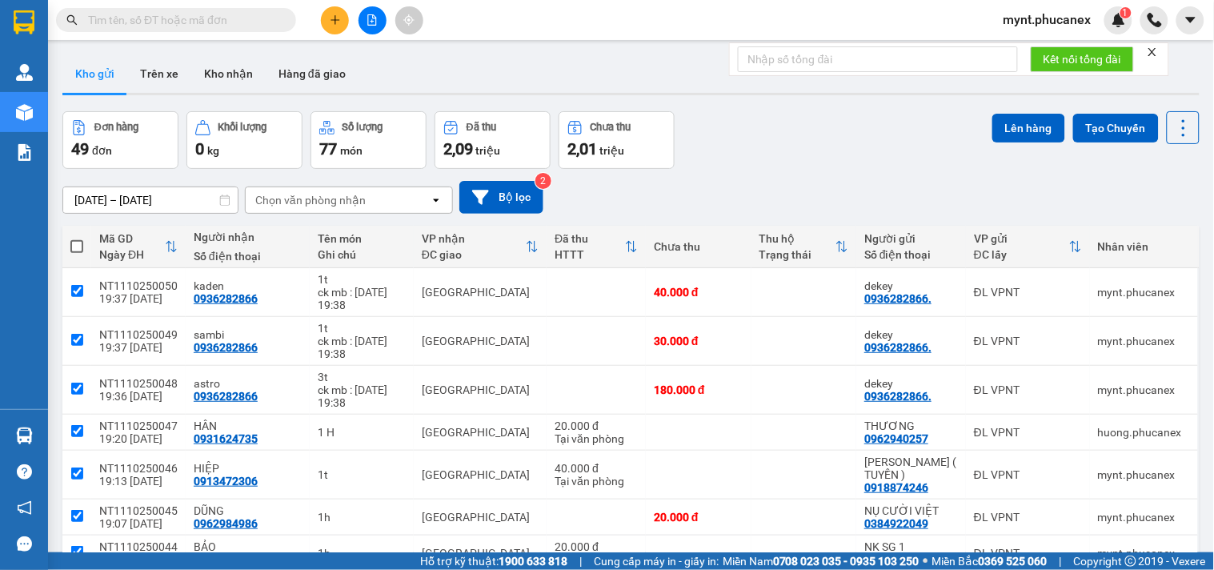
checkbox input "true"
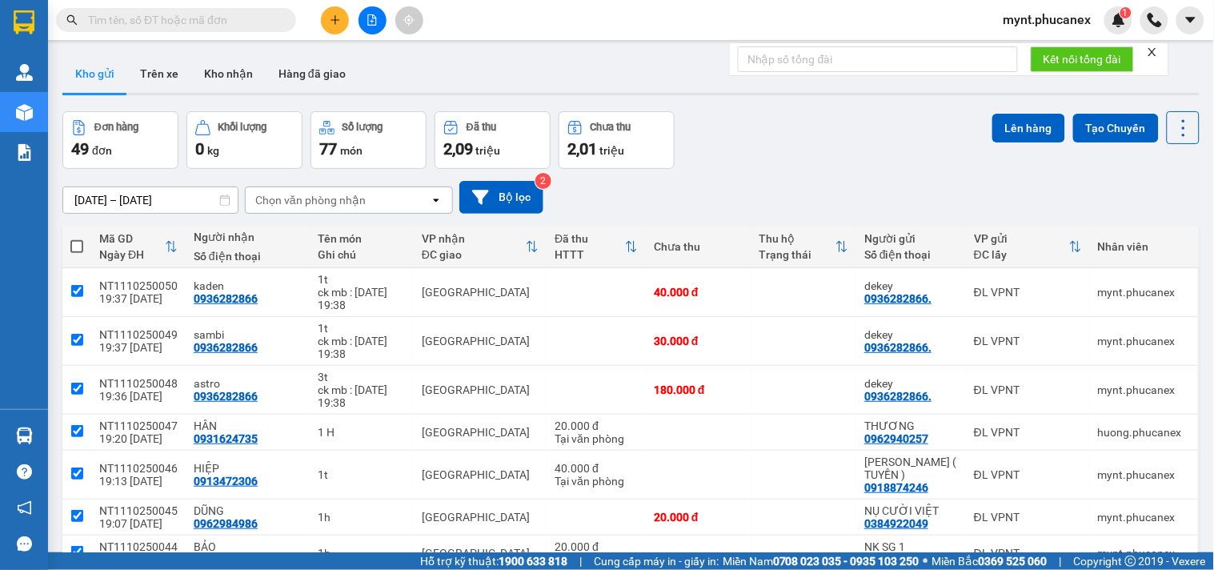
checkbox input "true"
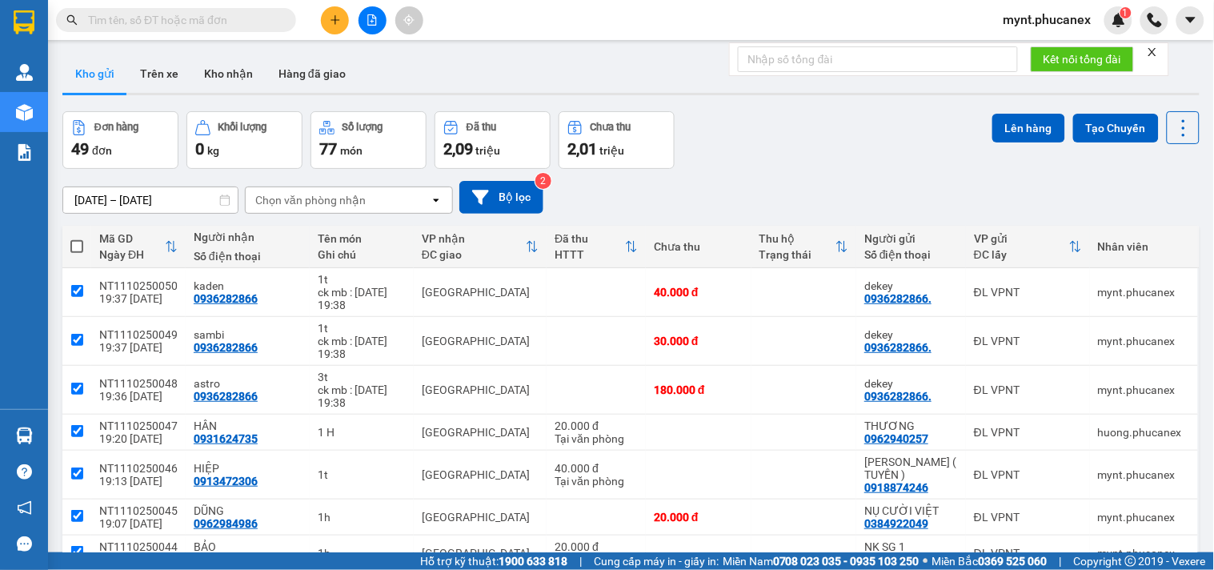
checkbox input "true"
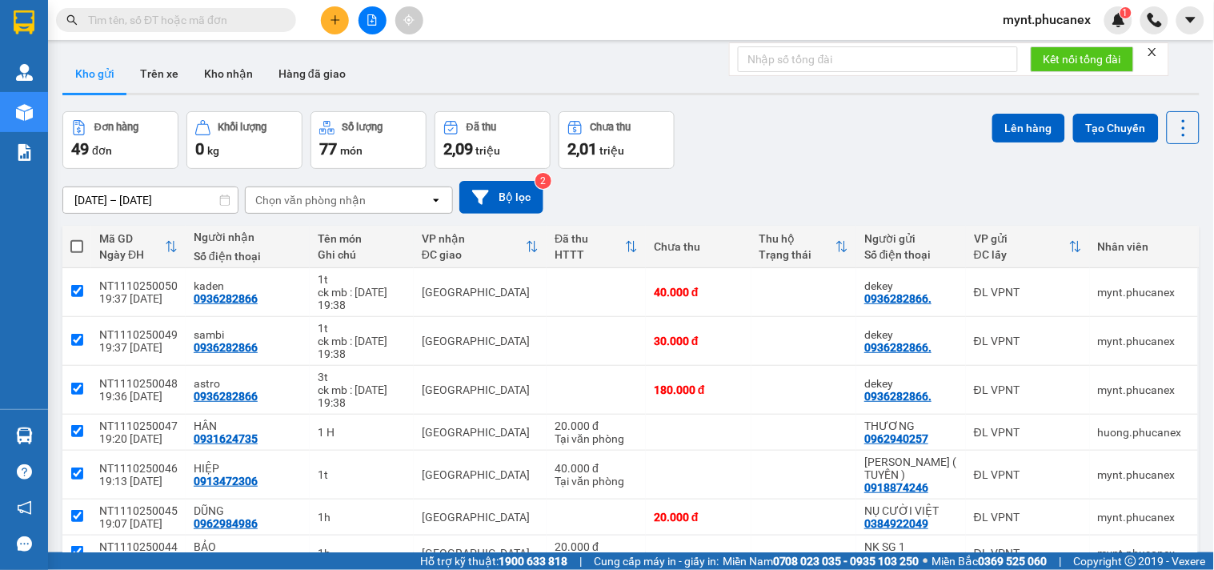
checkbox input "true"
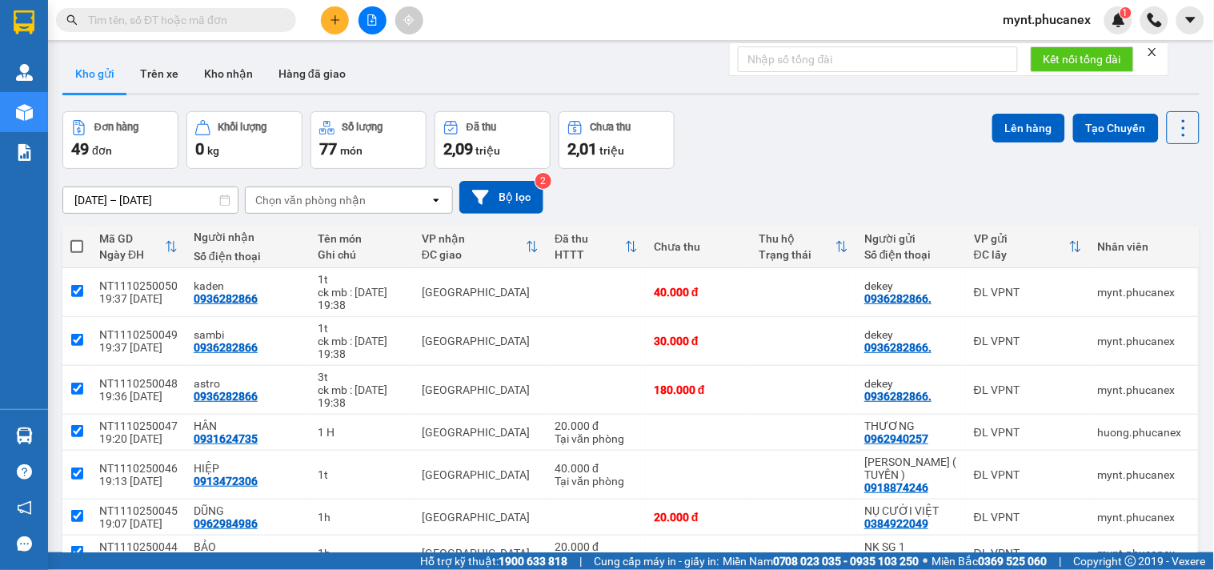
checkbox input "true"
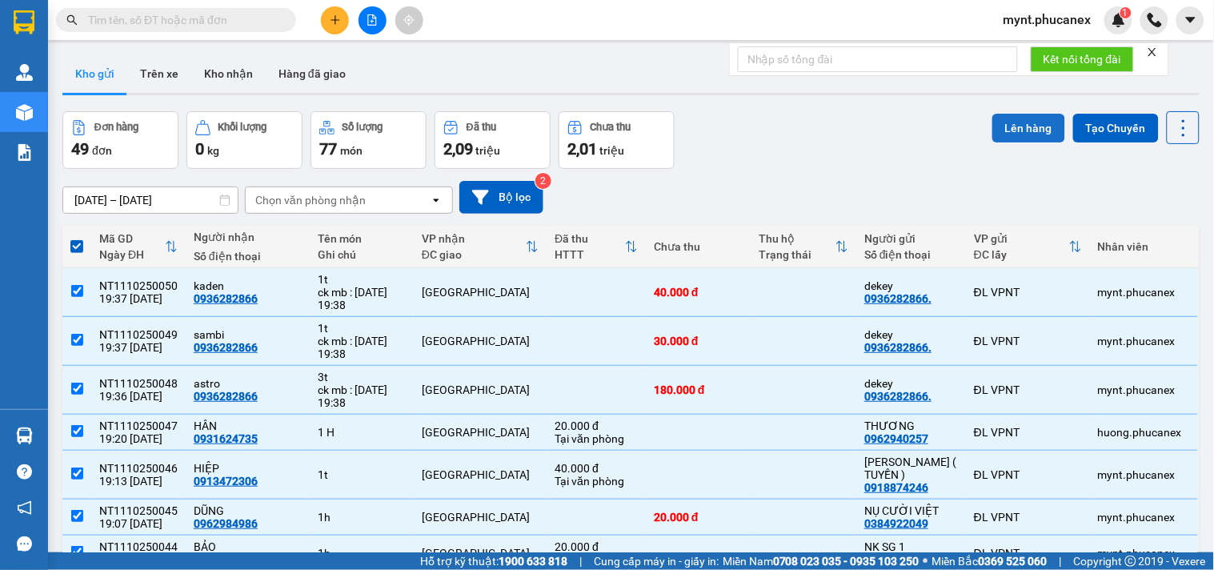
click at [1034, 130] on button "Lên hàng" at bounding box center [1028, 128] width 73 height 29
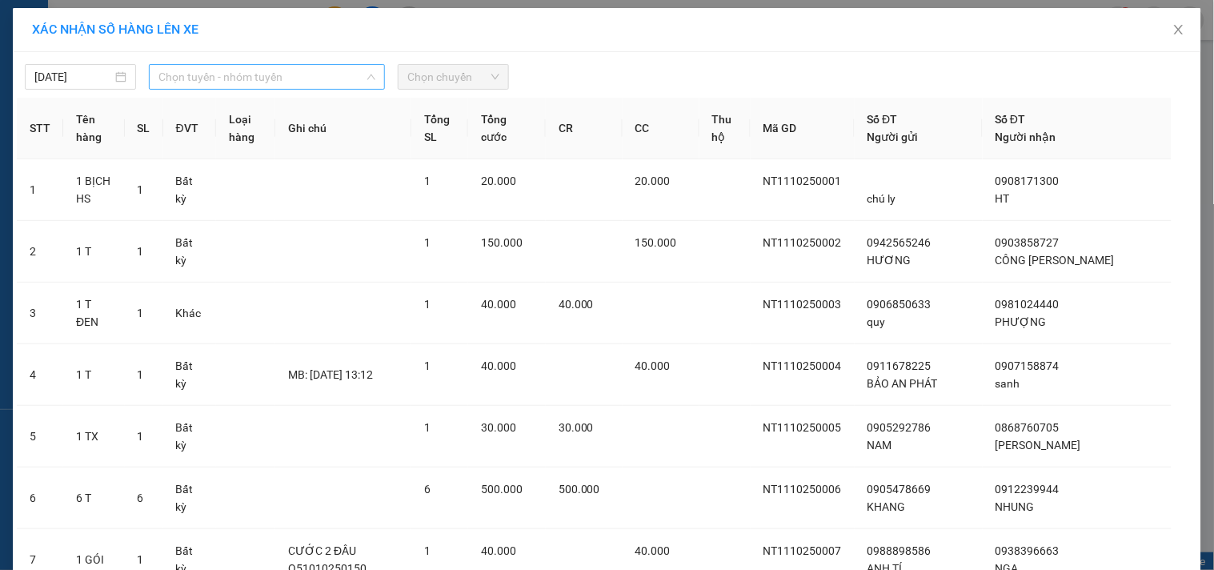
click at [311, 74] on span "Chọn tuyến - nhóm tuyến" at bounding box center [266, 77] width 217 height 24
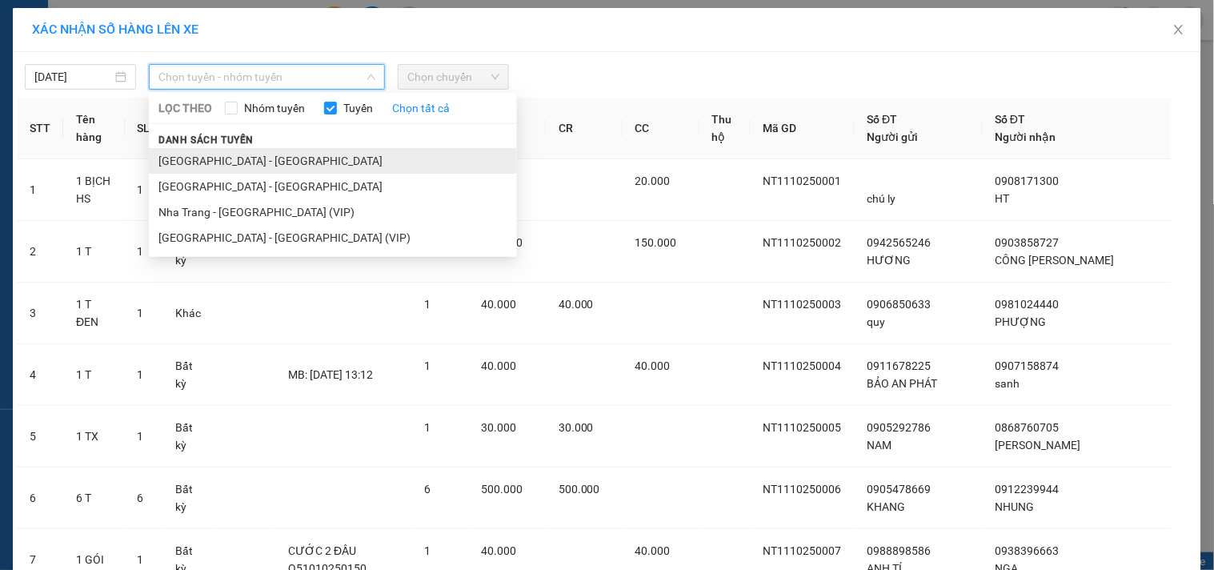
click at [242, 156] on li "Nha Trang - Sài Gòn" at bounding box center [333, 161] width 368 height 26
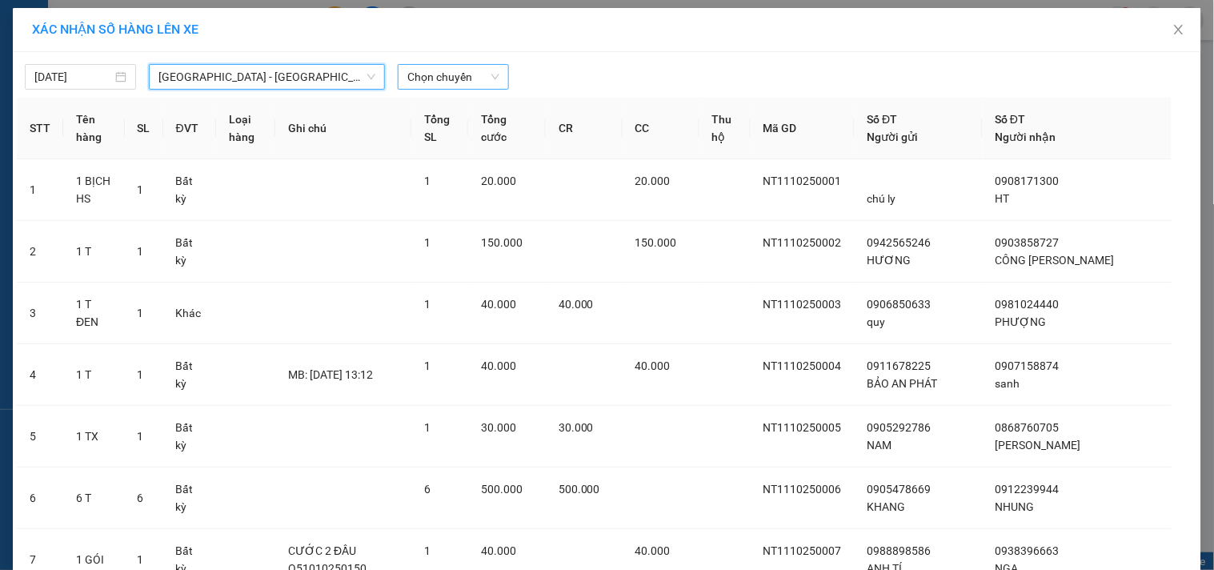
click at [483, 84] on span "Chọn chuyến" at bounding box center [453, 77] width 92 height 24
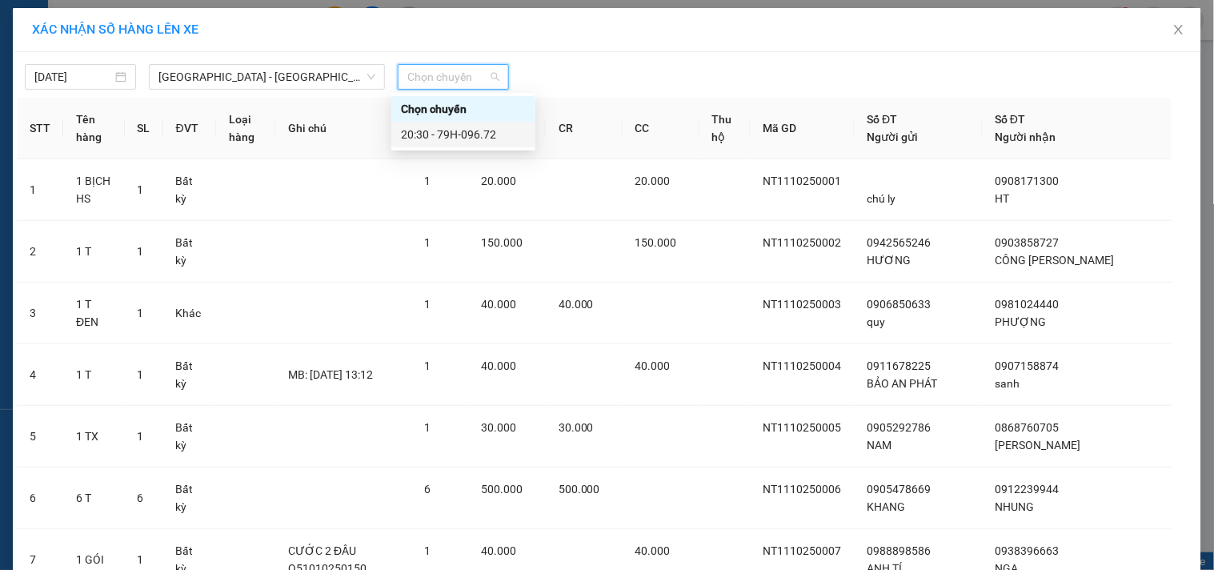
click at [458, 130] on div "20:30 - 79H-096.72" at bounding box center [463, 135] width 125 height 18
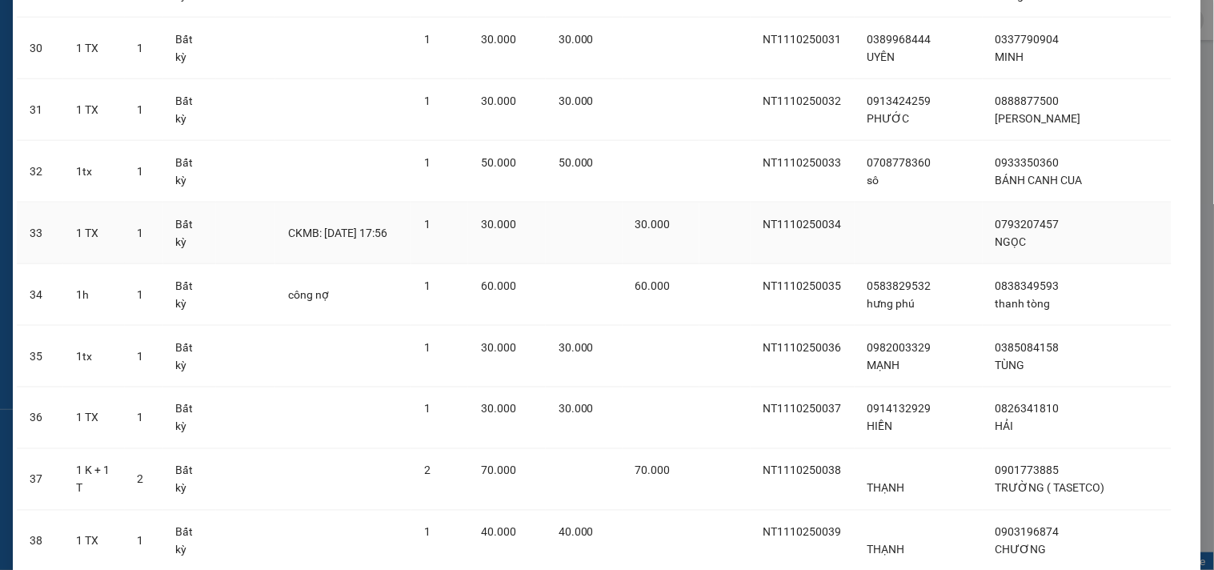
scroll to position [2756, 0]
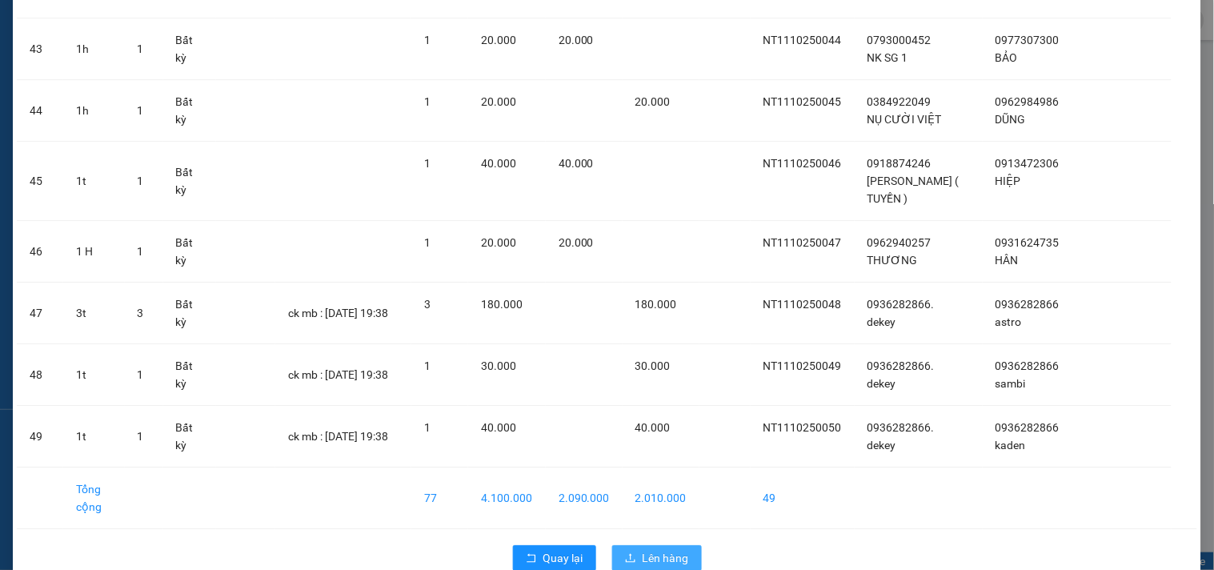
click at [680, 560] on span "Lên hàng" at bounding box center [666, 558] width 46 height 18
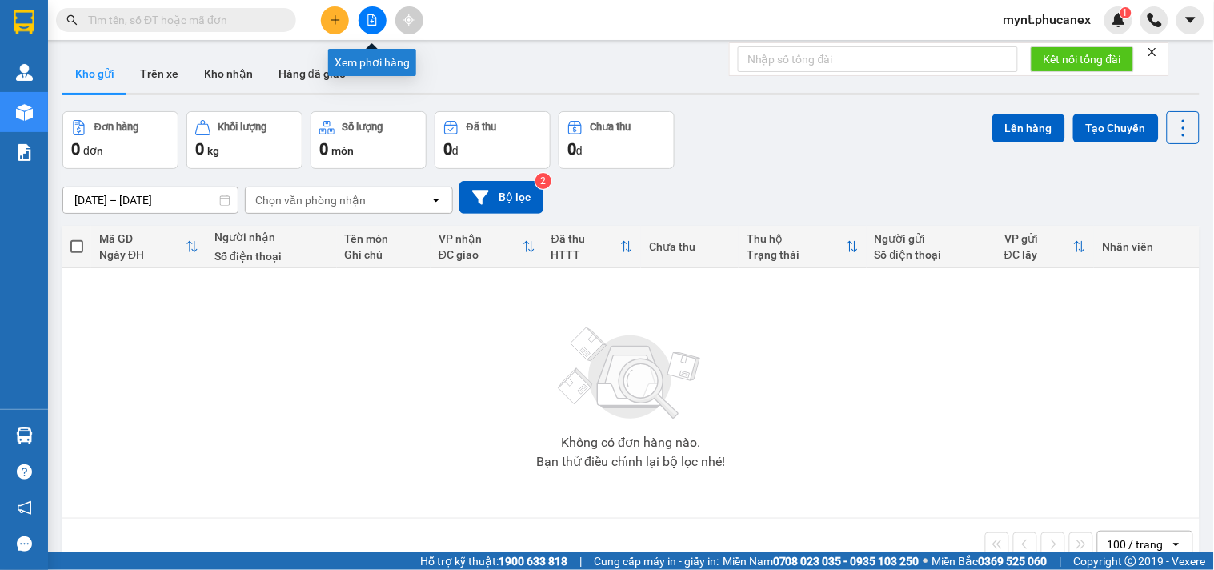
click at [367, 16] on icon "file-add" at bounding box center [372, 19] width 11 height 11
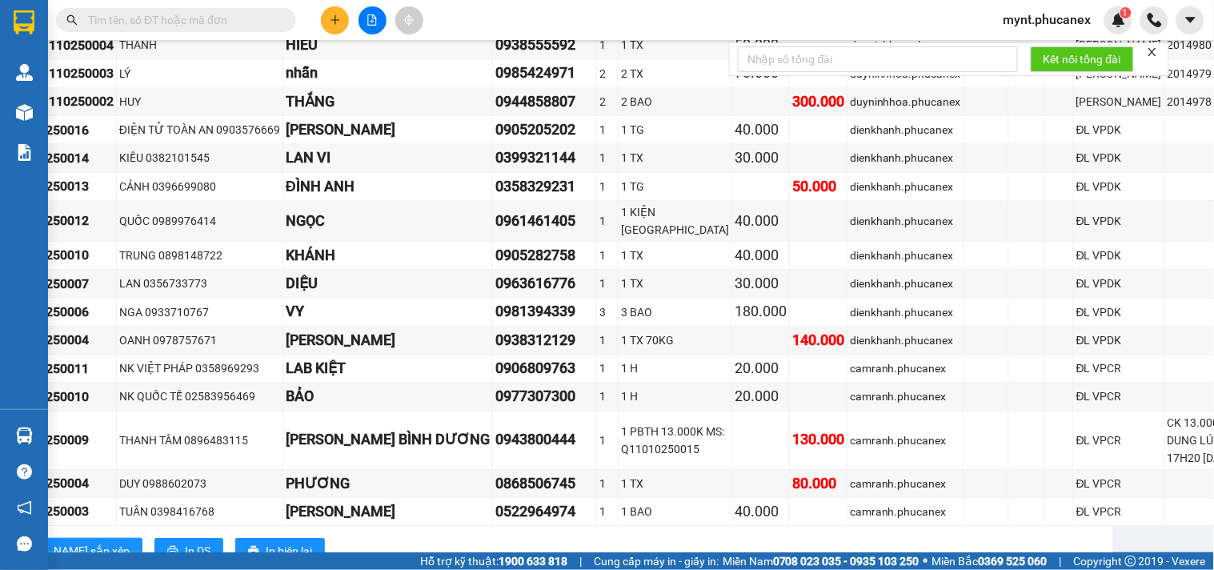
scroll to position [4380, 93]
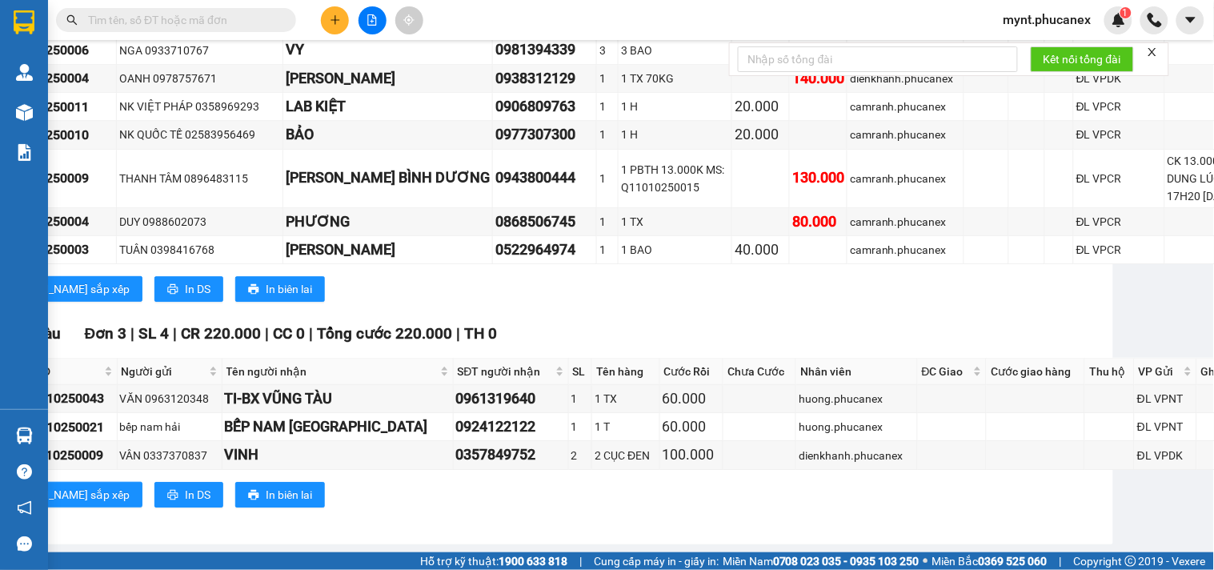
drag, startPoint x: 138, startPoint y: 294, endPoint x: 1213, endPoint y: 604, distance: 1118.7
click at [1213, 569] on html "Kết quả tìm kiếm ( 0 ) Bộ lọc No Data mynt.phucanex 1 Quản Lý Quản lý khách hàn…" at bounding box center [607, 285] width 1214 height 570
copy section "Đơn 115 | SL 164 | CR 5.190.000 | CC 3.370.000 | Tổng cước 8.560.000 | TH 0 Gia…"
click at [328, 18] on button at bounding box center [335, 20] width 28 height 28
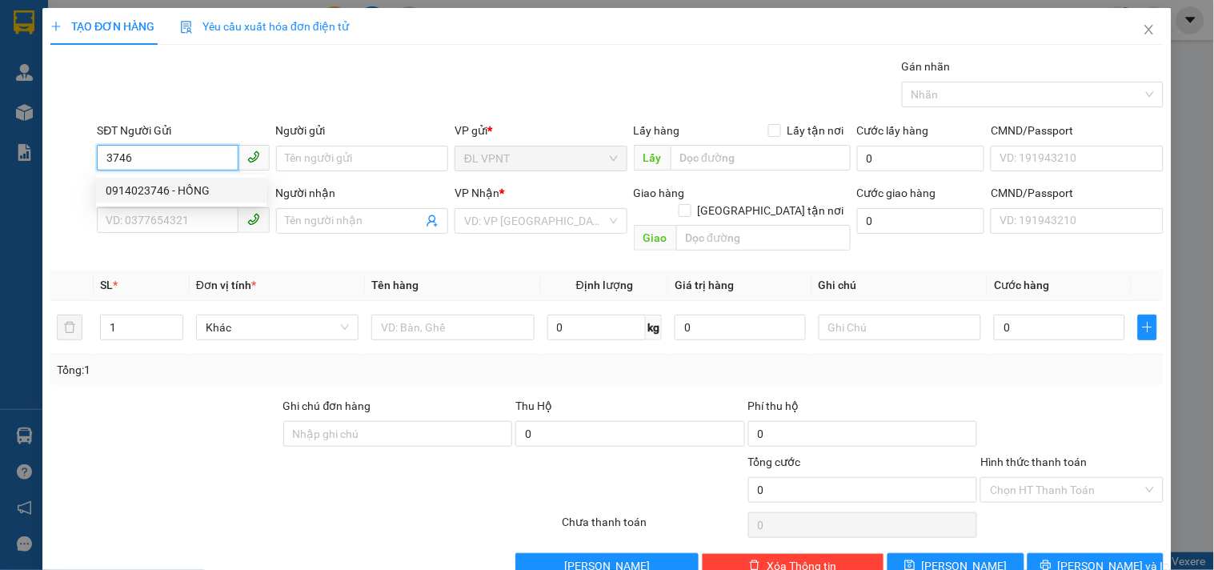
click at [217, 186] on div "0914023746 - HỒNG" at bounding box center [181, 191] width 151 height 18
type input "0914023746"
type input "HỒNG"
type input "0908217668"
type input "PHONG CÔNG"
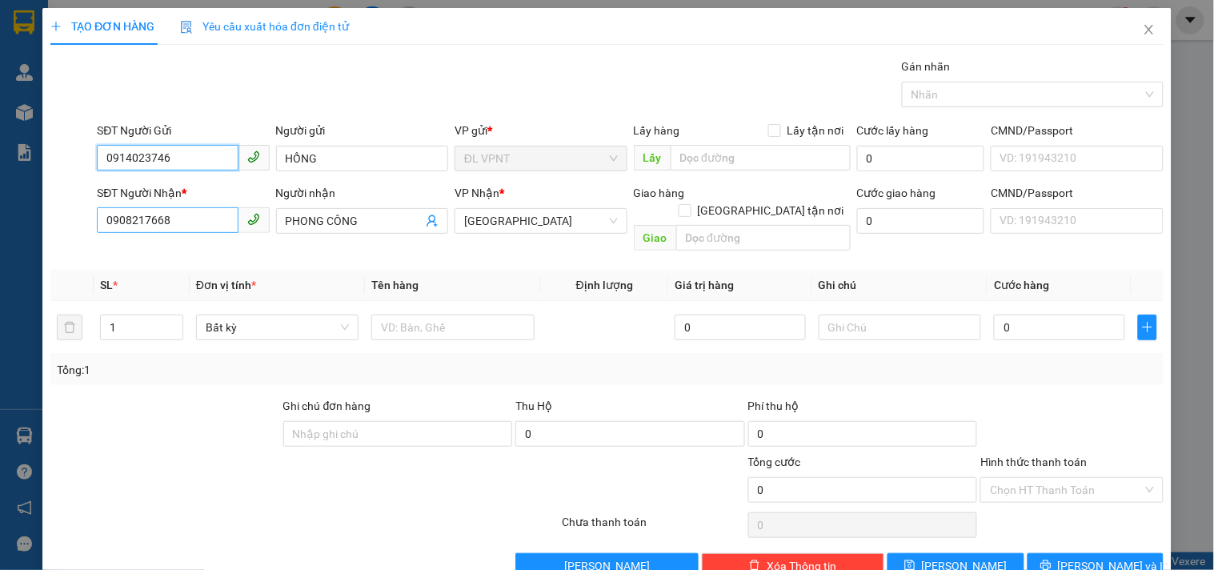
type input "0914023746"
click at [184, 219] on input "0908217668" at bounding box center [167, 220] width 141 height 26
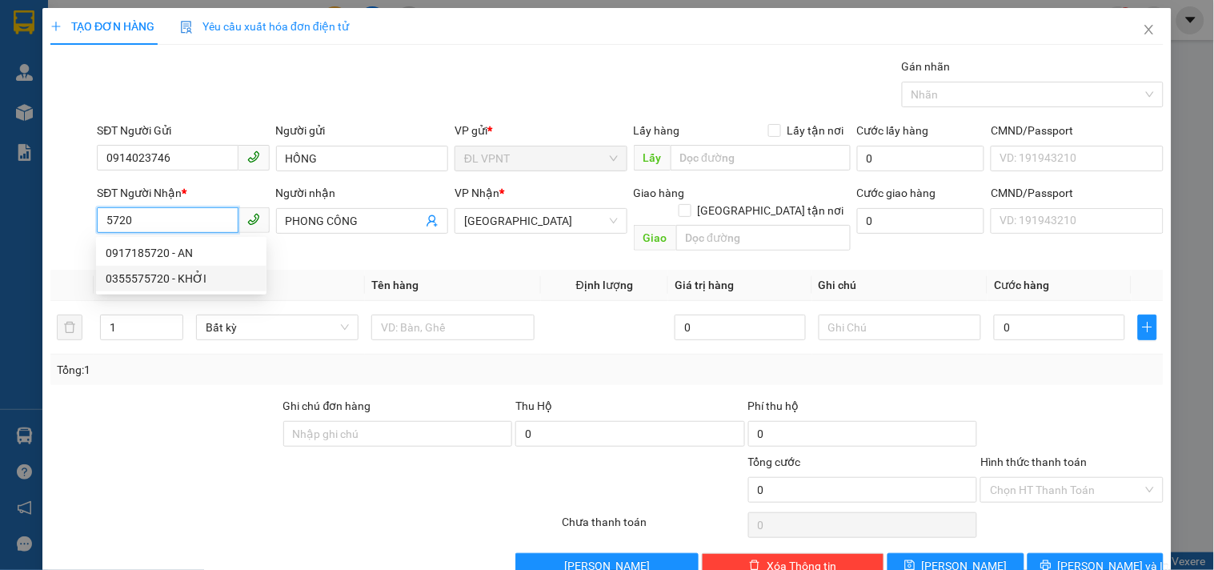
click at [165, 281] on div "0355575720 - KHỞI" at bounding box center [181, 279] width 151 height 18
type input "0355575720"
type input "KHỞI"
type input "0355575720"
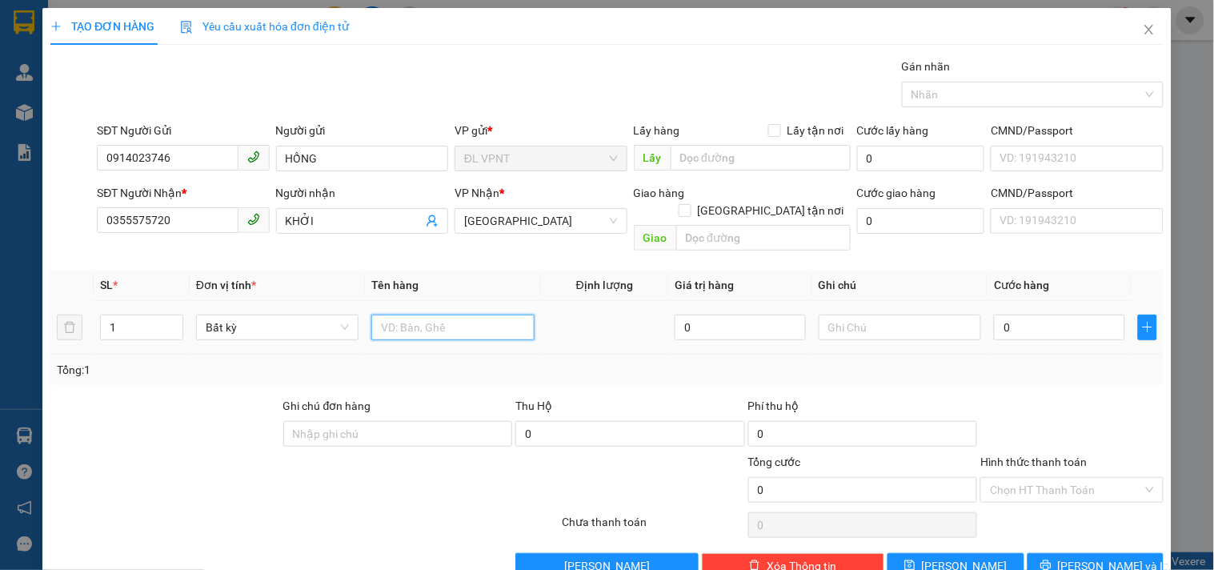
click at [413, 315] on input "text" at bounding box center [452, 328] width 162 height 26
type input "1TX"
click at [1059, 315] on input "0" at bounding box center [1059, 328] width 131 height 26
type input "8"
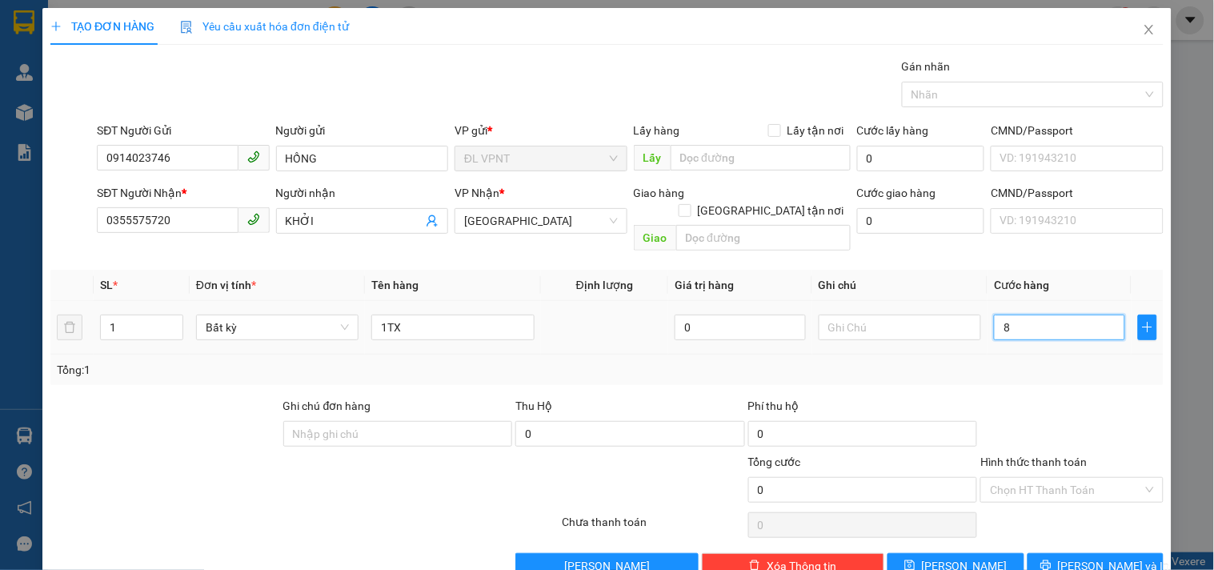
type input "8"
type input "80"
type input "80.000"
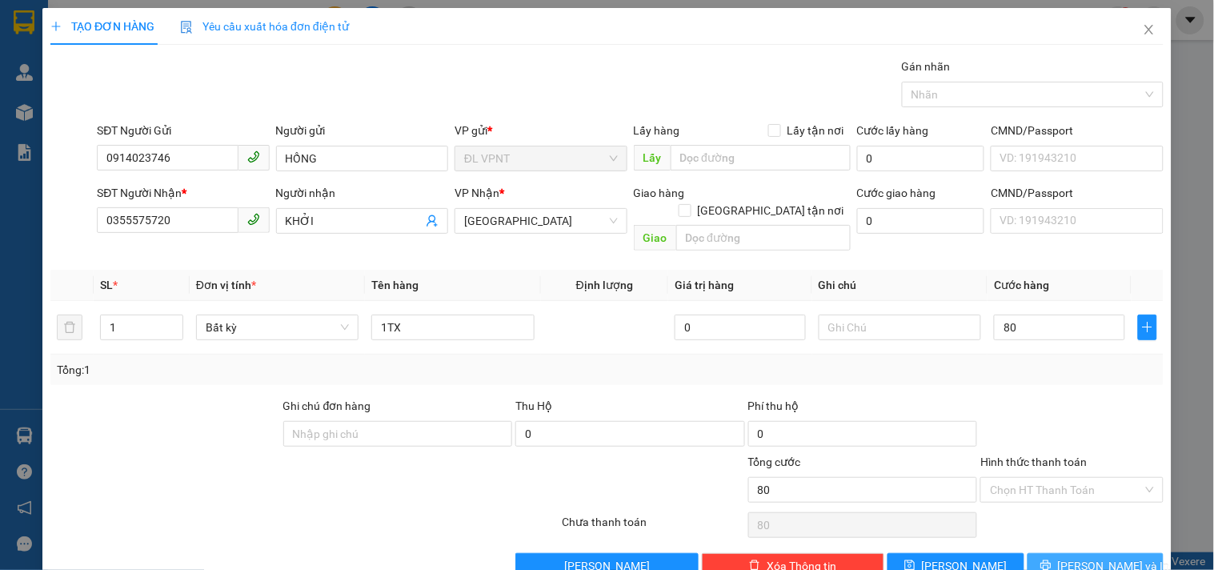
type input "80.000"
click at [1111, 557] on span "[PERSON_NAME] và In" at bounding box center [1114, 566] width 112 height 18
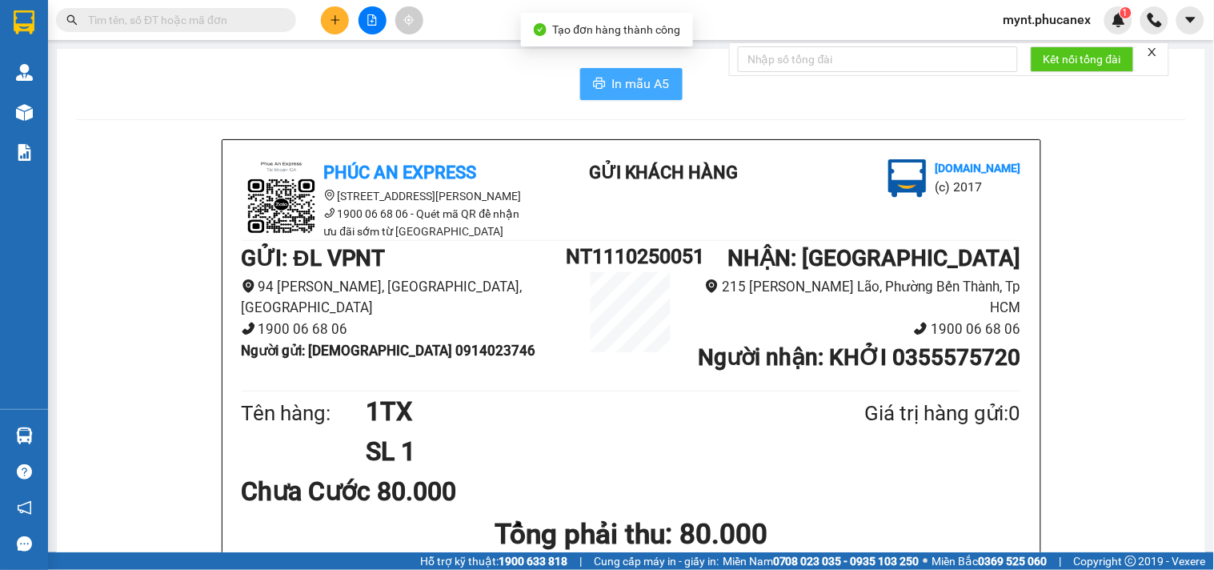
click at [643, 86] on span "In mẫu A5" at bounding box center [641, 84] width 58 height 20
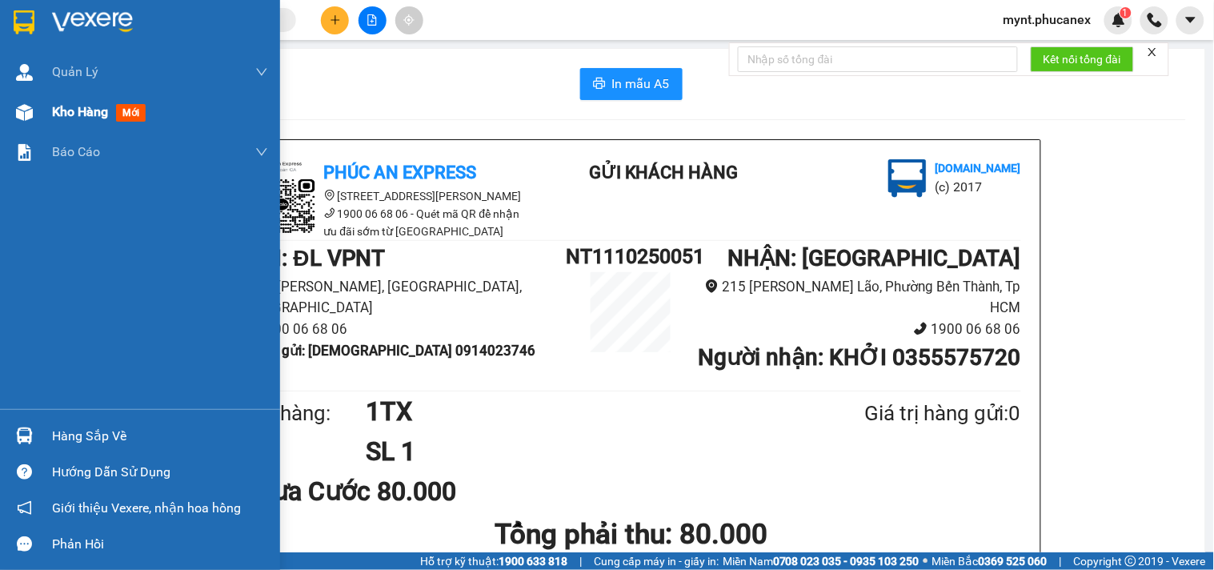
click at [42, 108] on div "Kho hàng mới" at bounding box center [140, 112] width 280 height 40
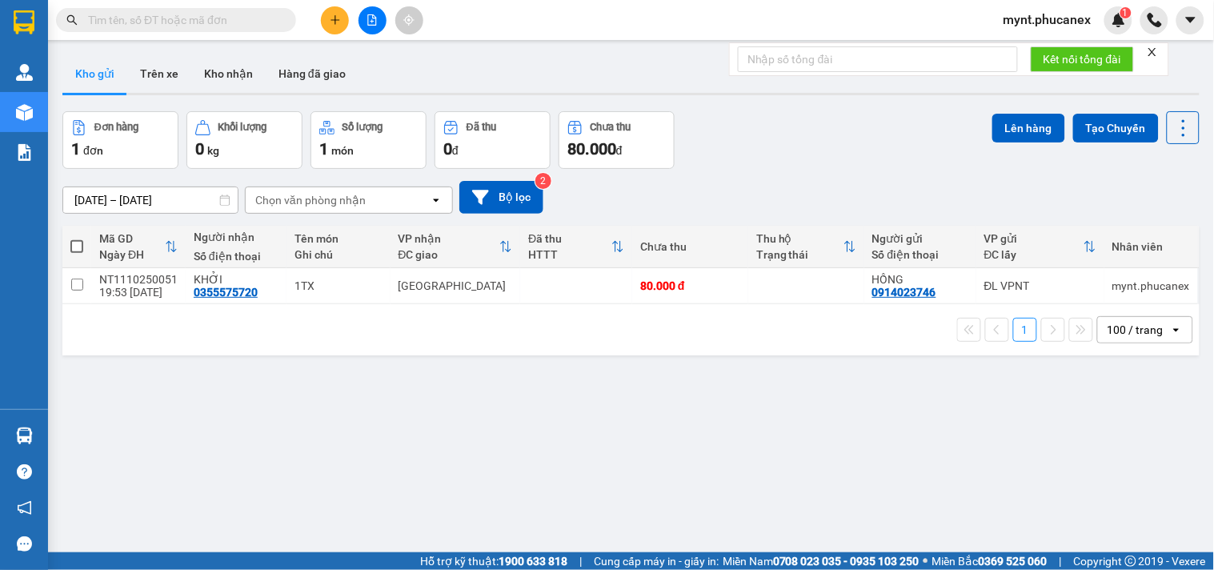
click at [74, 241] on span at bounding box center [76, 246] width 13 height 13
click at [77, 238] on input "checkbox" at bounding box center [77, 238] width 0 height 0
checkbox input "true"
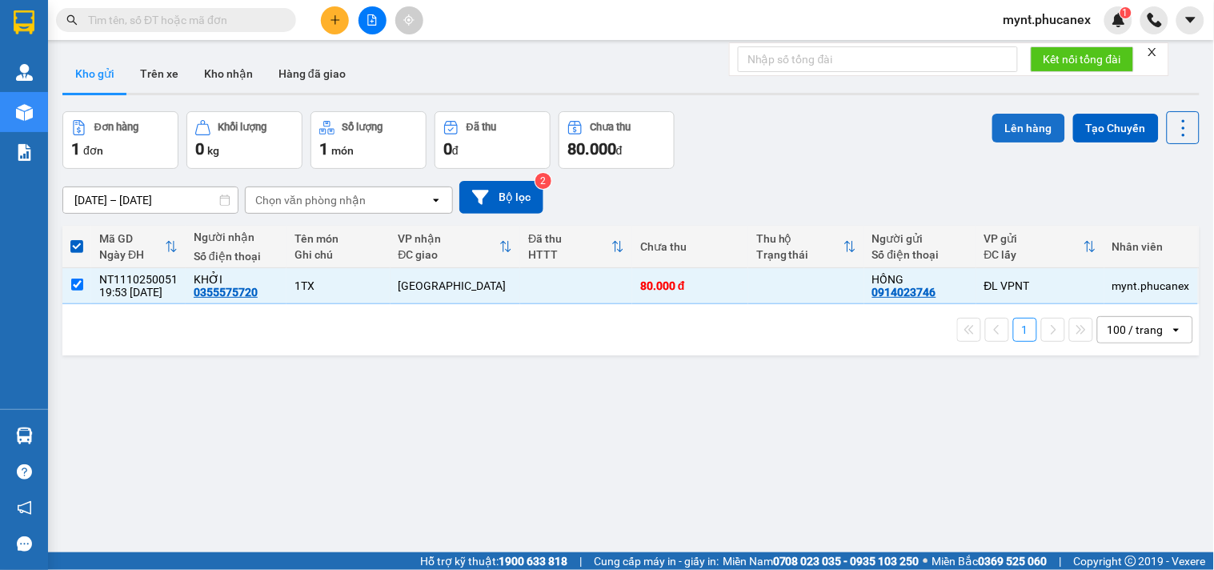
click at [1006, 125] on button "Lên hàng" at bounding box center [1028, 128] width 73 height 29
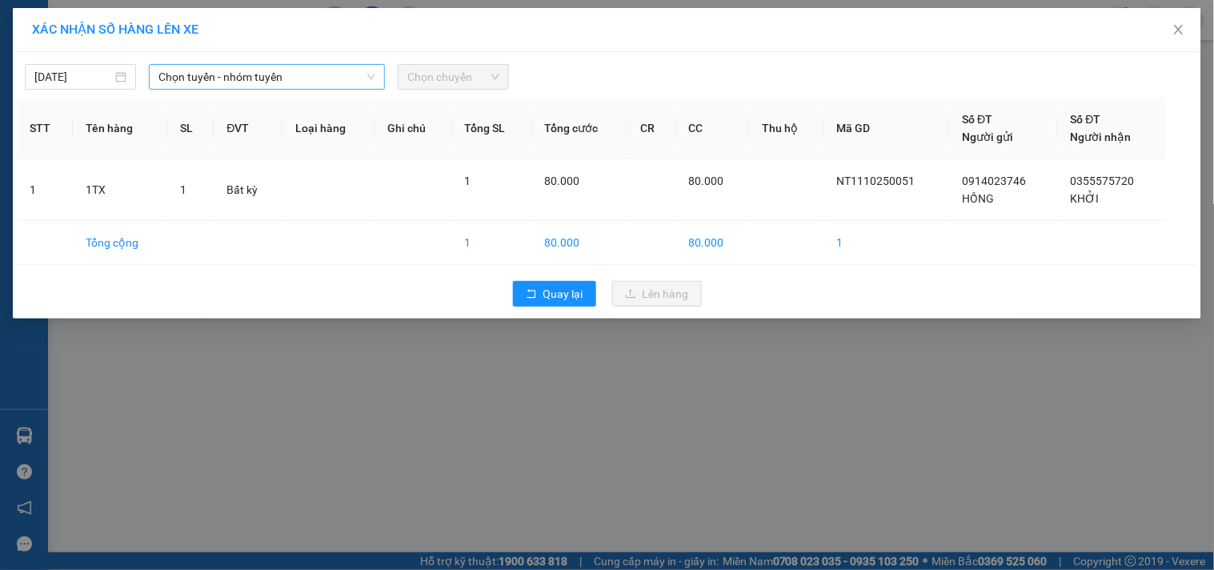
click at [212, 81] on span "Chọn tuyến - nhóm tuyến" at bounding box center [266, 77] width 217 height 24
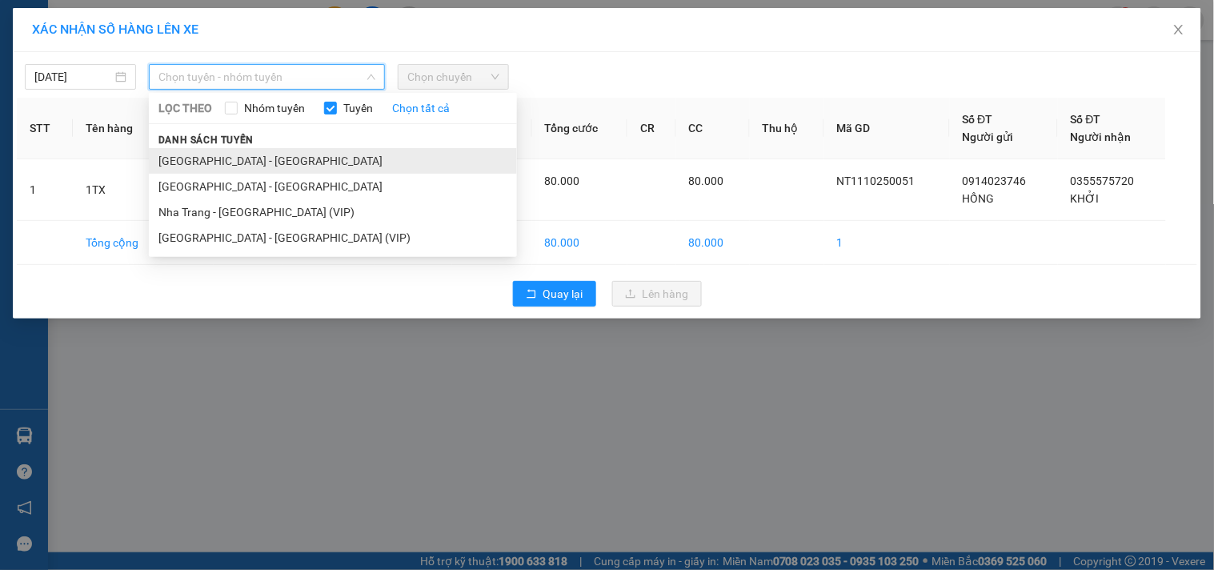
click at [218, 152] on li "Nha Trang - Sài Gòn" at bounding box center [333, 161] width 368 height 26
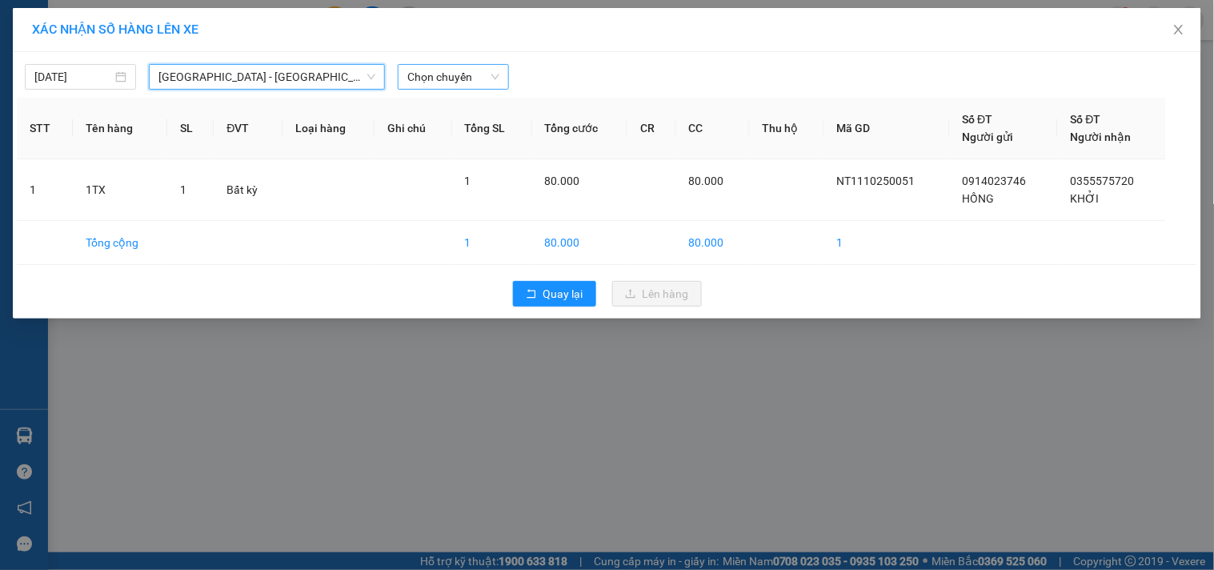
click at [477, 85] on span "Chọn chuyến" at bounding box center [453, 77] width 92 height 24
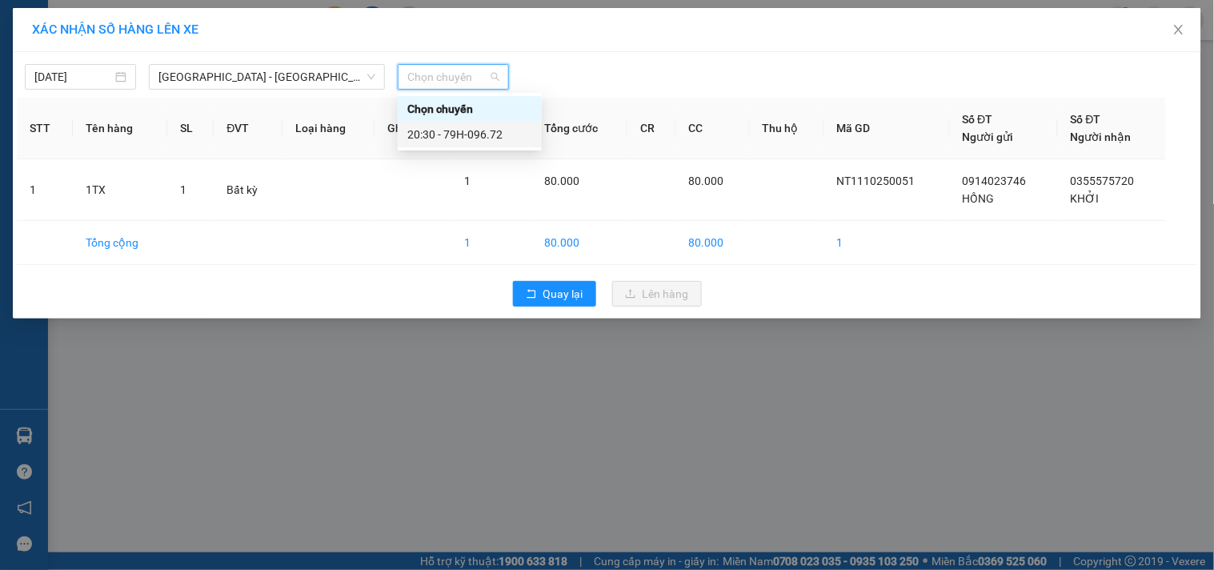
click at [464, 136] on div "20:30 - 79H-096.72" at bounding box center [469, 135] width 125 height 18
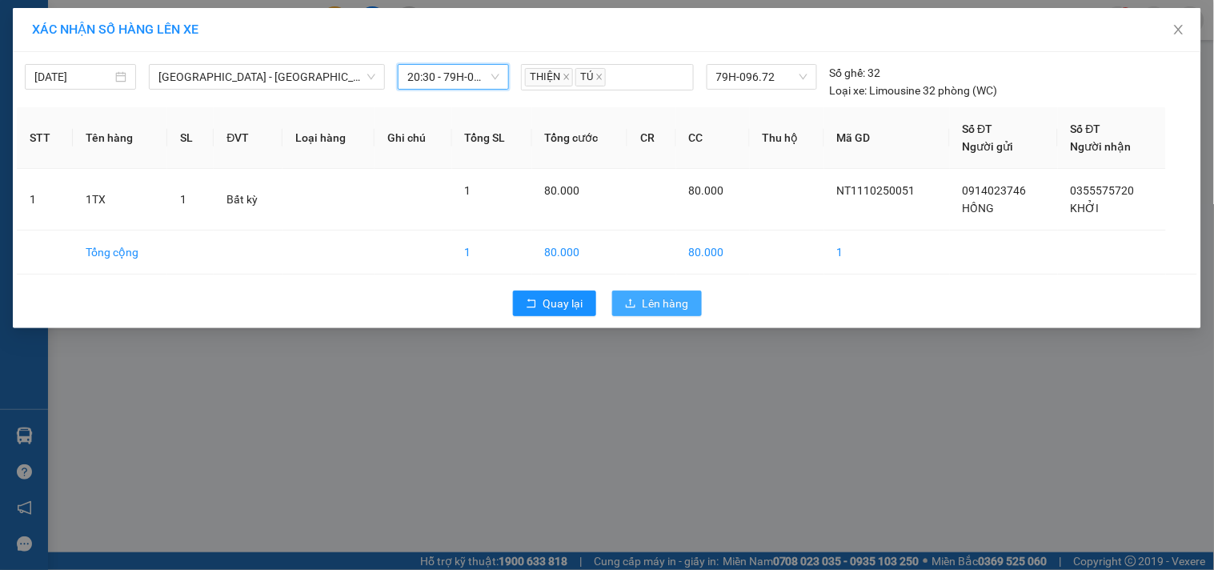
click at [675, 304] on span "Lên hàng" at bounding box center [666, 304] width 46 height 18
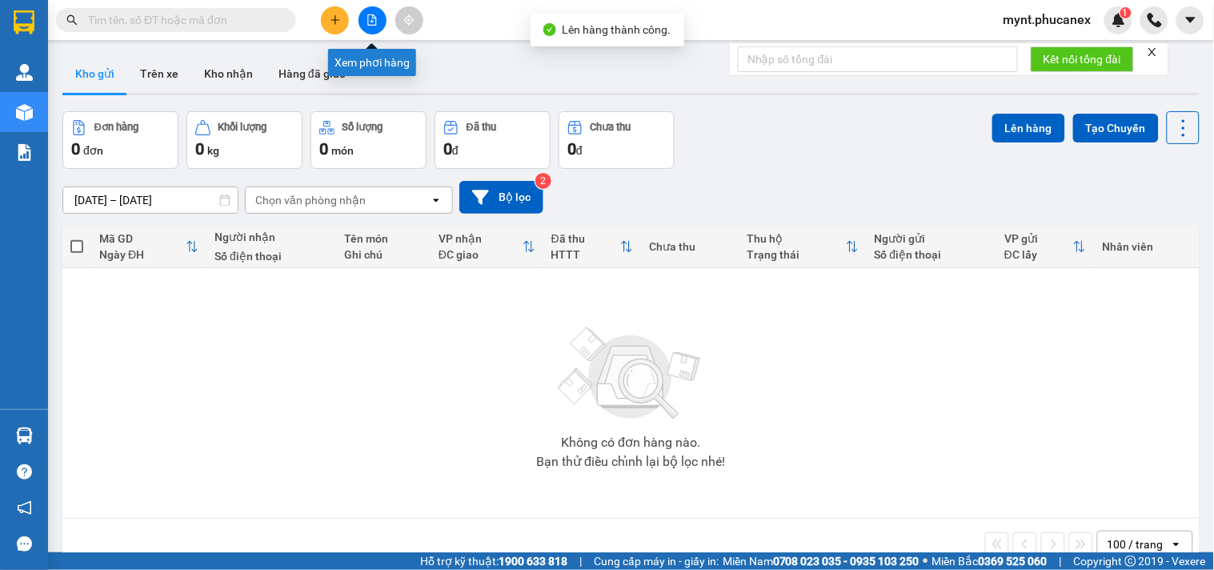
click at [374, 21] on icon "file-add" at bounding box center [372, 19] width 11 height 11
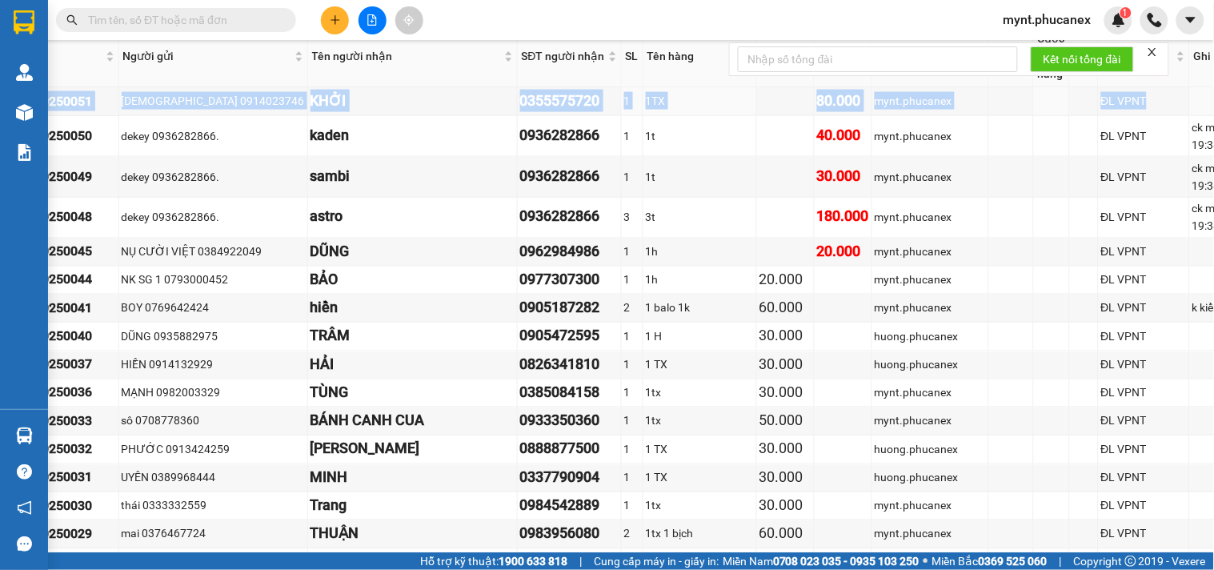
scroll to position [2134, 93]
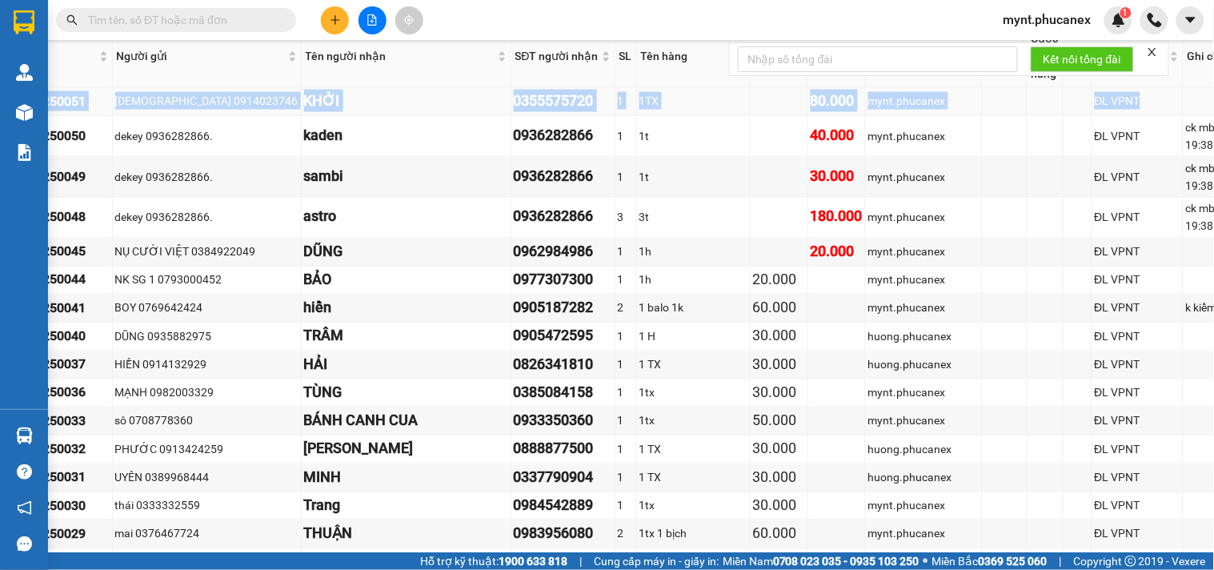
drag, startPoint x: 108, startPoint y: 281, endPoint x: 1154, endPoint y: 276, distance: 1046.0
click at [1154, 115] on tr "NT1110250051 HỒNG 0914023746 KHỞI 0355575720 1 1TX 80.000 mynt.phucanex ĐL VPNT" at bounding box center [620, 101] width 1295 height 28
copy tr "NT1110250051 HỒNG 0914023746 KHỞI 0355575720 1 1TX 80.000 mynt.phucanex ĐL VPNT"
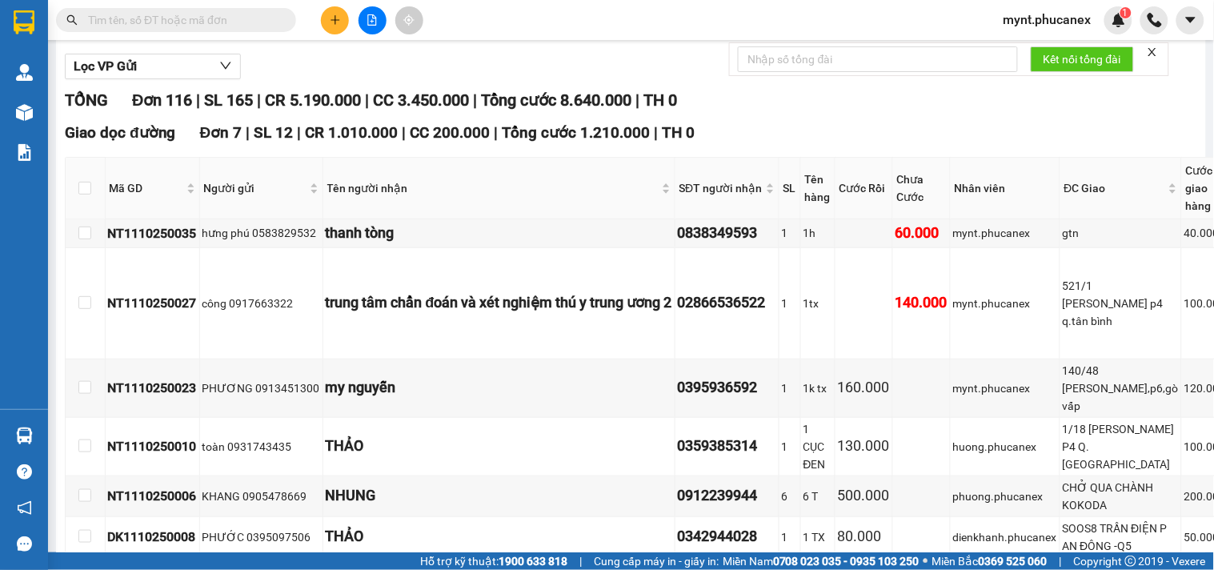
scroll to position [0, 0]
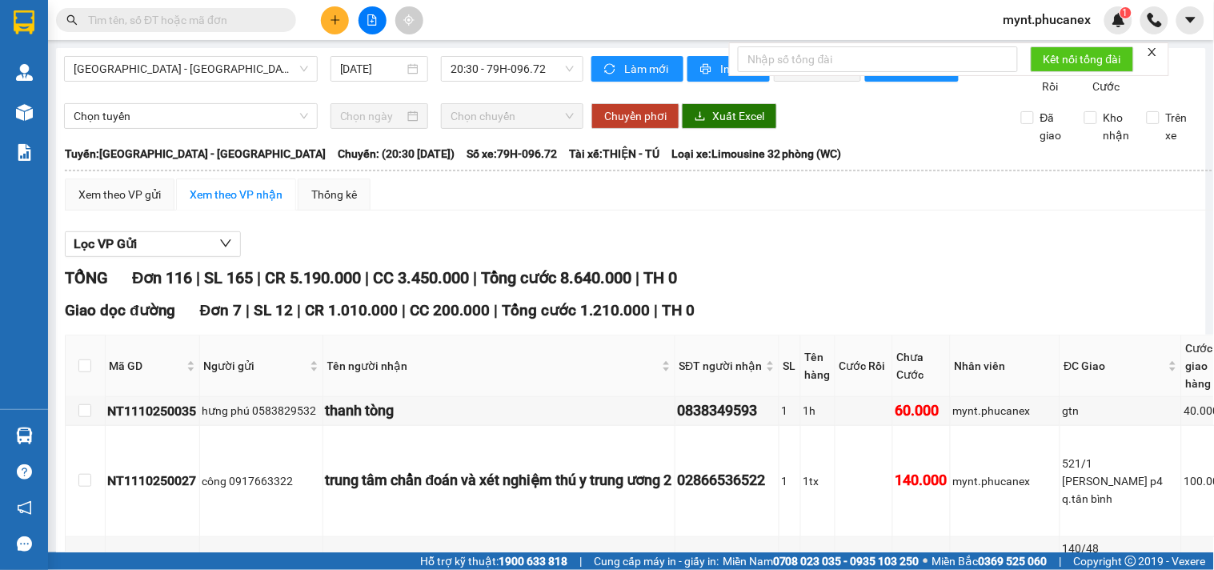
click at [499, 258] on div "Lọc VP Gửi" at bounding box center [713, 244] width 1296 height 26
